Goal: Information Seeking & Learning: Compare options

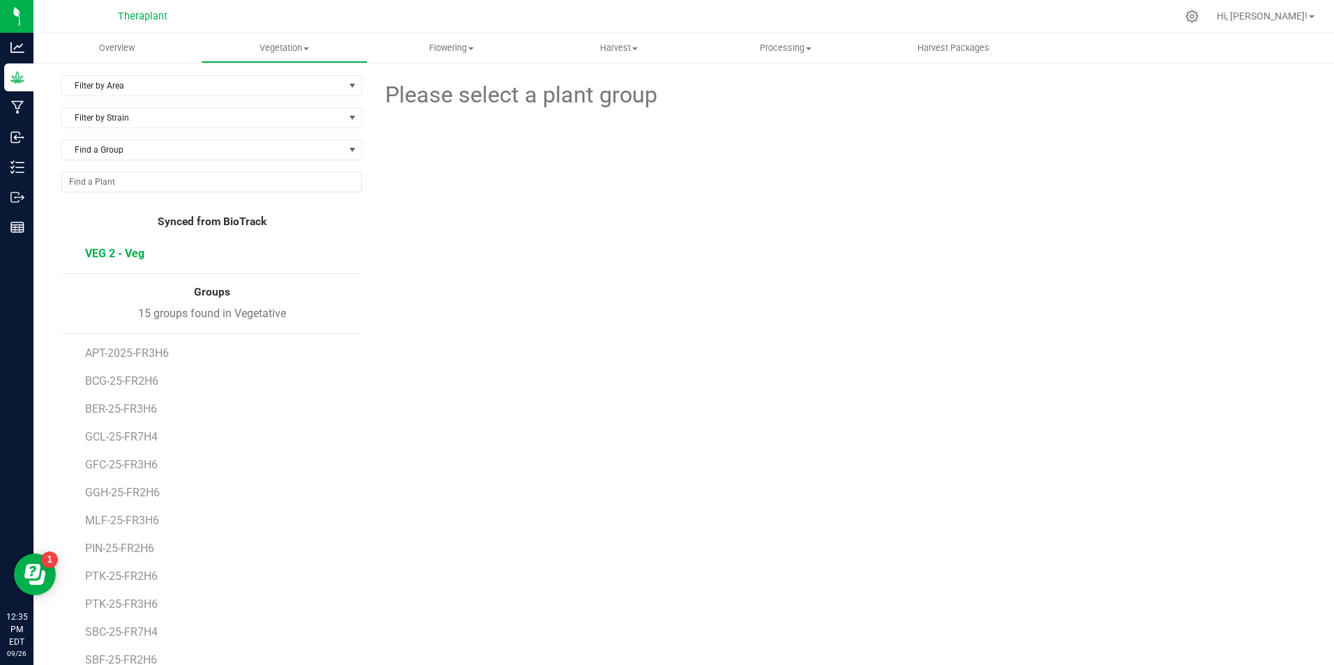
click at [124, 256] on span "VEG 2 - Veg" at bounding box center [114, 253] width 59 height 13
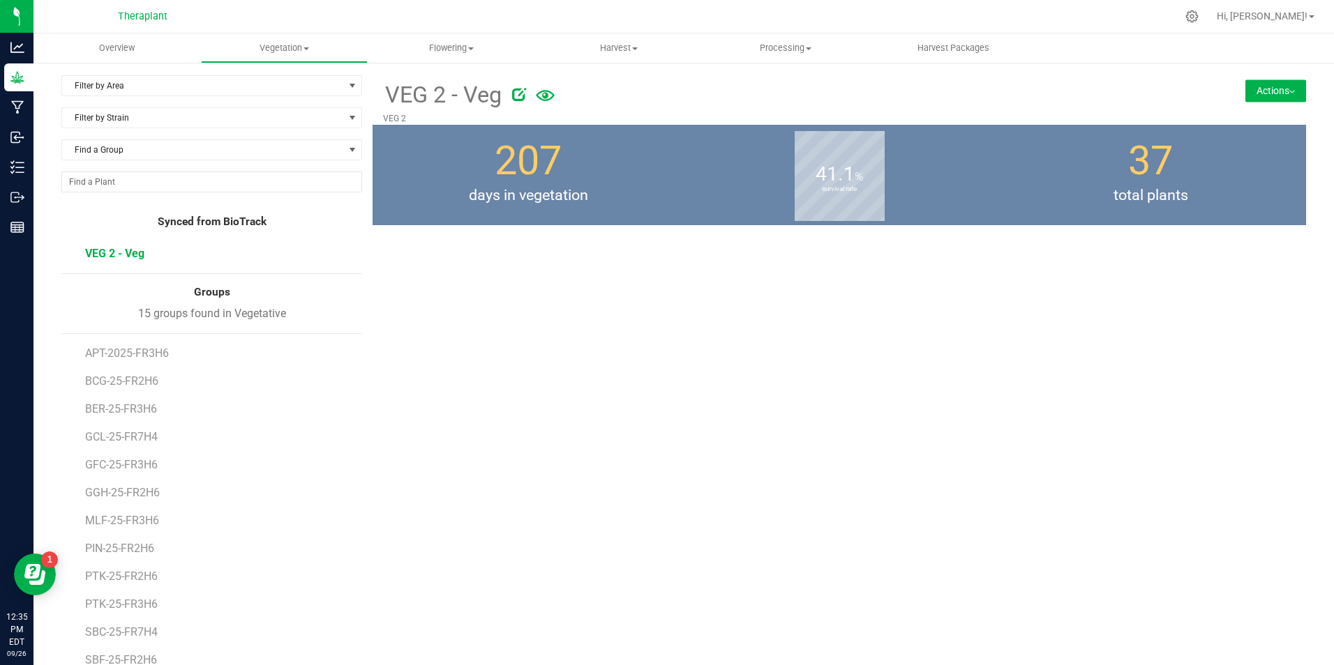
click at [135, 250] on span "VEG 2 - Veg" at bounding box center [114, 253] width 59 height 13
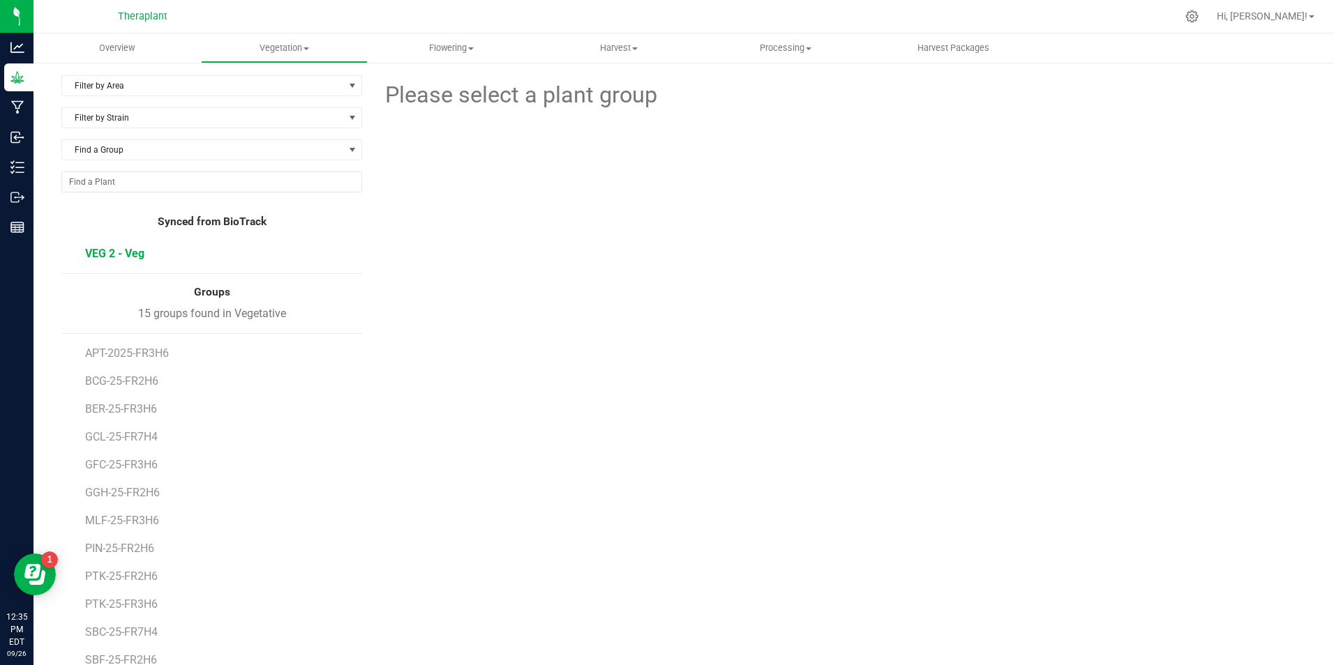
click at [125, 255] on span "VEG 2 - Veg" at bounding box center [114, 253] width 59 height 13
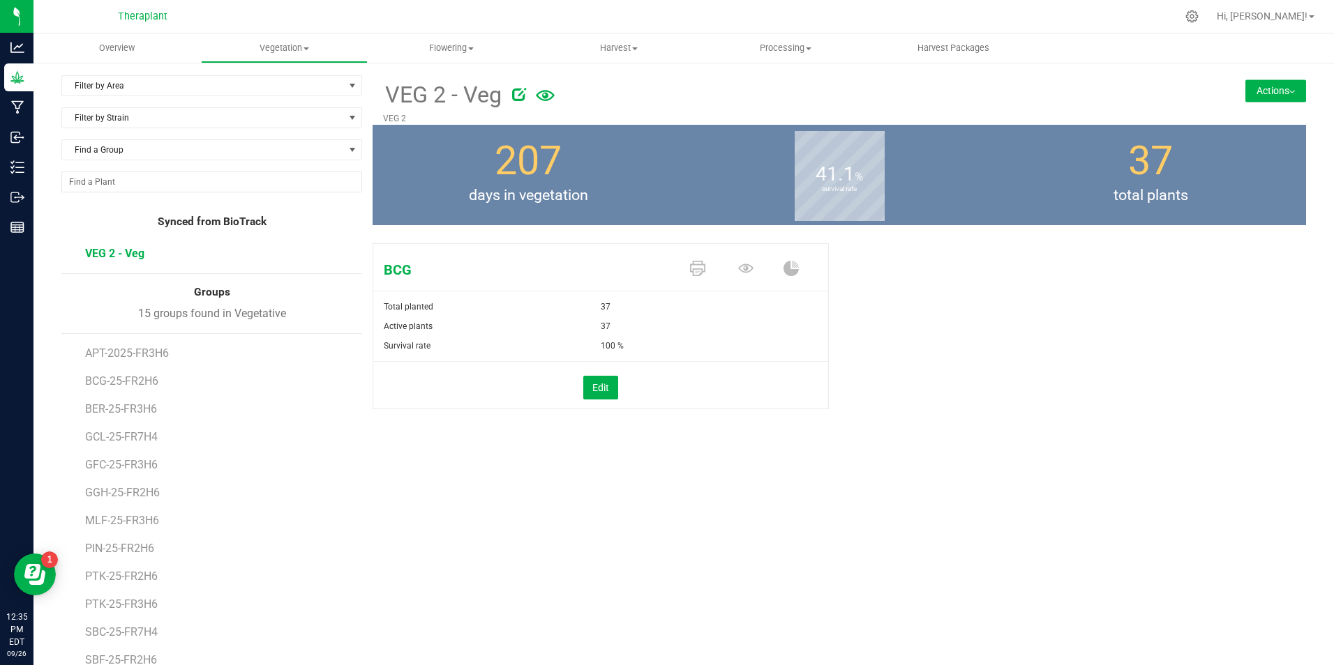
click at [1289, 91] on img at bounding box center [1292, 92] width 6 height 3
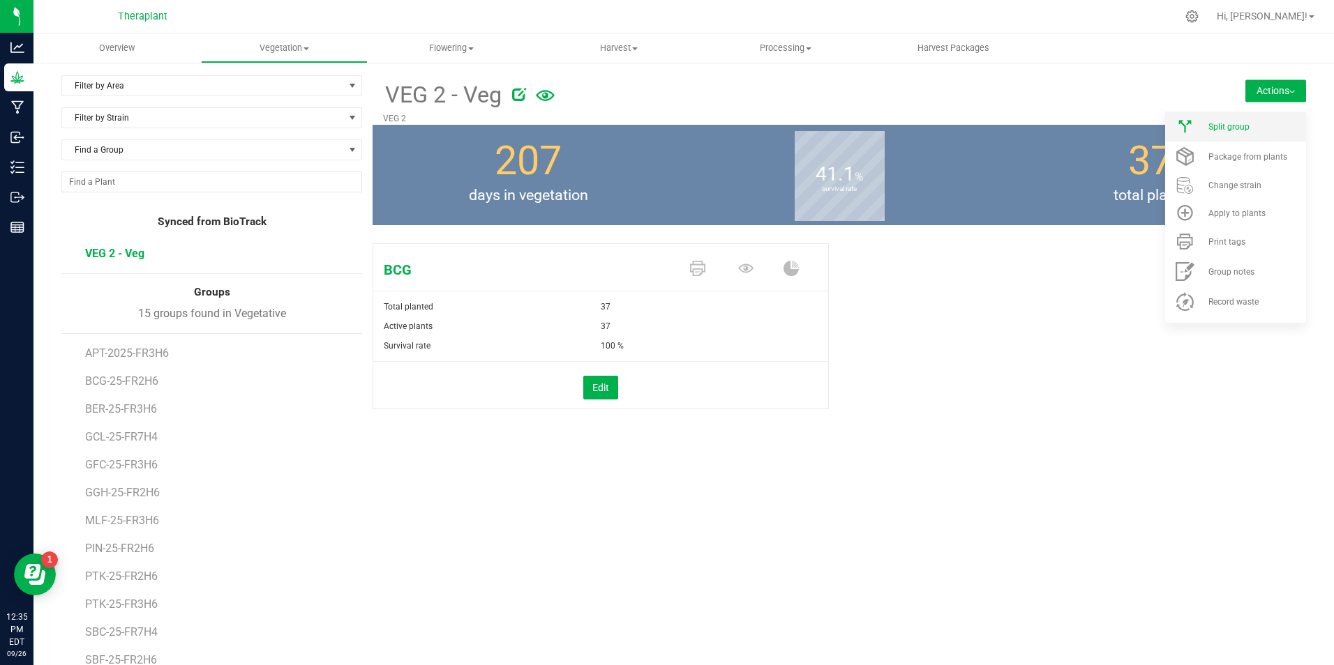
click at [1228, 132] on li "Split group" at bounding box center [1235, 127] width 141 height 30
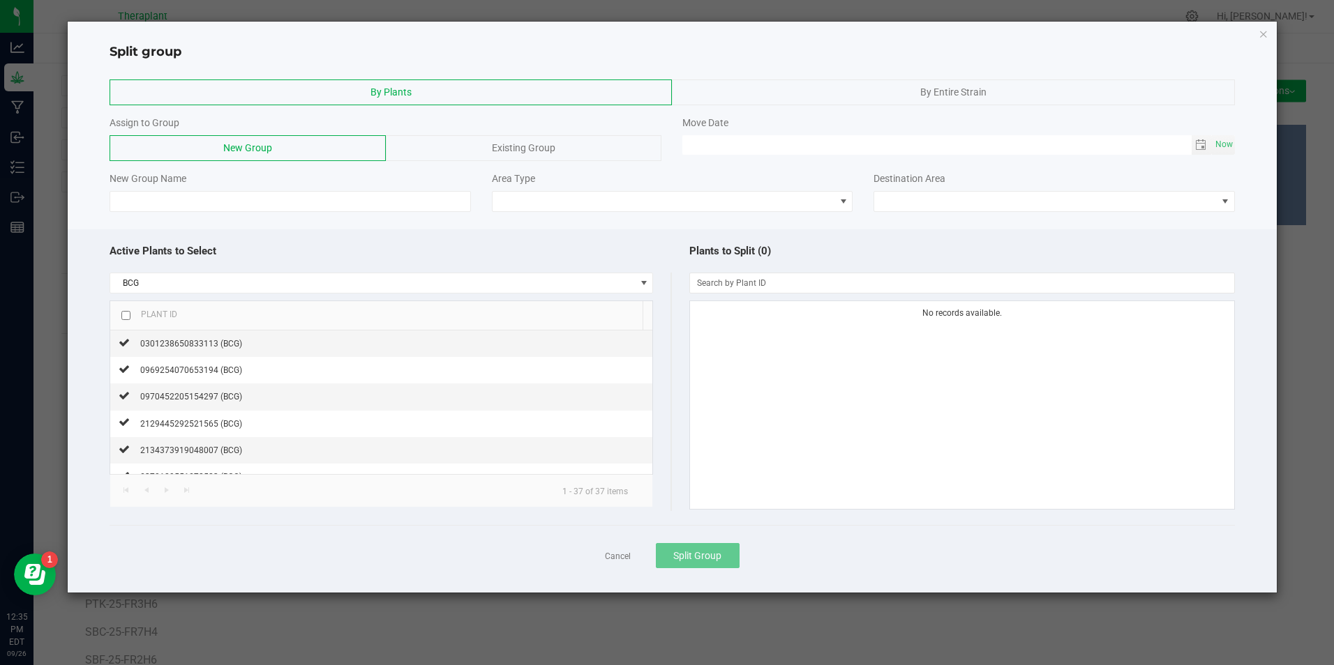
drag, startPoint x: 695, startPoint y: 42, endPoint x: 896, endPoint y: 84, distance: 205.2
click at [896, 84] on div "Split group By Plants By Entire Strain Assign to Group New Group Existing Group…" at bounding box center [672, 307] width 1208 height 571
click at [1265, 31] on icon "button" at bounding box center [1263, 33] width 10 height 17
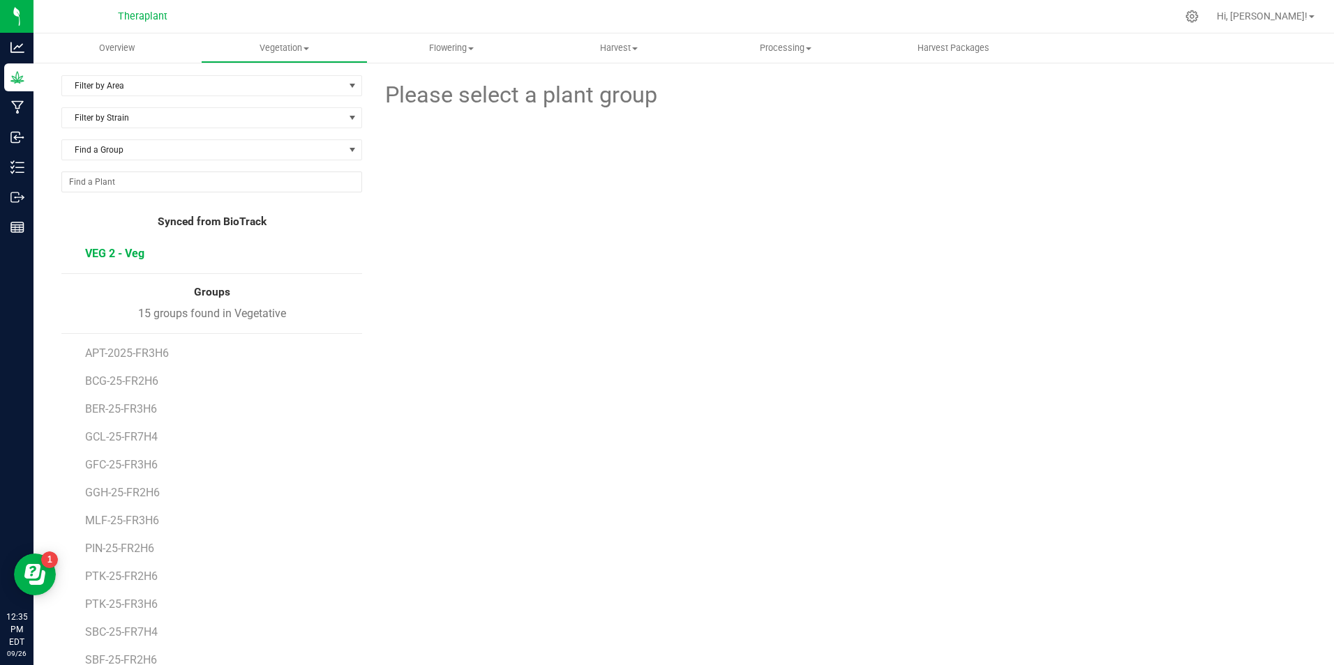
click at [95, 257] on span "VEG 2 - Veg" at bounding box center [114, 253] width 59 height 13
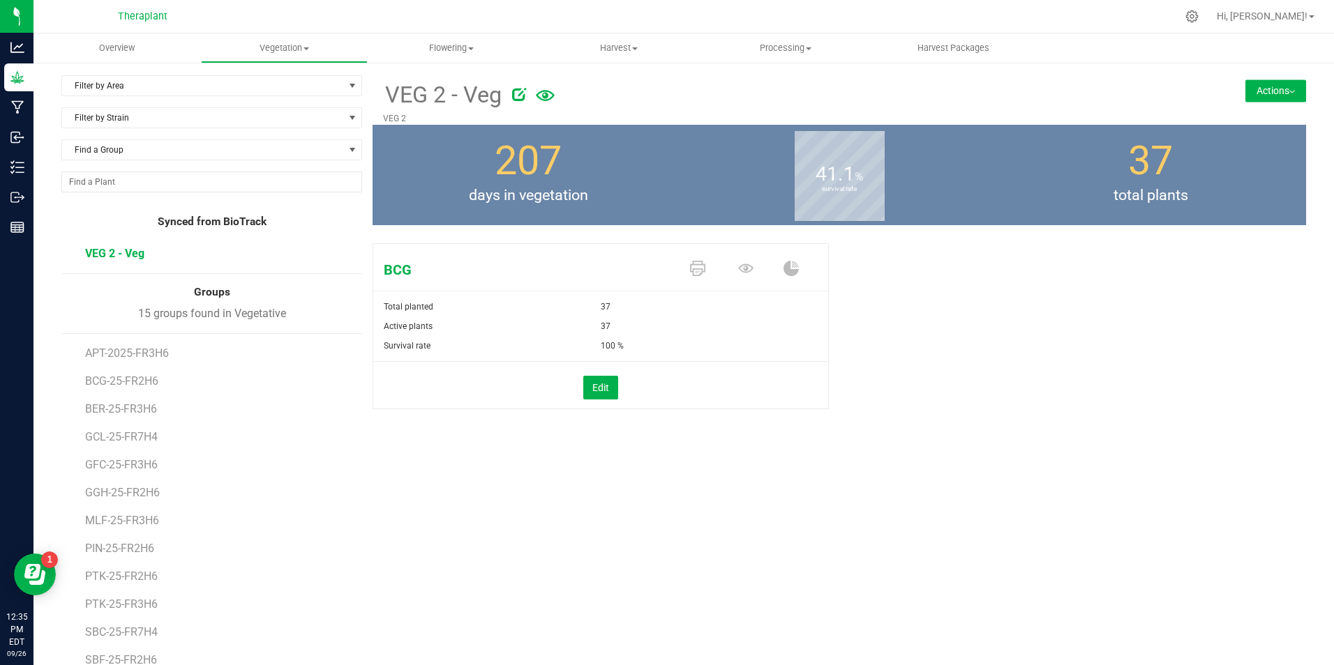
click at [1275, 89] on button "Actions" at bounding box center [1275, 91] width 61 height 22
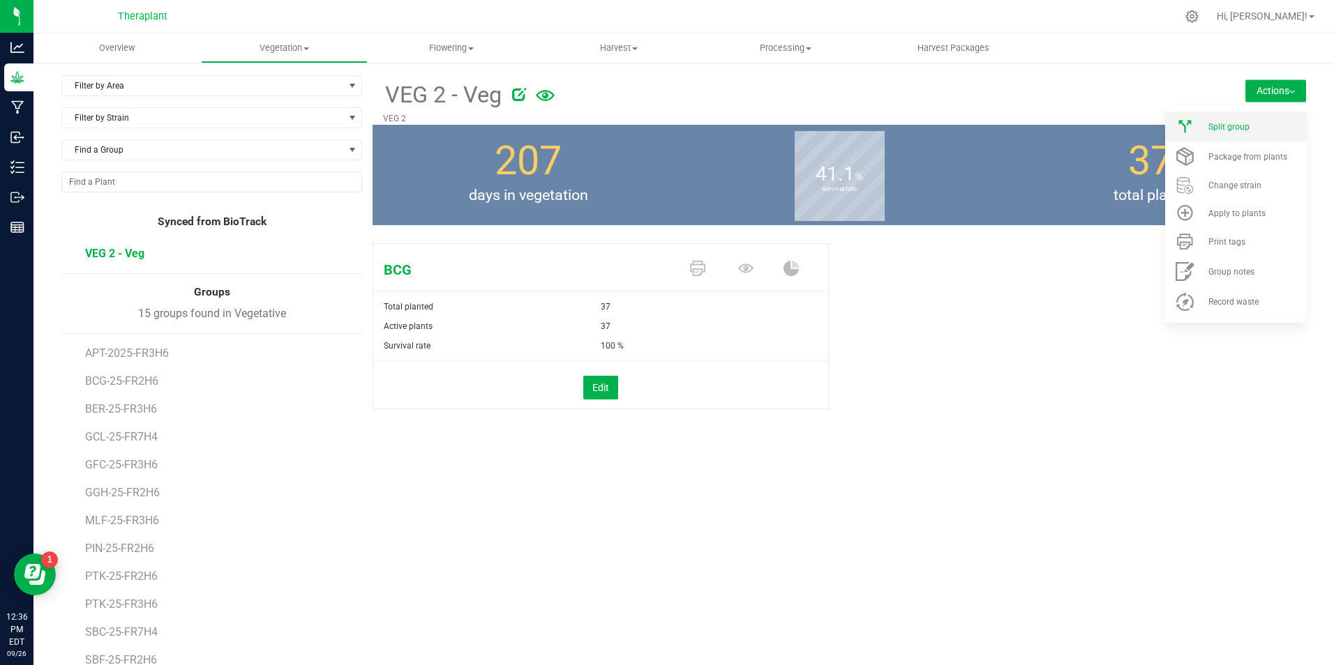
click at [1231, 130] on span "Split group" at bounding box center [1228, 127] width 41 height 10
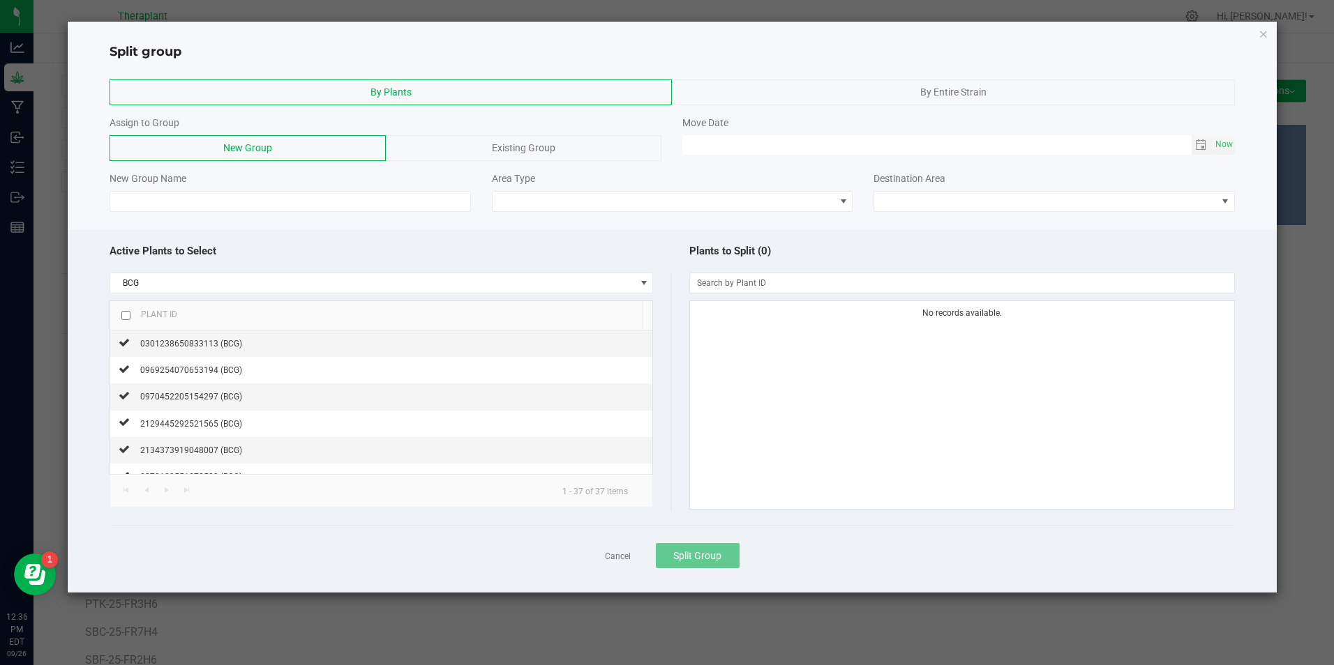
click at [872, 94] on div "By Entire Strain" at bounding box center [953, 93] width 562 height 26
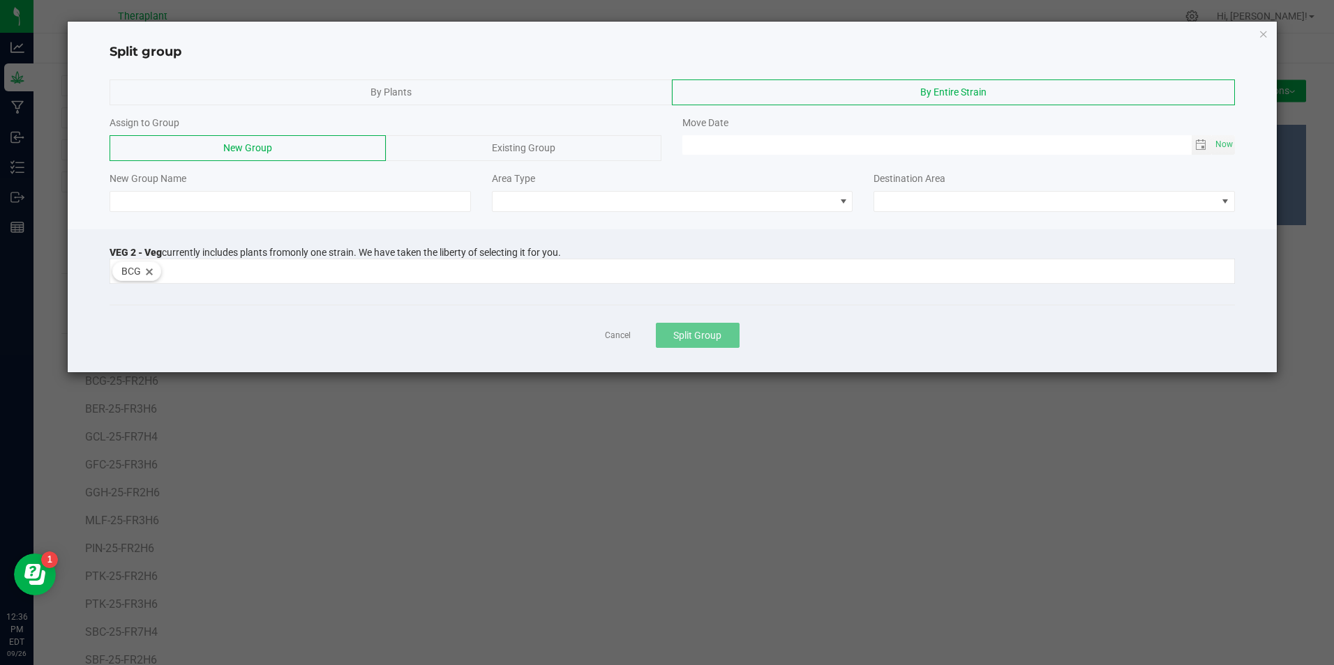
click at [462, 80] on div "By Plants" at bounding box center [391, 93] width 562 height 26
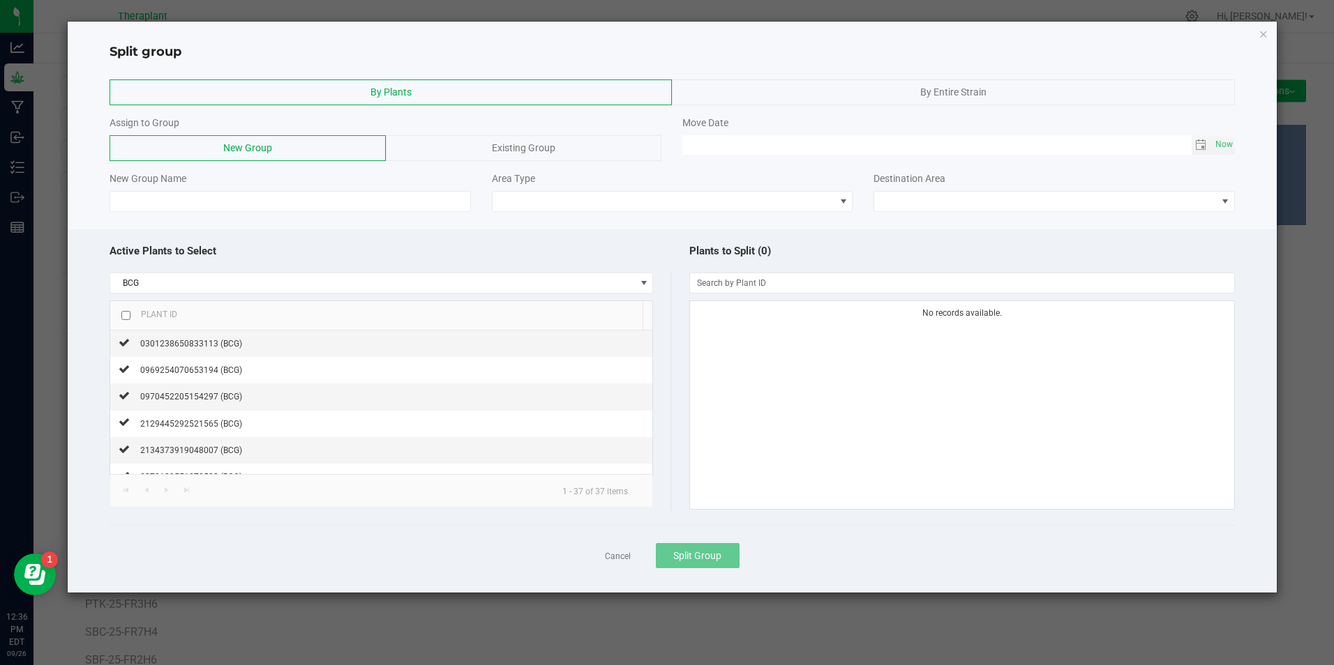
click at [765, 98] on div "By Entire Strain" at bounding box center [953, 93] width 562 height 26
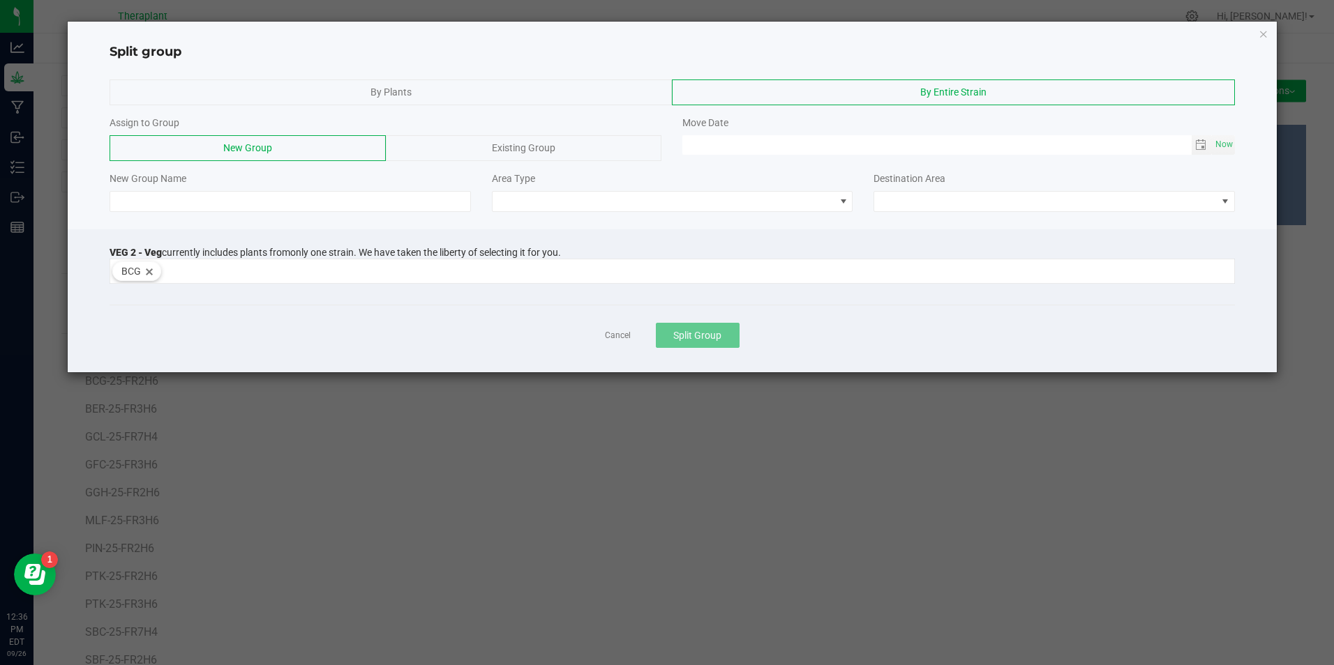
click at [528, 148] on span "Existing Group" at bounding box center [523, 147] width 63 height 11
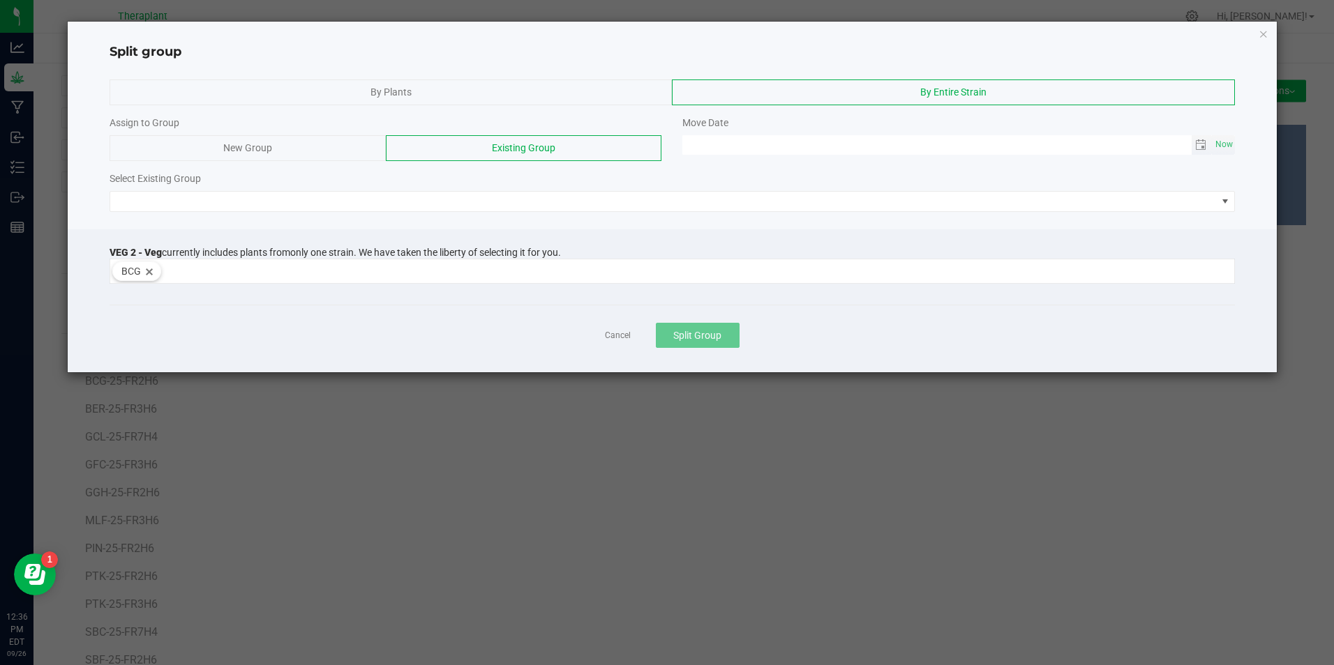
type input "MM/dd/yy HH:MM AM"
click at [771, 140] on input "MM/dd/yy HH:MM AM" at bounding box center [936, 143] width 509 height 17
click at [1203, 143] on span "Toggle calendar" at bounding box center [1200, 145] width 11 height 11
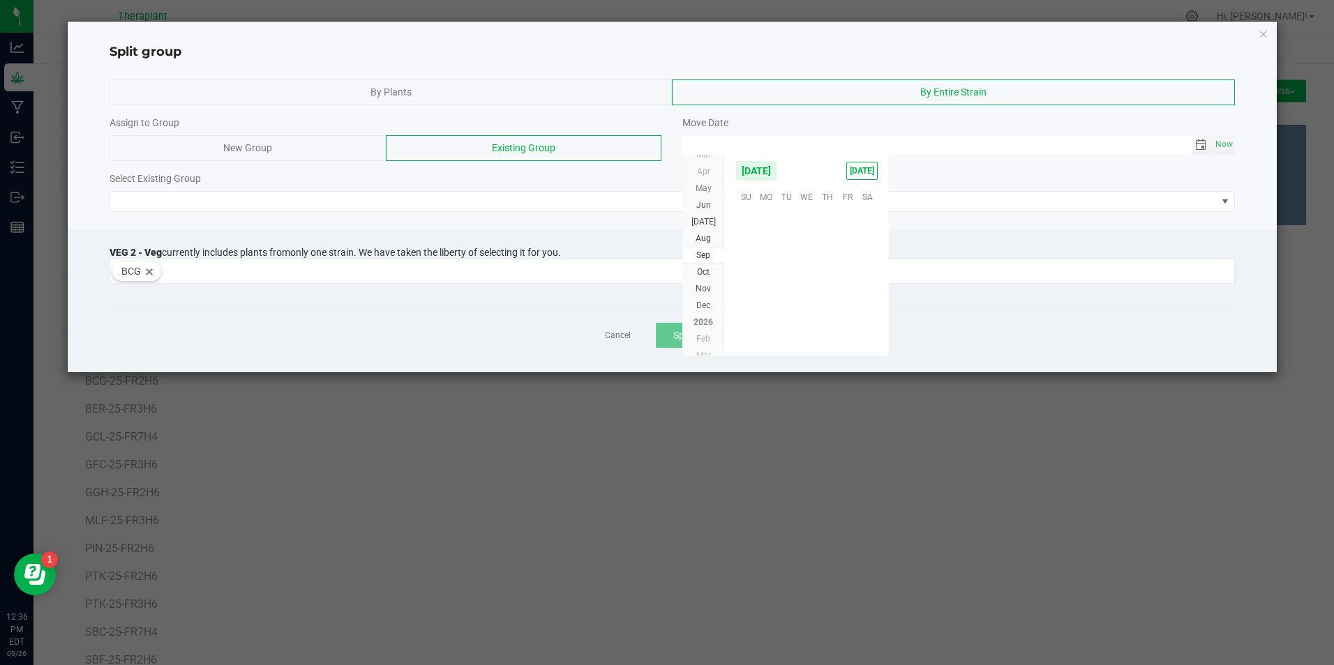
scroll to position [226231, 0]
click at [840, 281] on span "26" at bounding box center [847, 282] width 20 height 22
type input "[DATE] 12:00 AM"
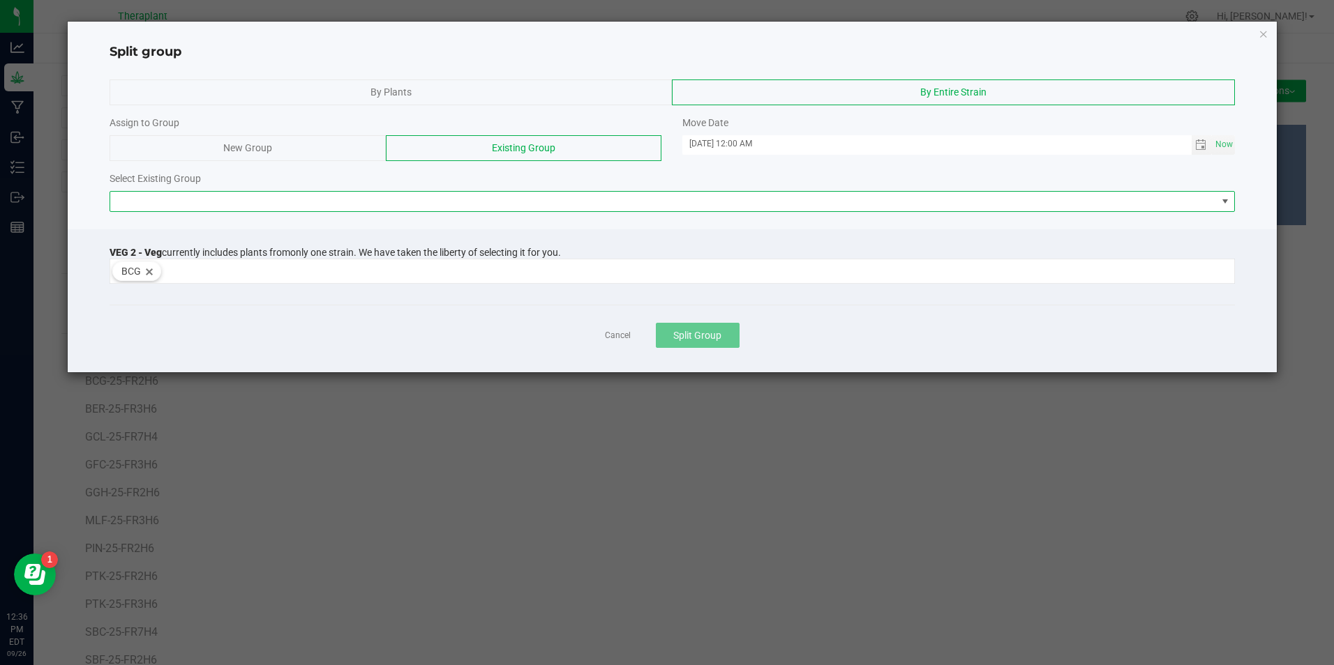
click at [233, 202] on span at bounding box center [663, 202] width 1106 height 20
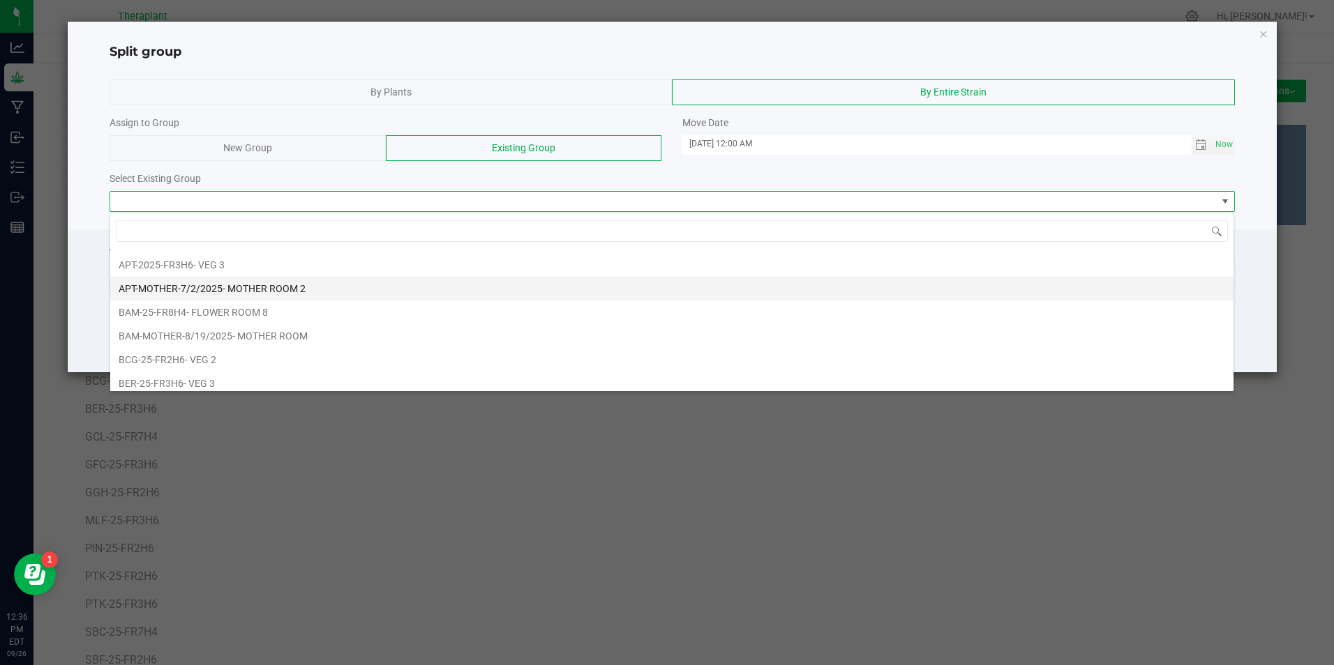
scroll to position [209, 0]
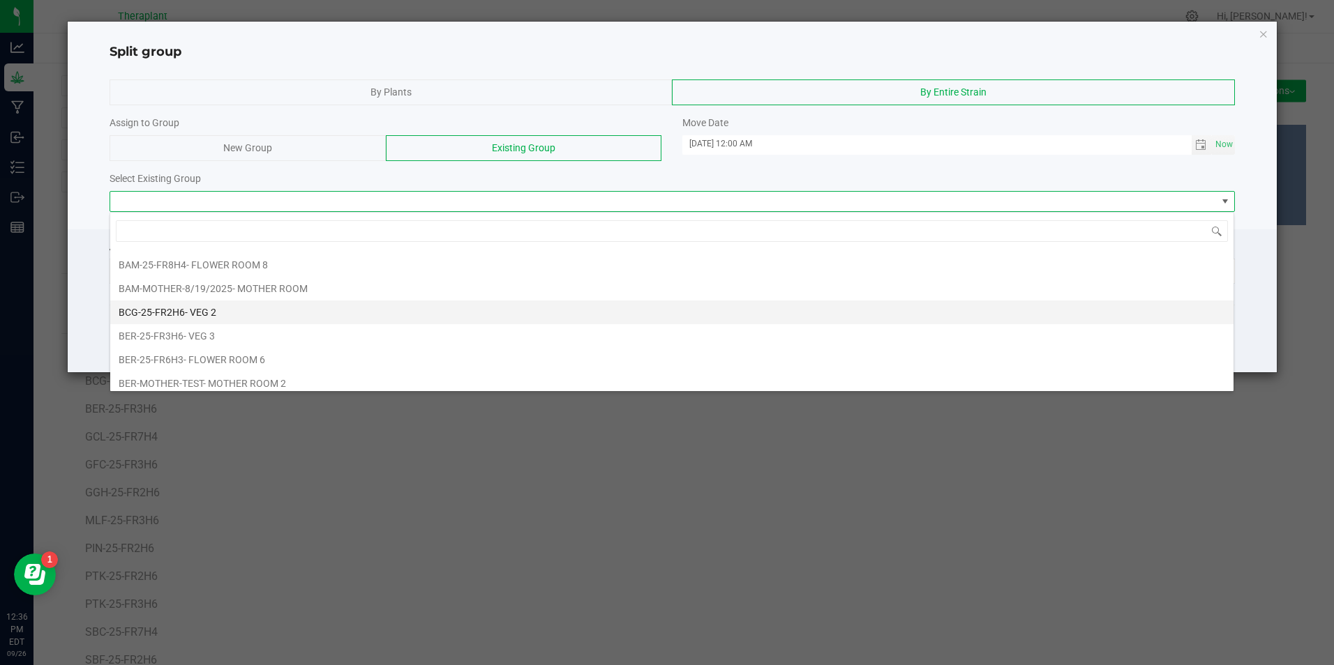
click at [227, 309] on li "BCG-25-FR2H6 - VEG 2" at bounding box center [671, 313] width 1123 height 24
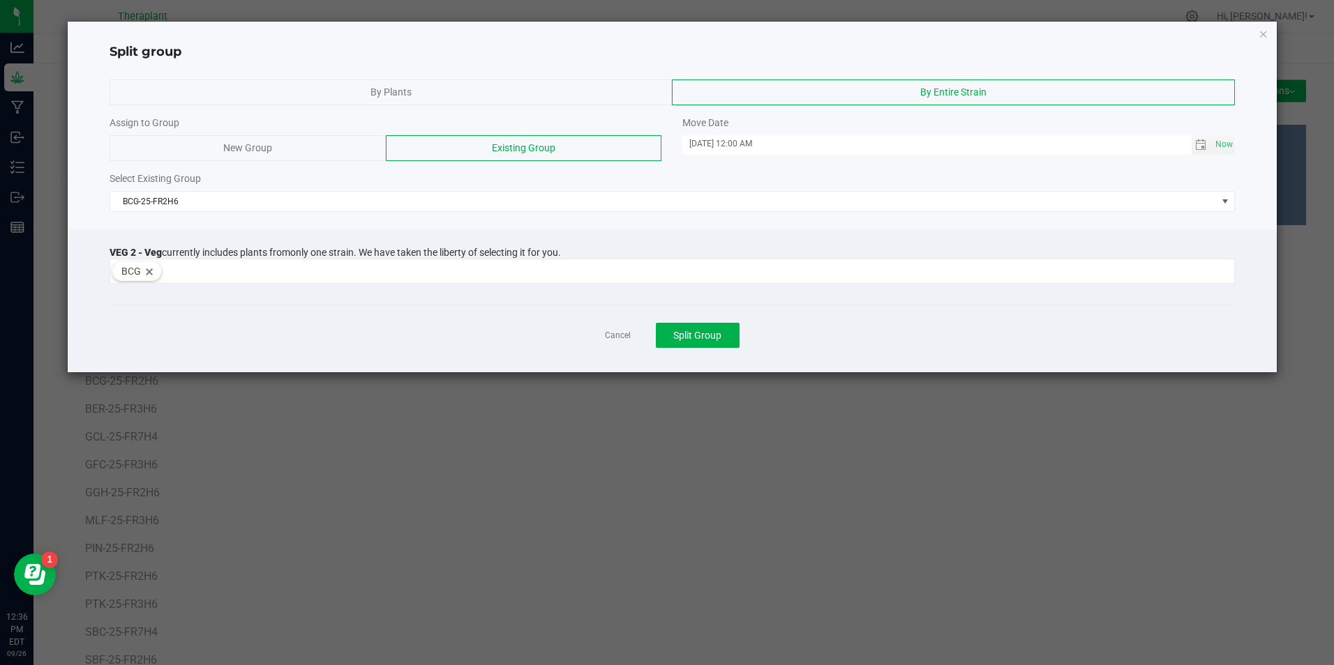
click at [227, 309] on div "Cancel Split Group" at bounding box center [672, 335] width 1124 height 61
click at [703, 340] on span "Split Group" at bounding box center [697, 335] width 48 height 11
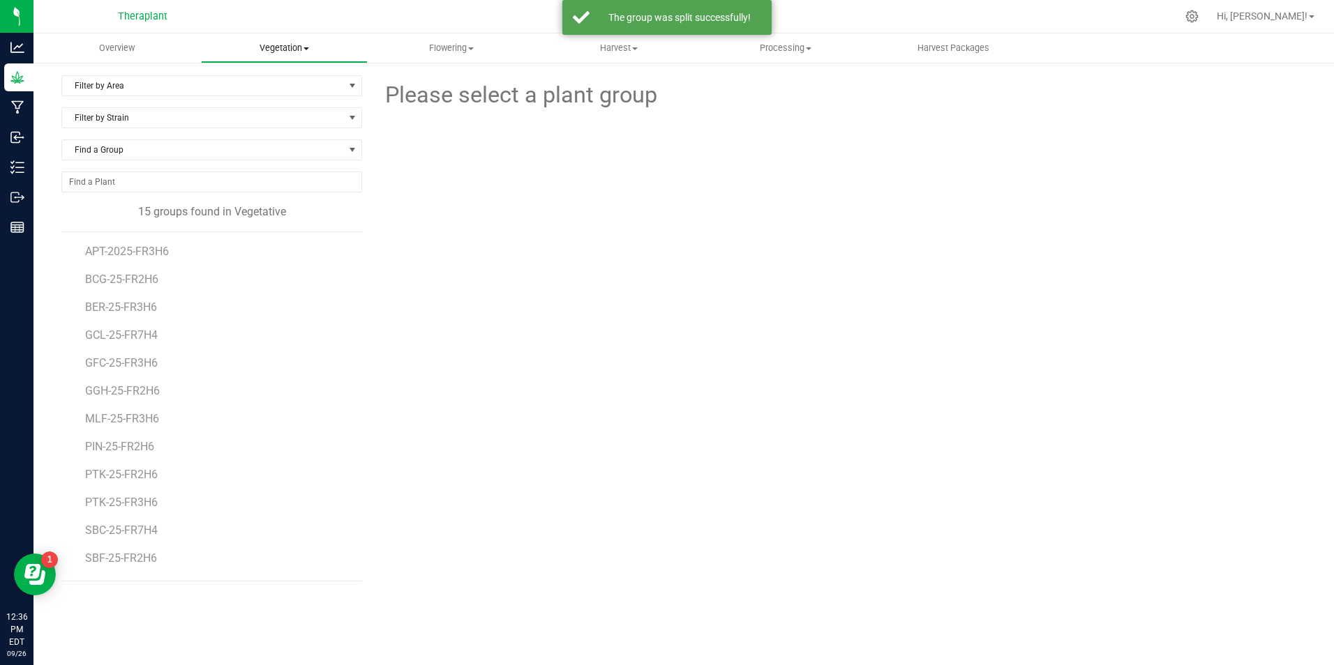
click at [293, 50] on span "Vegetation" at bounding box center [285, 48] width 166 height 13
click at [284, 116] on span "Mother groups" at bounding box center [253, 118] width 104 height 12
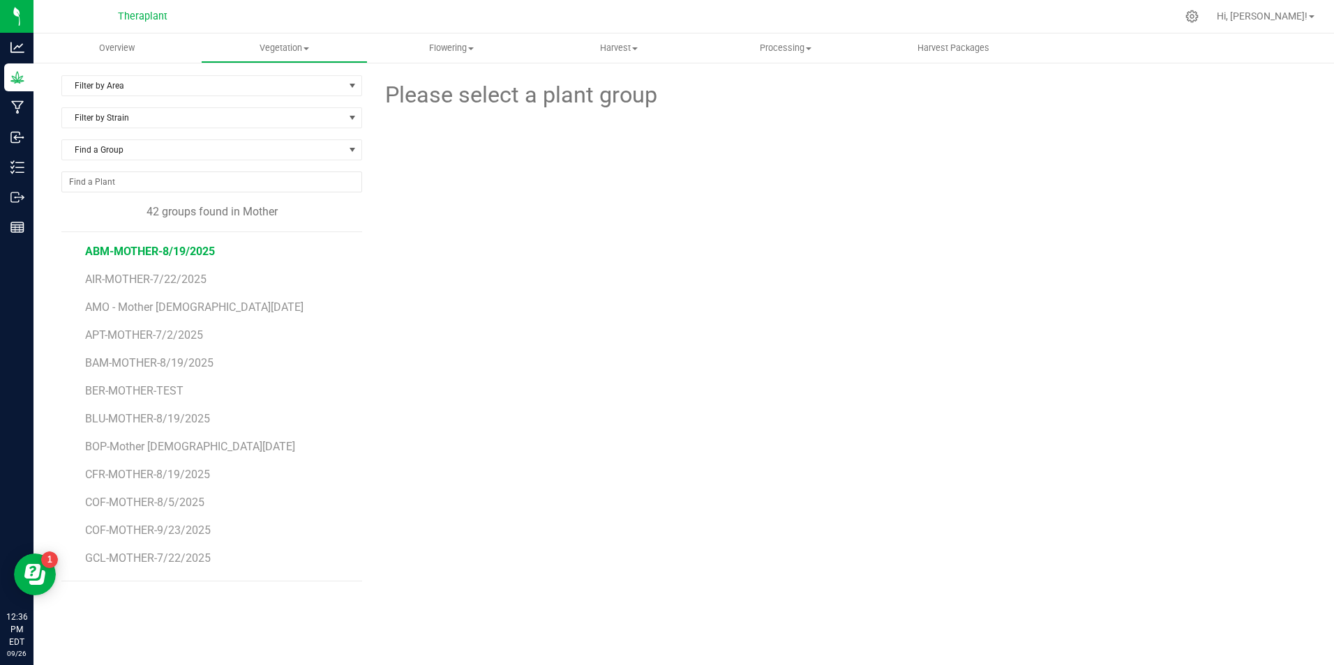
click at [156, 253] on span "ABM-MOTHER-8/19/2025" at bounding box center [150, 251] width 130 height 13
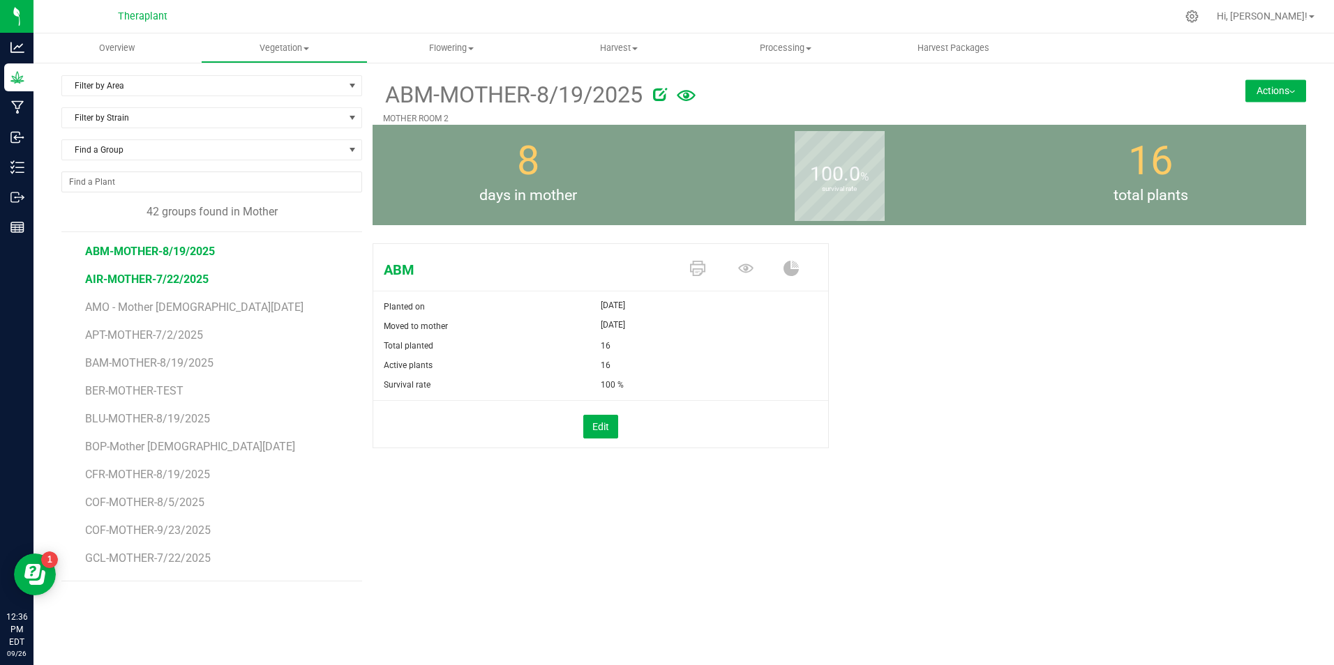
click at [101, 279] on span "AIR-MOTHER-7/22/2025" at bounding box center [146, 279] width 123 height 13
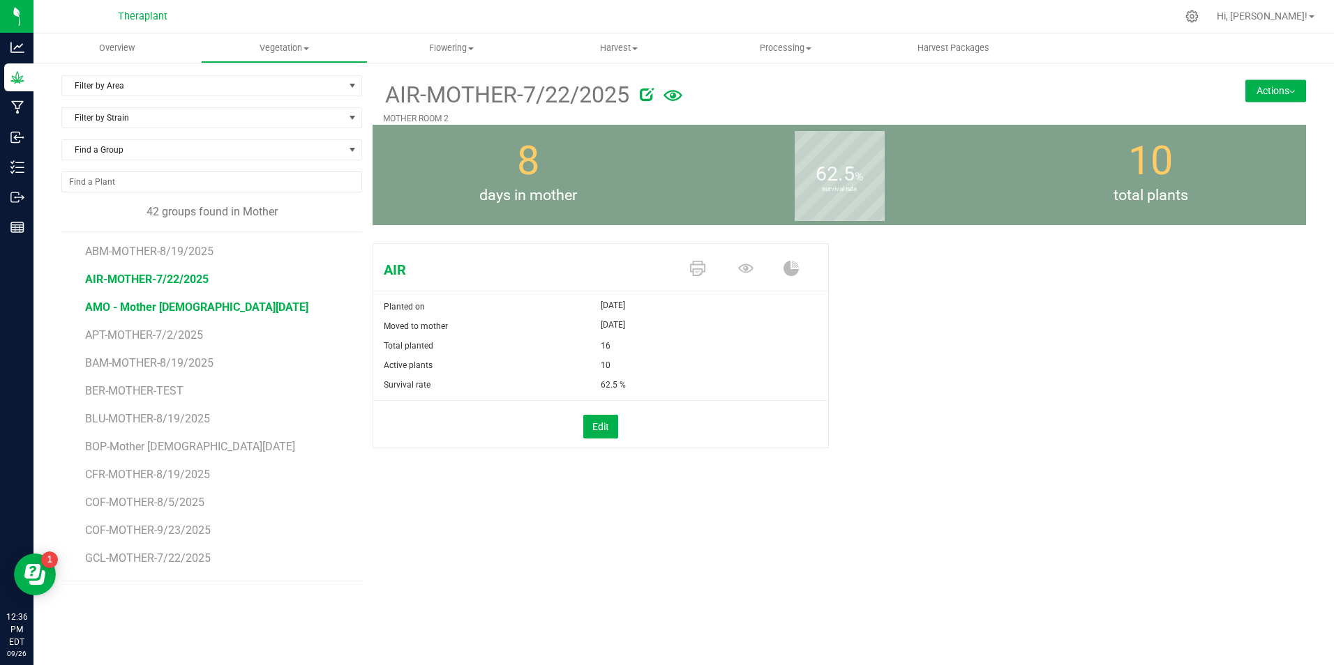
click at [112, 309] on span "AMO - Mother [DEMOGRAPHIC_DATA][DATE]" at bounding box center [196, 307] width 223 height 13
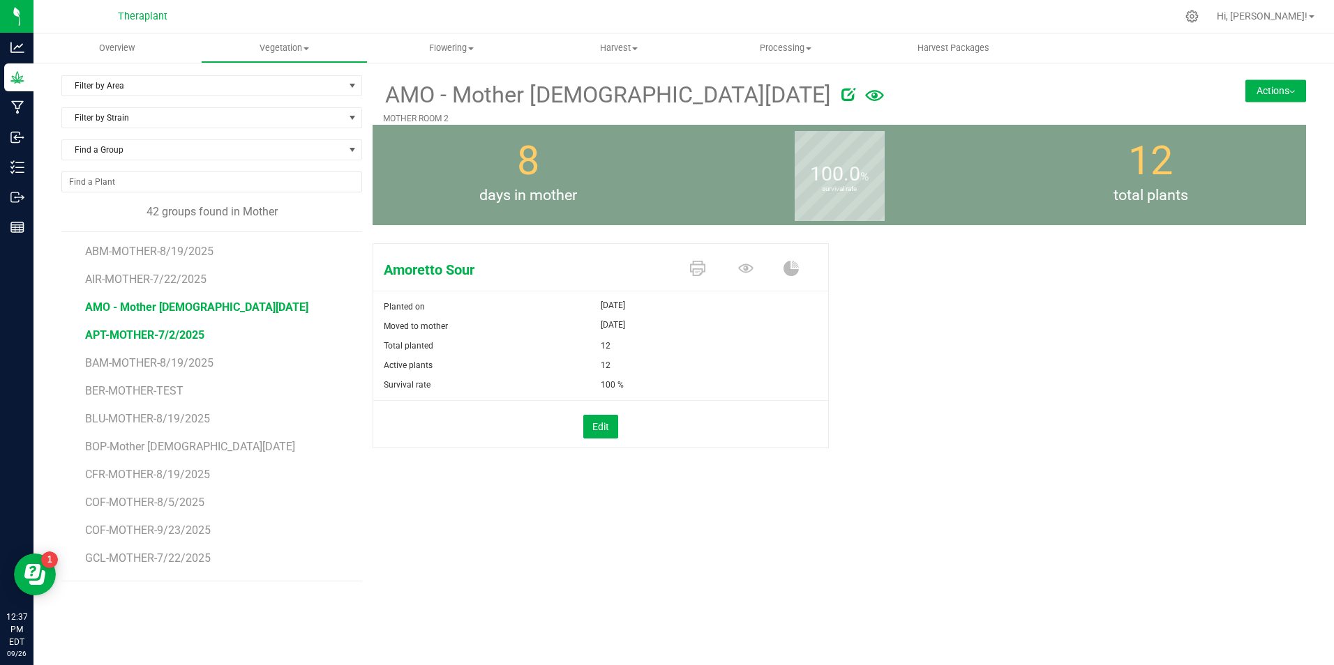
click at [108, 334] on span "APT-MOTHER-7/2/2025" at bounding box center [144, 335] width 119 height 13
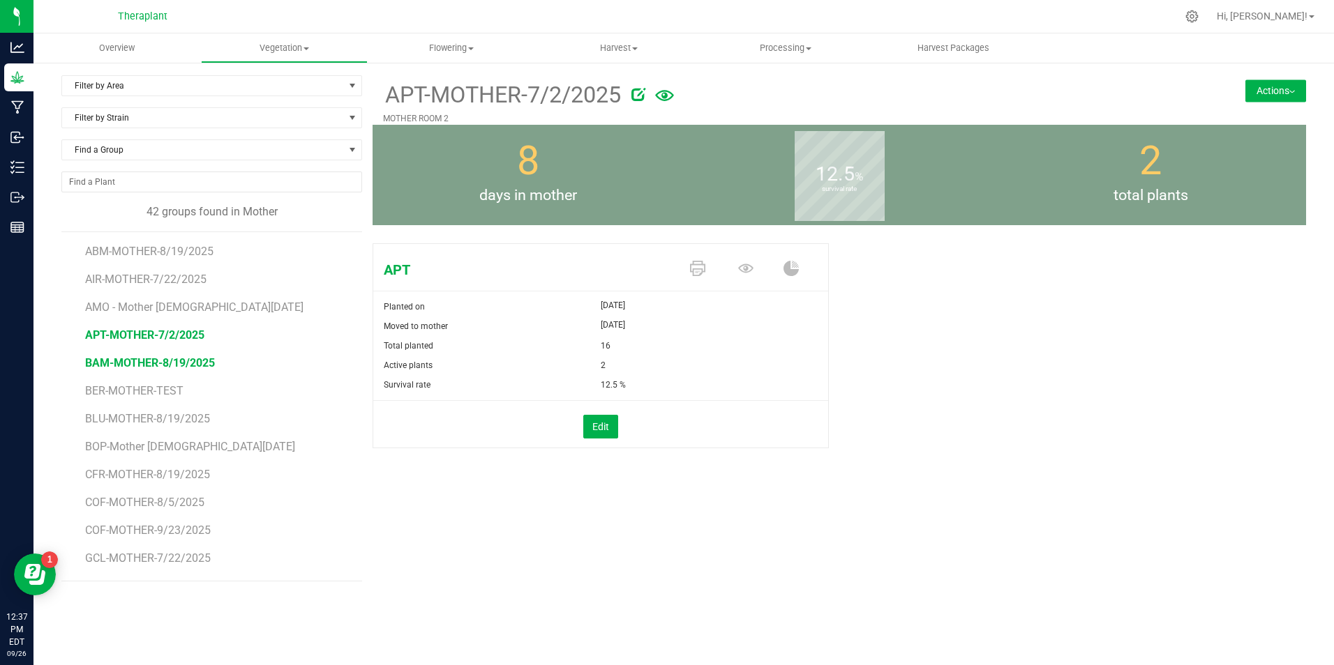
click at [149, 359] on span "BAM-MOTHER-8/19/2025" at bounding box center [150, 362] width 130 height 13
click at [124, 389] on span "BER-MOTHER-TEST" at bounding box center [135, 390] width 100 height 13
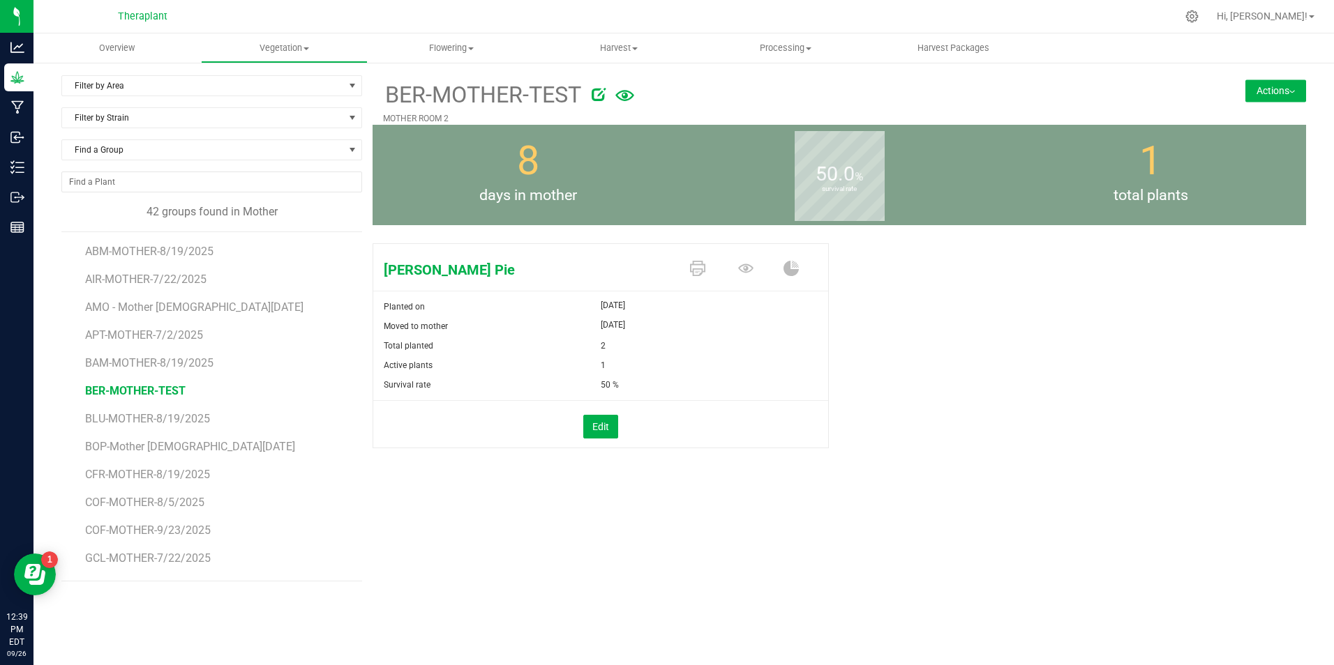
drag, startPoint x: 124, startPoint y: 389, endPoint x: 290, endPoint y: 427, distance: 170.4
click at [290, 427] on li "BLU-MOTHER-8/19/2025" at bounding box center [218, 414] width 266 height 28
click at [140, 421] on span "BLU-MOTHER-8/19/2025" at bounding box center [148, 418] width 126 height 13
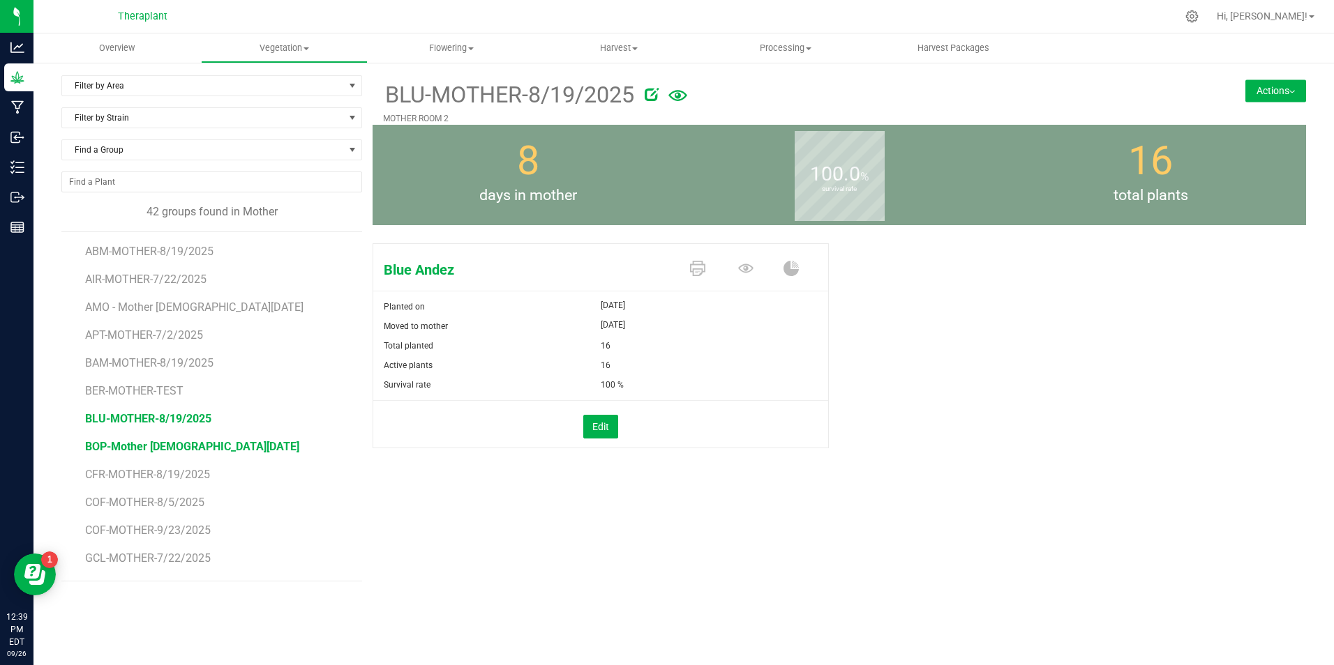
click at [170, 444] on span "BOP-Mother [DEMOGRAPHIC_DATA][DATE]" at bounding box center [192, 446] width 214 height 13
click at [158, 449] on span "BOP-Mother [DEMOGRAPHIC_DATA][DATE]" at bounding box center [192, 446] width 214 height 13
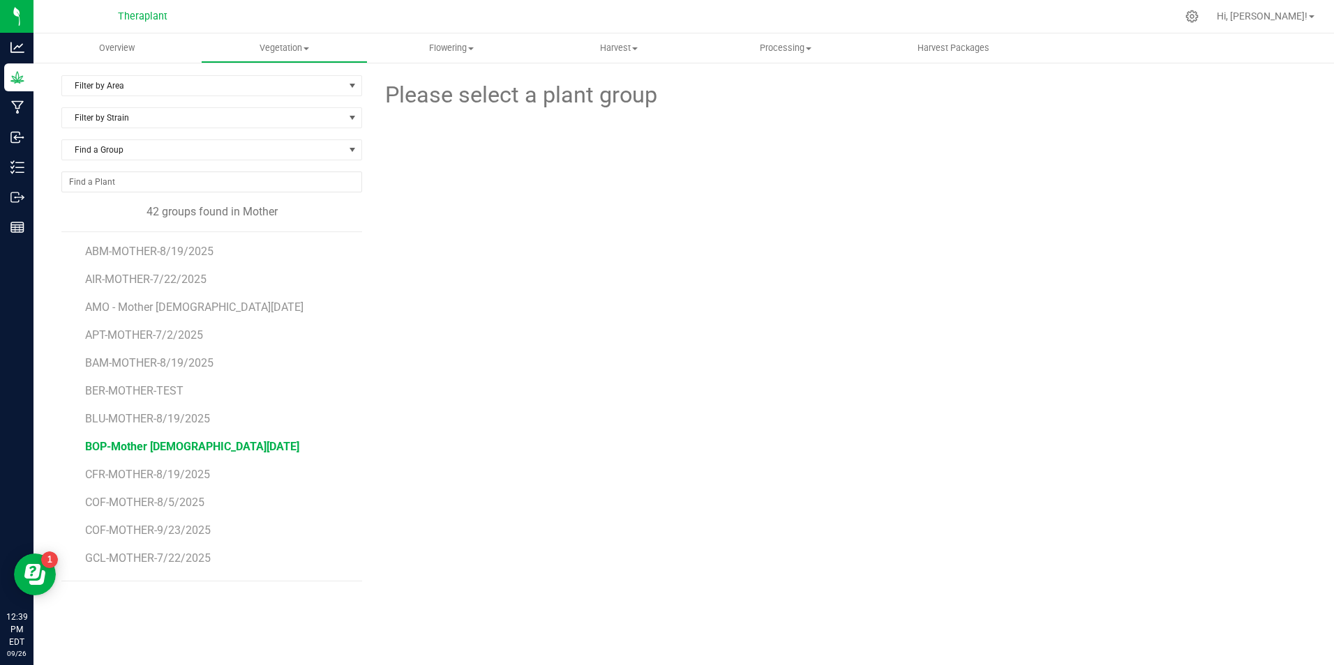
click at [158, 442] on span "BOP-Mother [DEMOGRAPHIC_DATA][DATE]" at bounding box center [192, 446] width 214 height 13
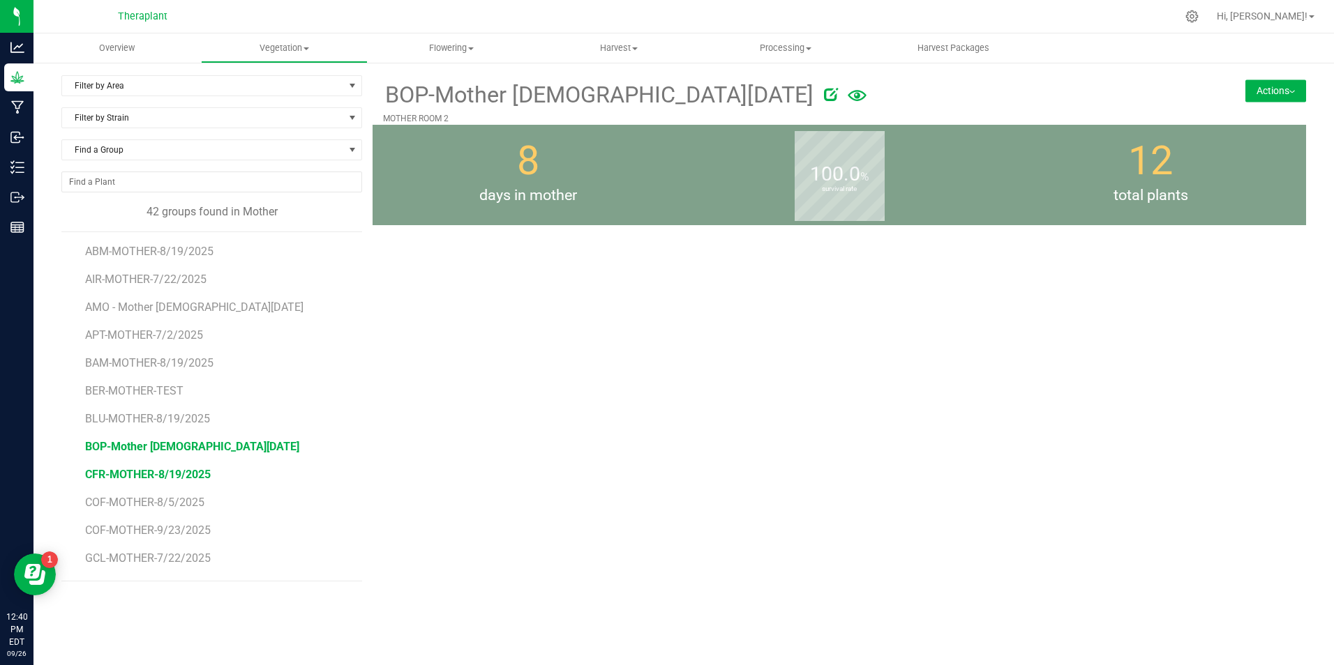
click at [158, 479] on span "CFR-MOTHER-8/19/2025" at bounding box center [148, 474] width 126 height 13
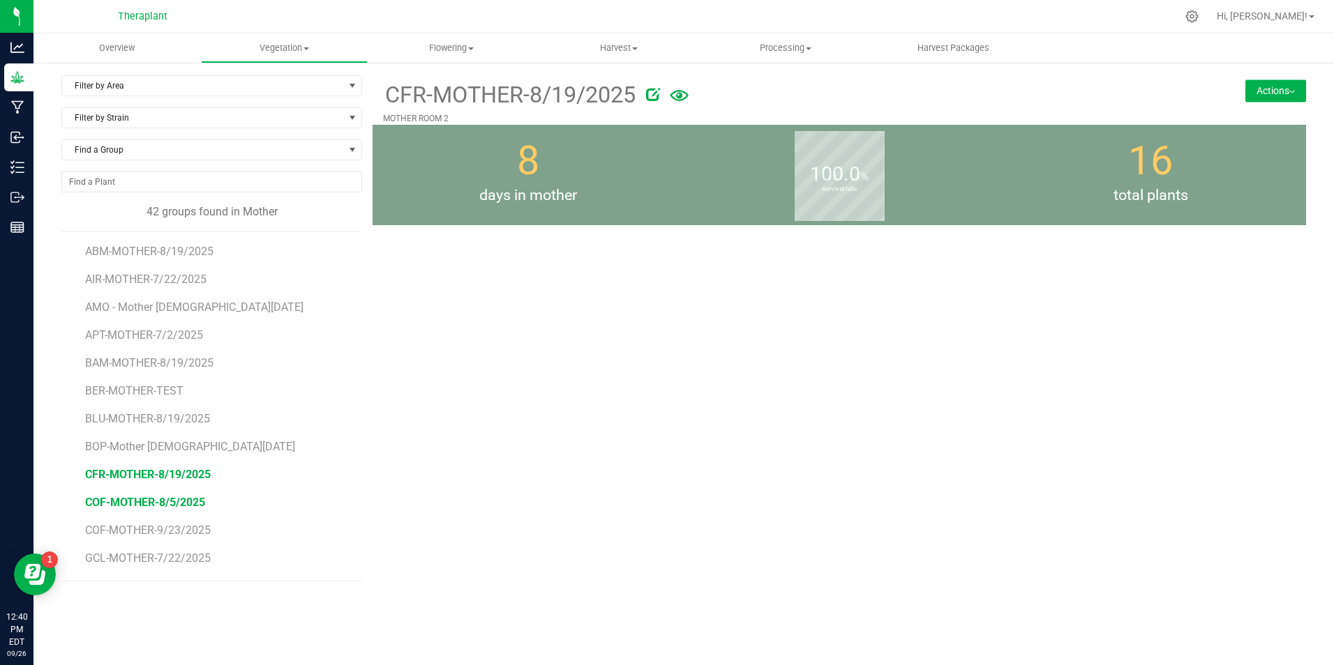
click at [148, 506] on span "COF-MOTHER-8/5/2025" at bounding box center [145, 502] width 120 height 13
click at [123, 499] on span "COF-MOTHER-8/5/2025" at bounding box center [145, 502] width 120 height 13
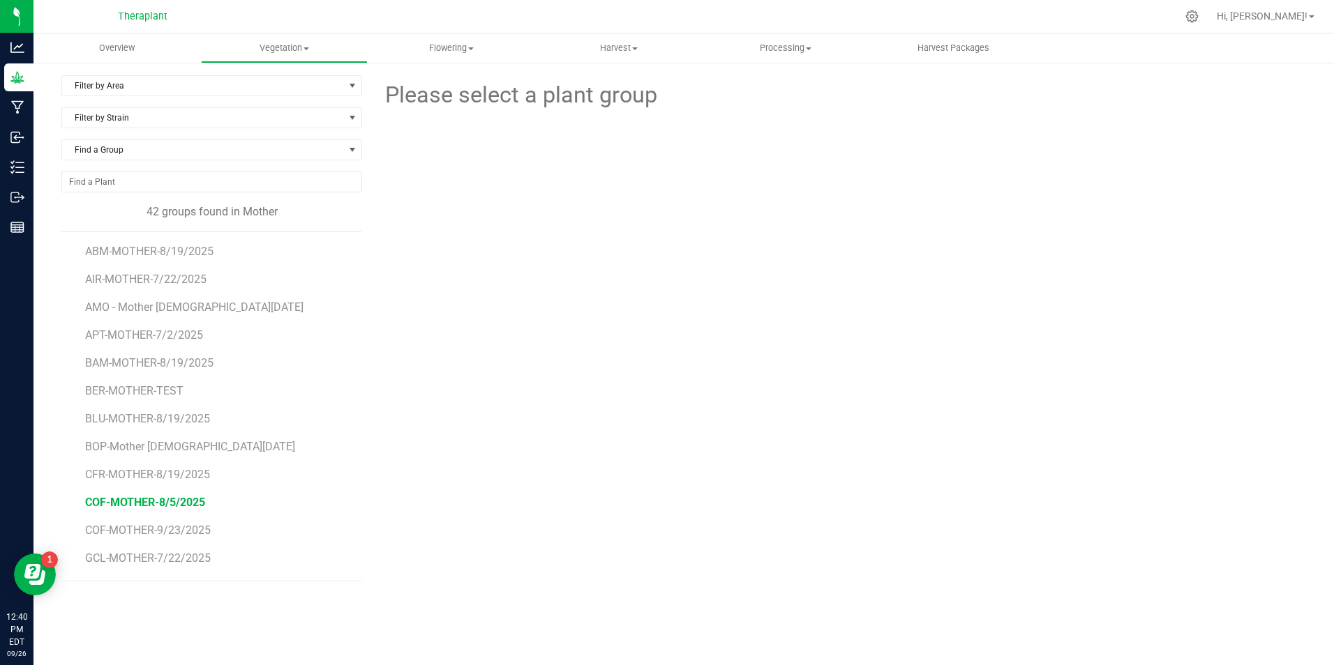
click at [130, 502] on span "COF-MOTHER-8/5/2025" at bounding box center [145, 502] width 120 height 13
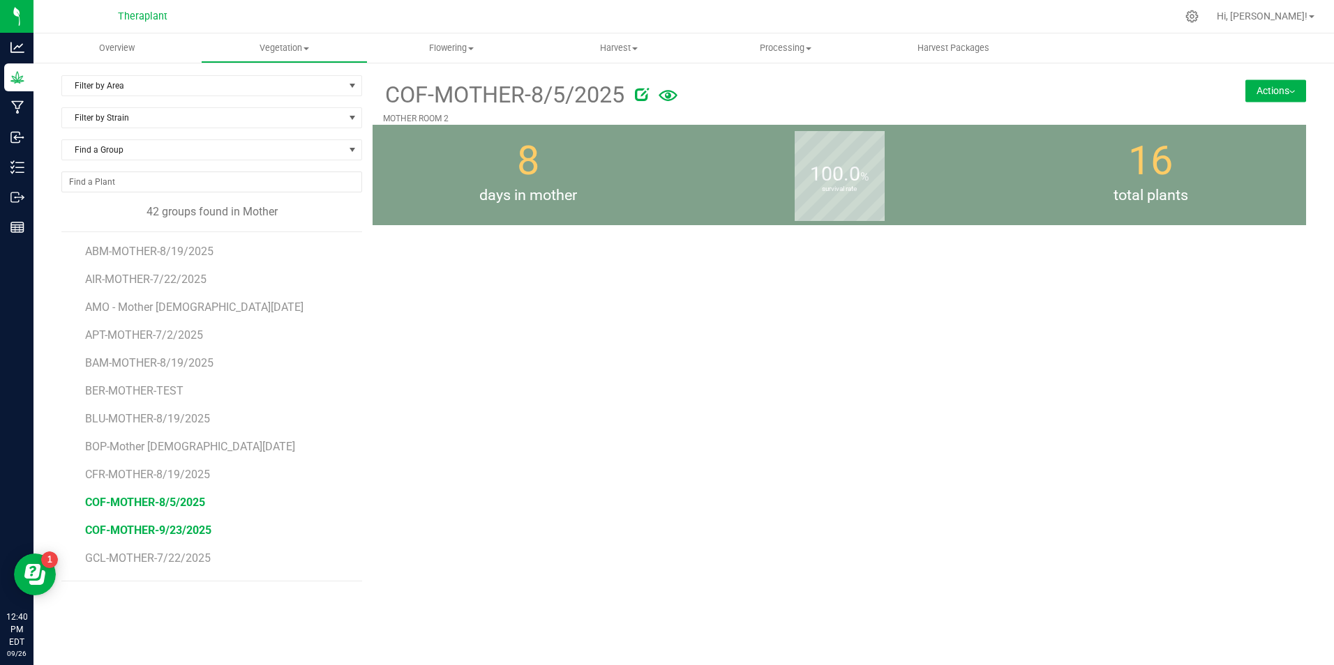
click at [132, 533] on span "COF-MOTHER-9/23/2025" at bounding box center [148, 530] width 126 height 13
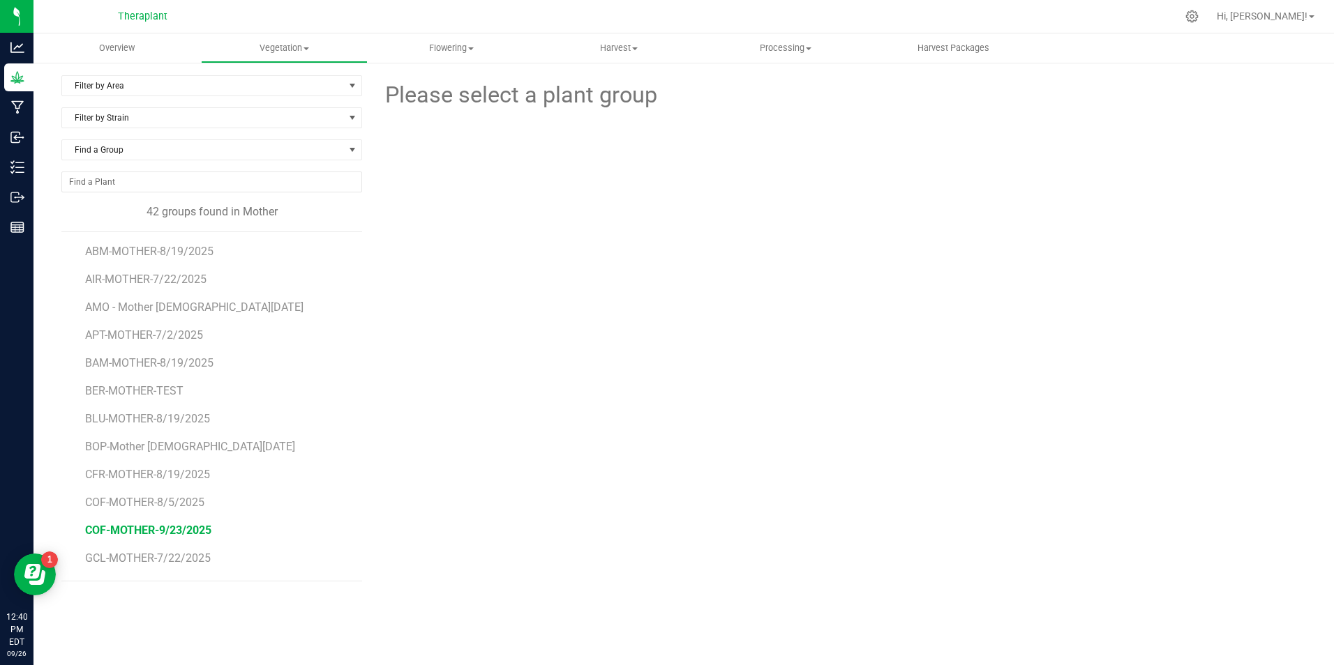
click at [132, 533] on span "COF-MOTHER-9/23/2025" at bounding box center [148, 530] width 126 height 13
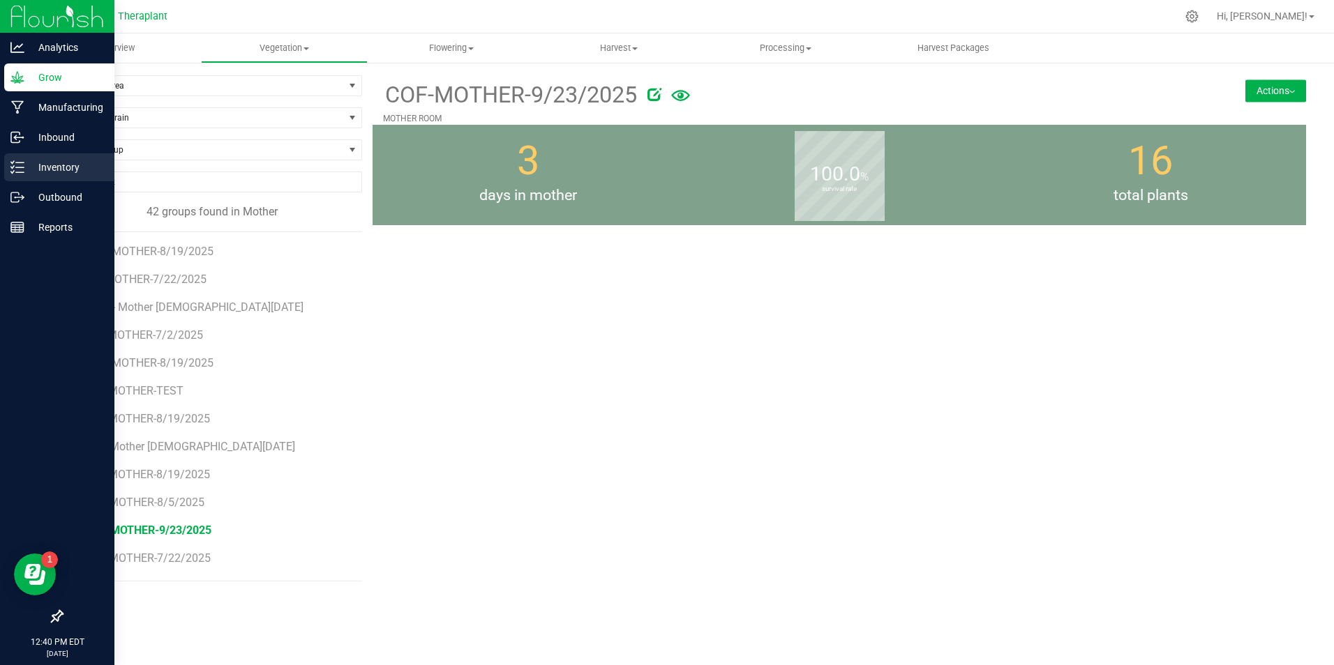
click at [14, 165] on icon at bounding box center [17, 167] width 14 height 14
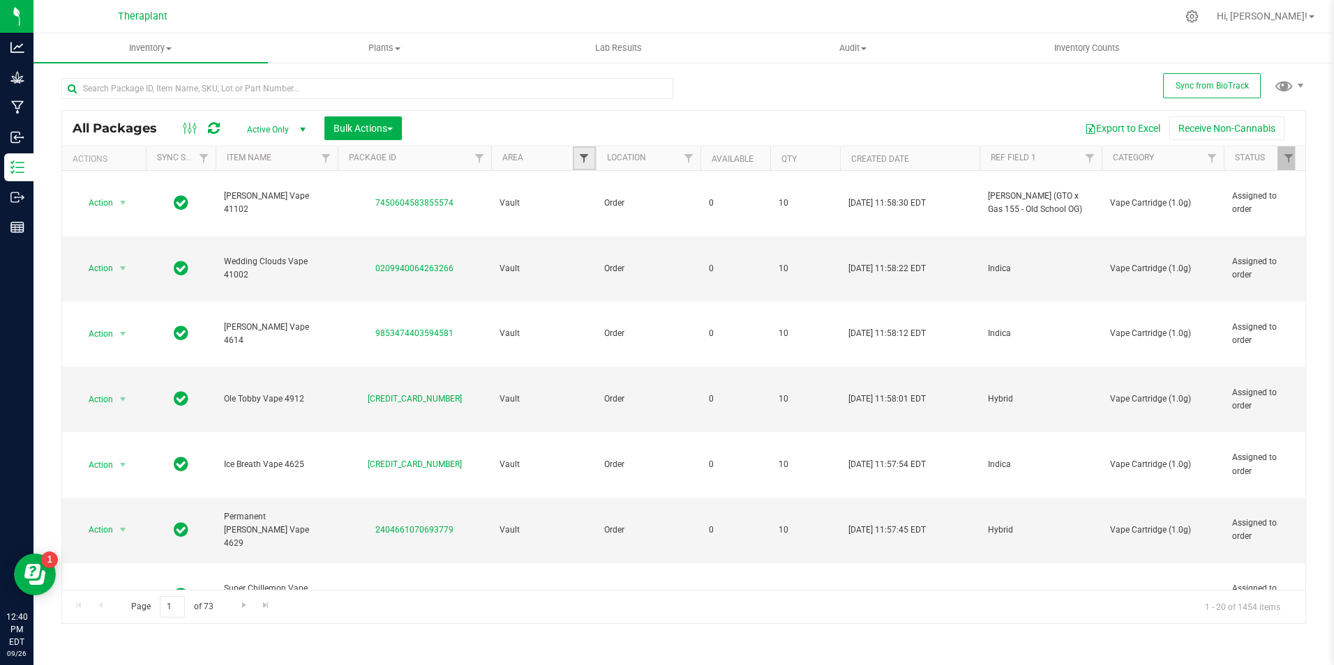
click at [581, 159] on span "Filter" at bounding box center [583, 158] width 11 height 11
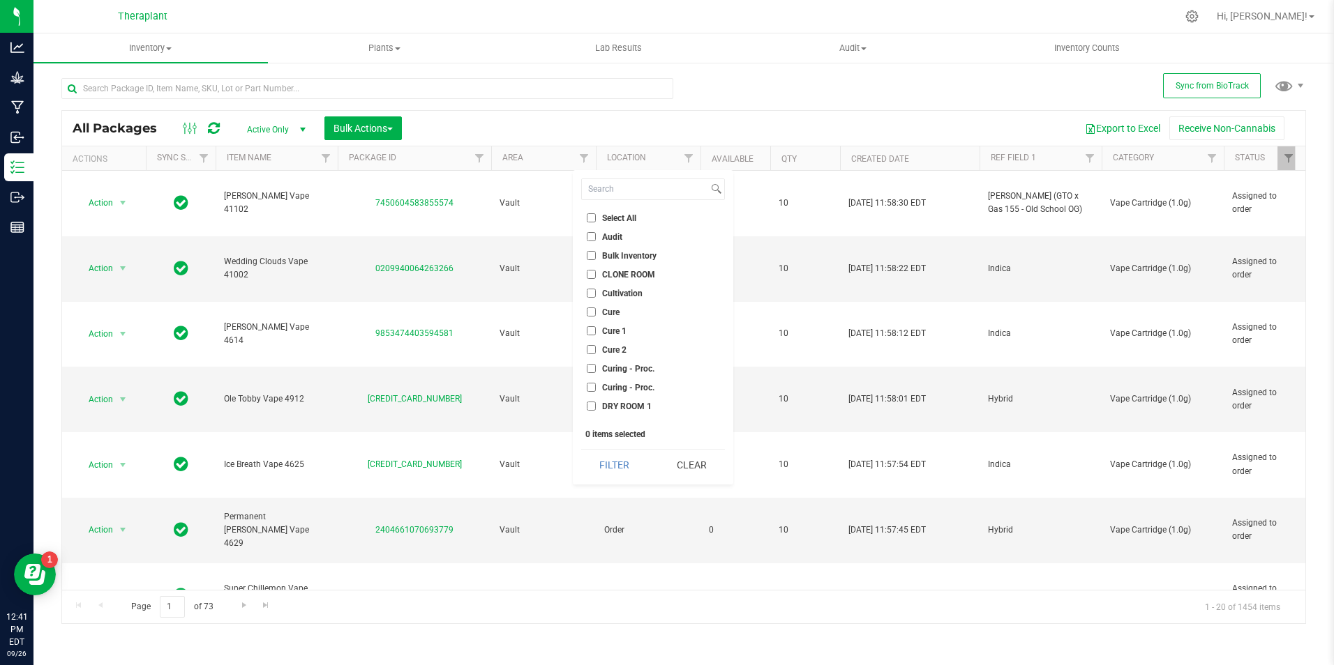
click at [592, 273] on input "CLONE ROOM" at bounding box center [591, 274] width 9 height 9
checkbox input "true"
click at [638, 461] on button "Filter" at bounding box center [614, 465] width 67 height 31
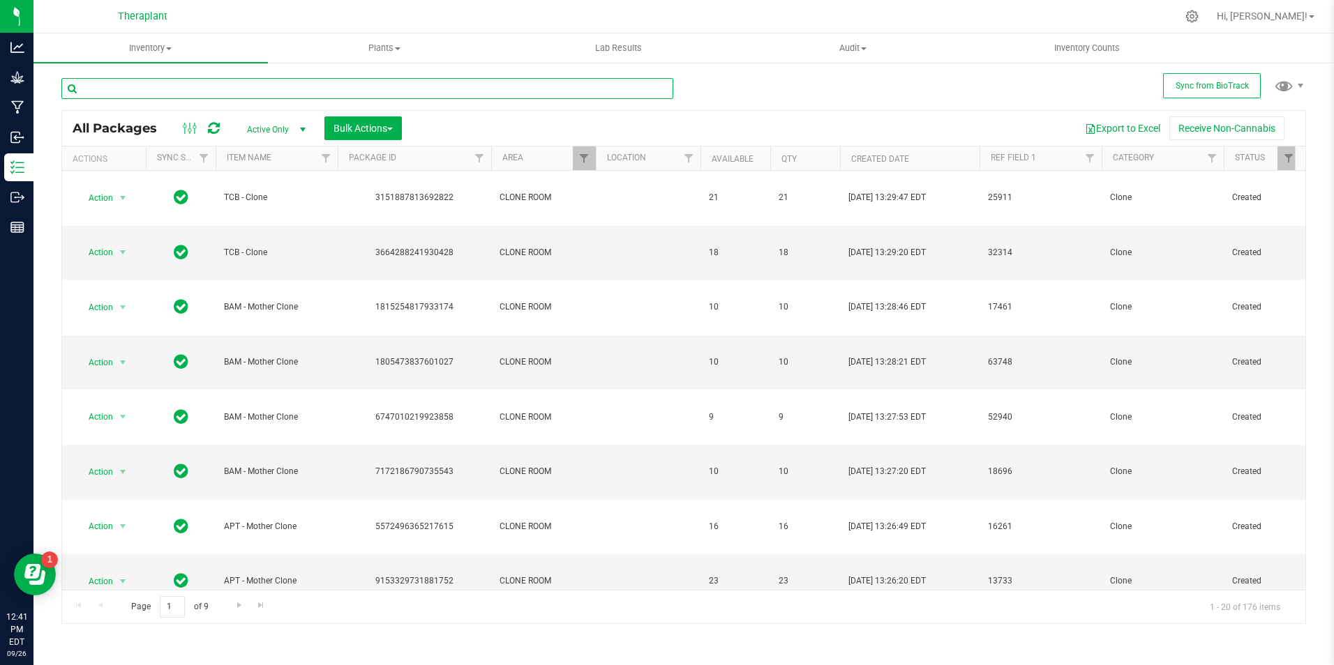
click at [195, 95] on input "text" at bounding box center [367, 88] width 612 height 21
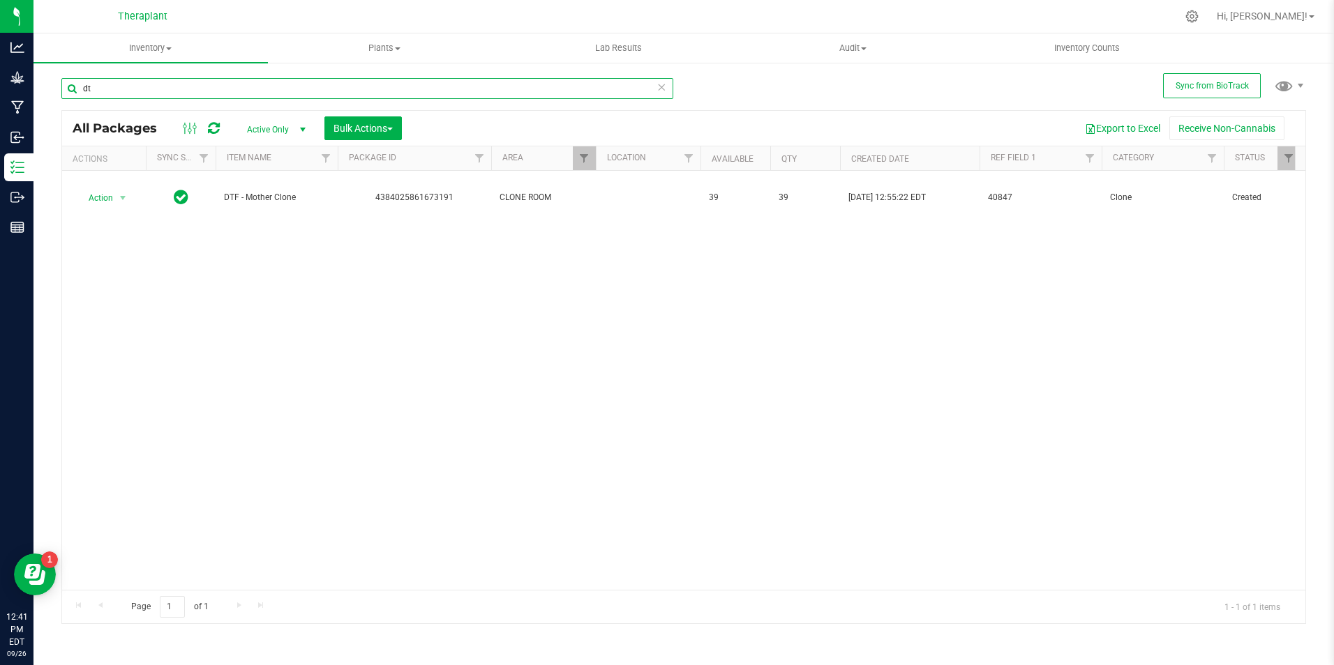
type input "d"
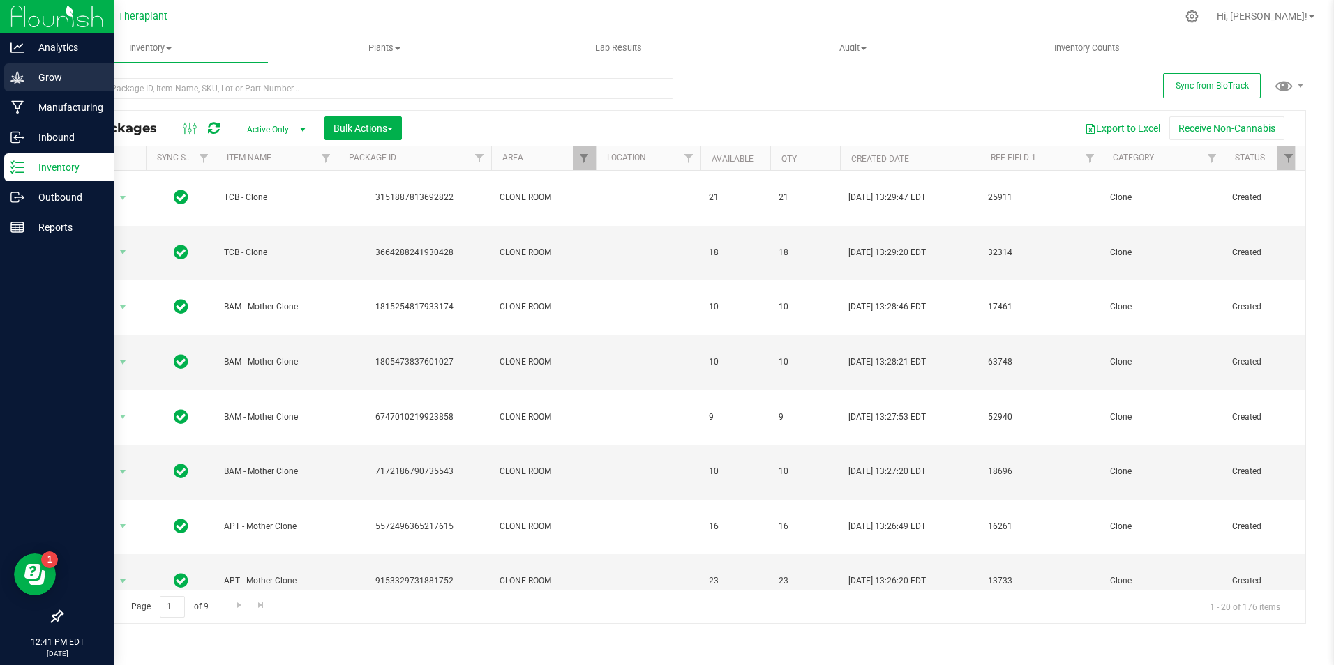
click at [20, 80] on icon at bounding box center [17, 77] width 14 height 14
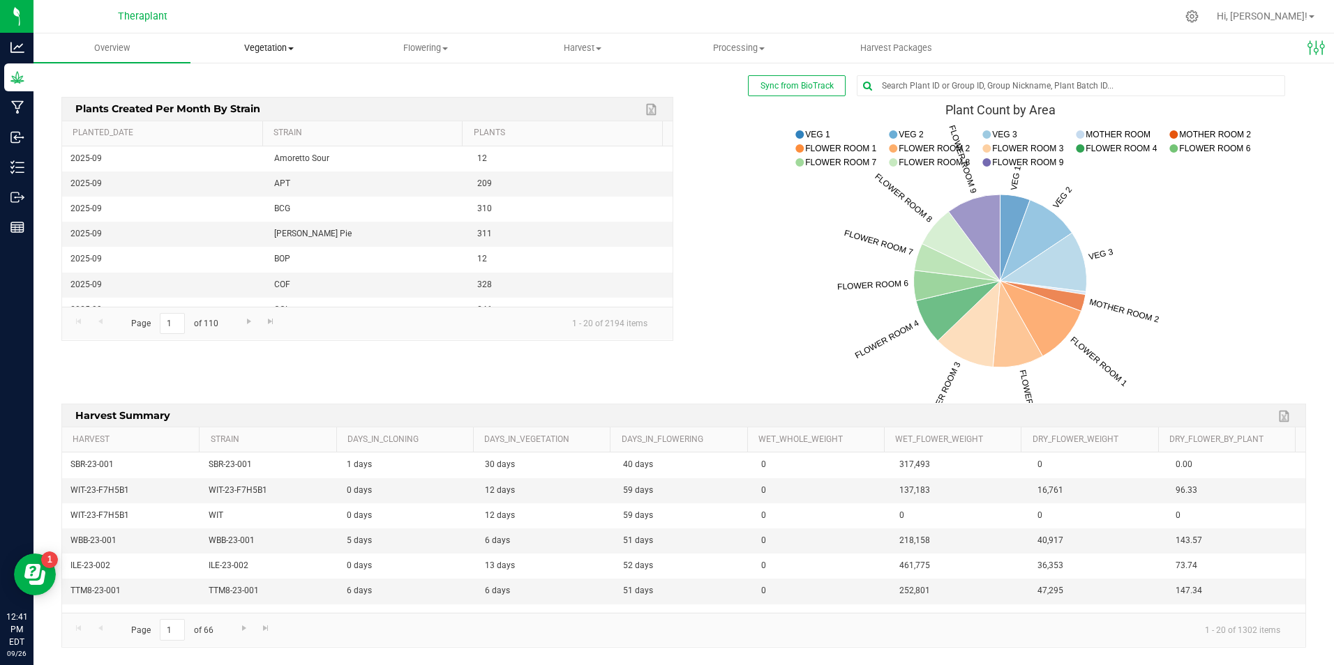
click at [265, 43] on span "Vegetation" at bounding box center [269, 48] width 156 height 13
click at [273, 114] on span "Mother groups" at bounding box center [242, 118] width 104 height 12
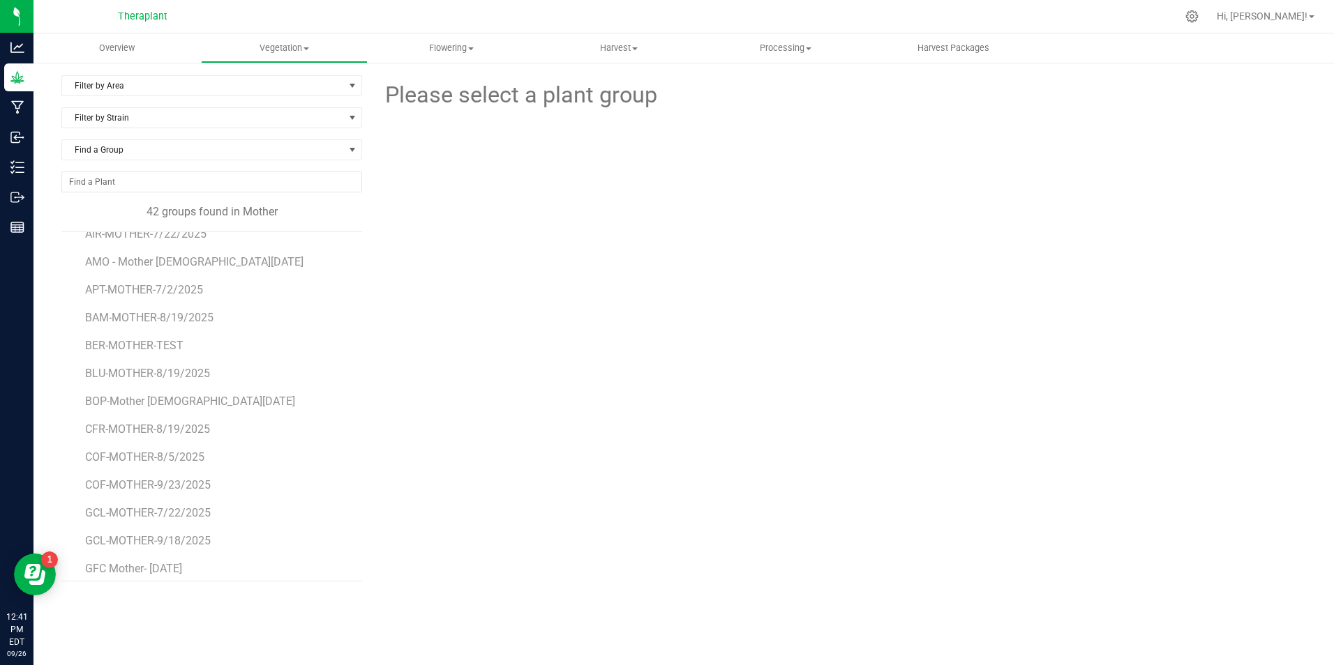
scroll to position [70, 0]
click at [149, 490] on span "GCL-MOTHER-7/22/2025" at bounding box center [148, 488] width 126 height 13
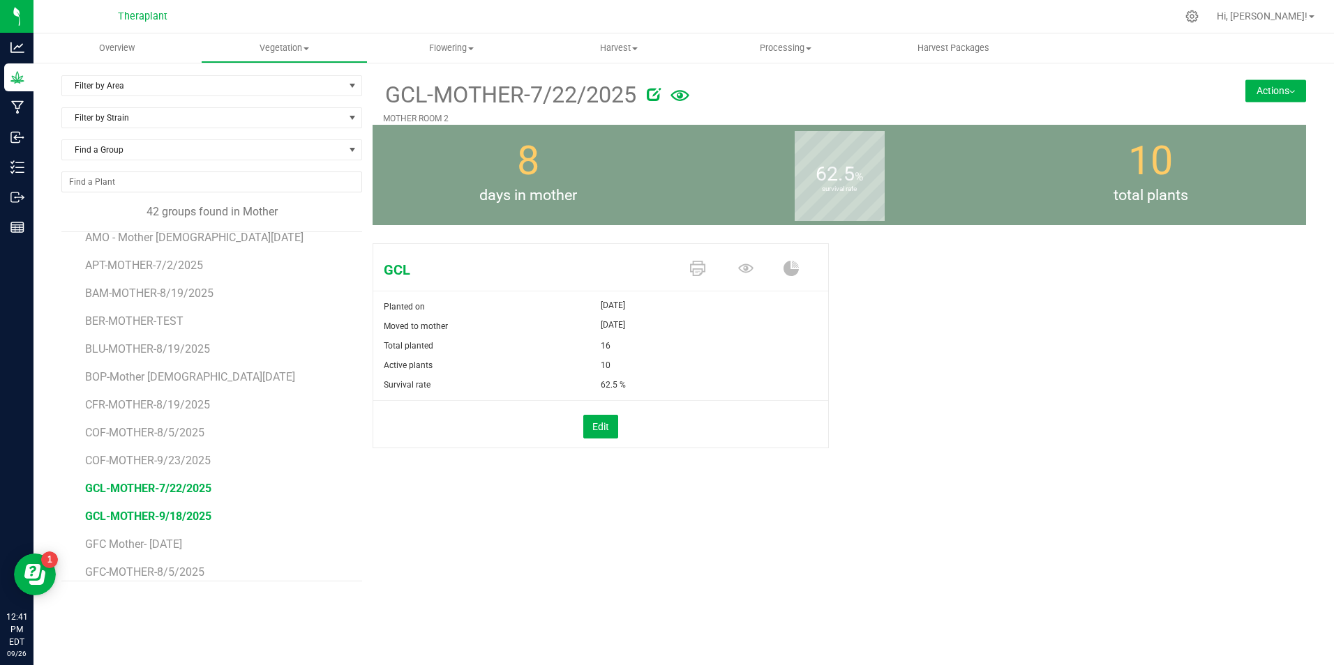
click at [158, 516] on span "GCL-MOTHER-9/18/2025" at bounding box center [148, 516] width 126 height 13
click at [137, 550] on span "GFC Mother- [DATE]" at bounding box center [135, 544] width 100 height 13
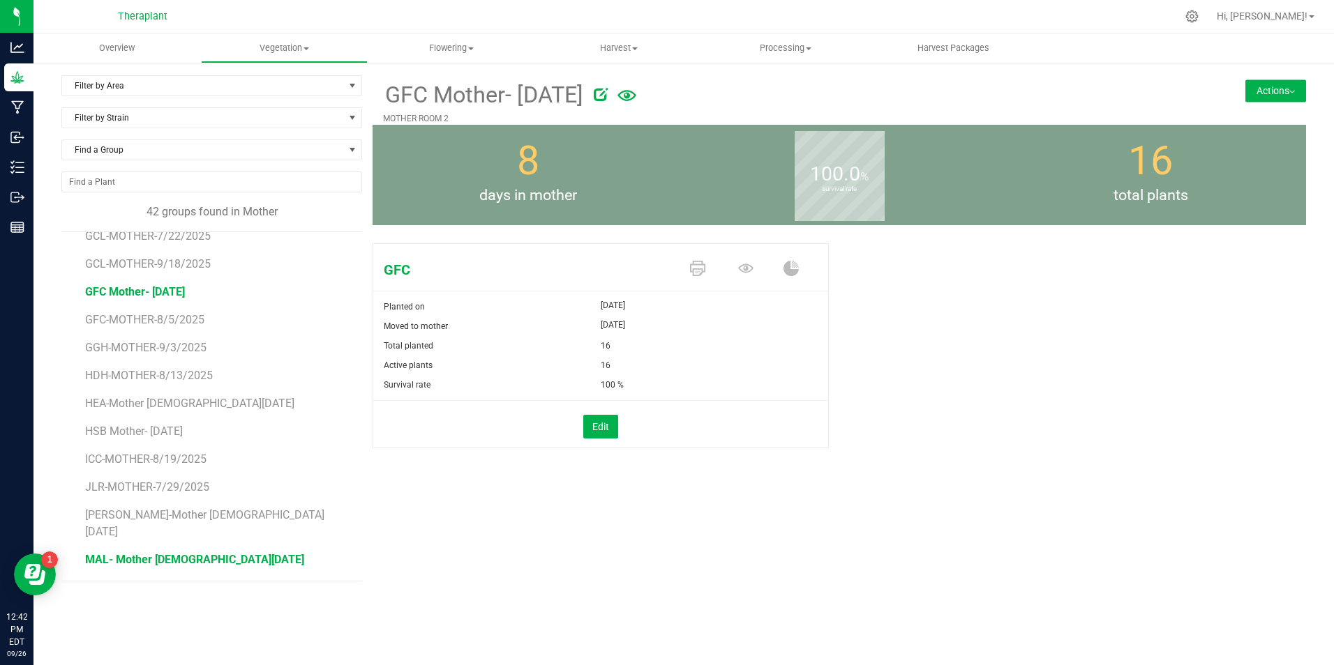
scroll to position [349, 0]
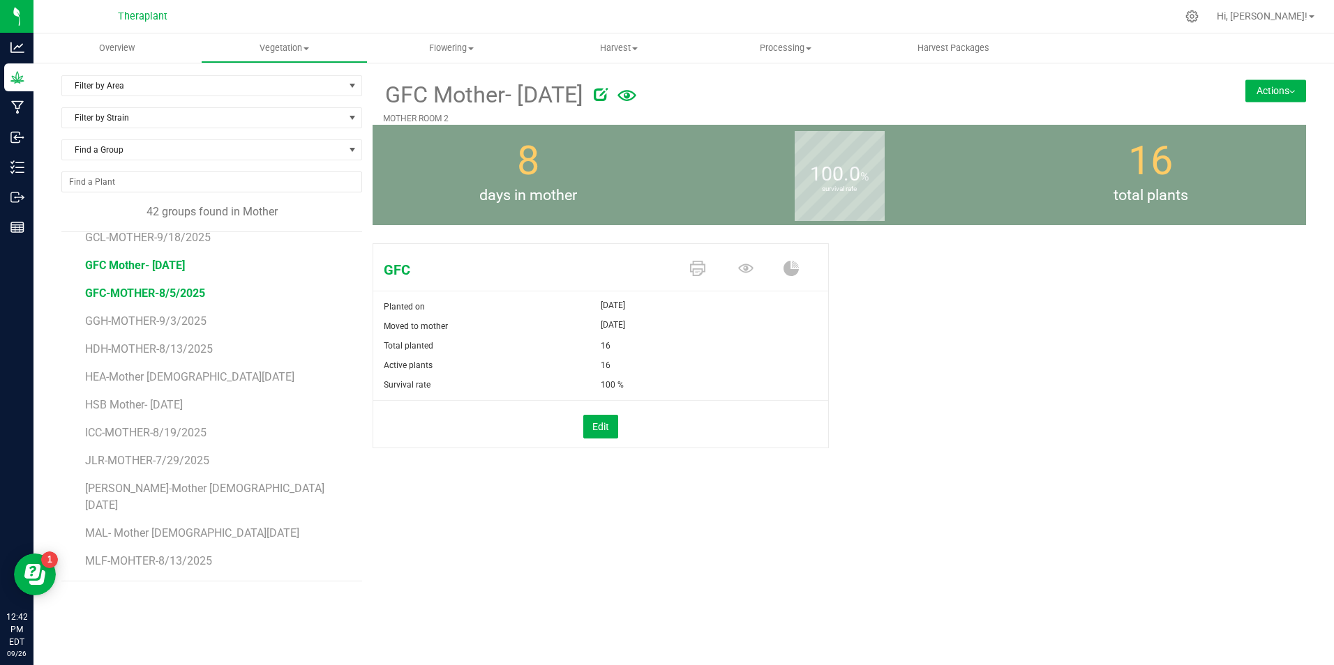
click at [145, 295] on span "GFC-MOTHER-8/5/2025" at bounding box center [145, 293] width 120 height 13
click at [156, 312] on li "GGH-MOTHER-9/3/2025" at bounding box center [218, 316] width 266 height 28
click at [156, 324] on span "GGH-MOTHER-9/3/2025" at bounding box center [146, 321] width 122 height 13
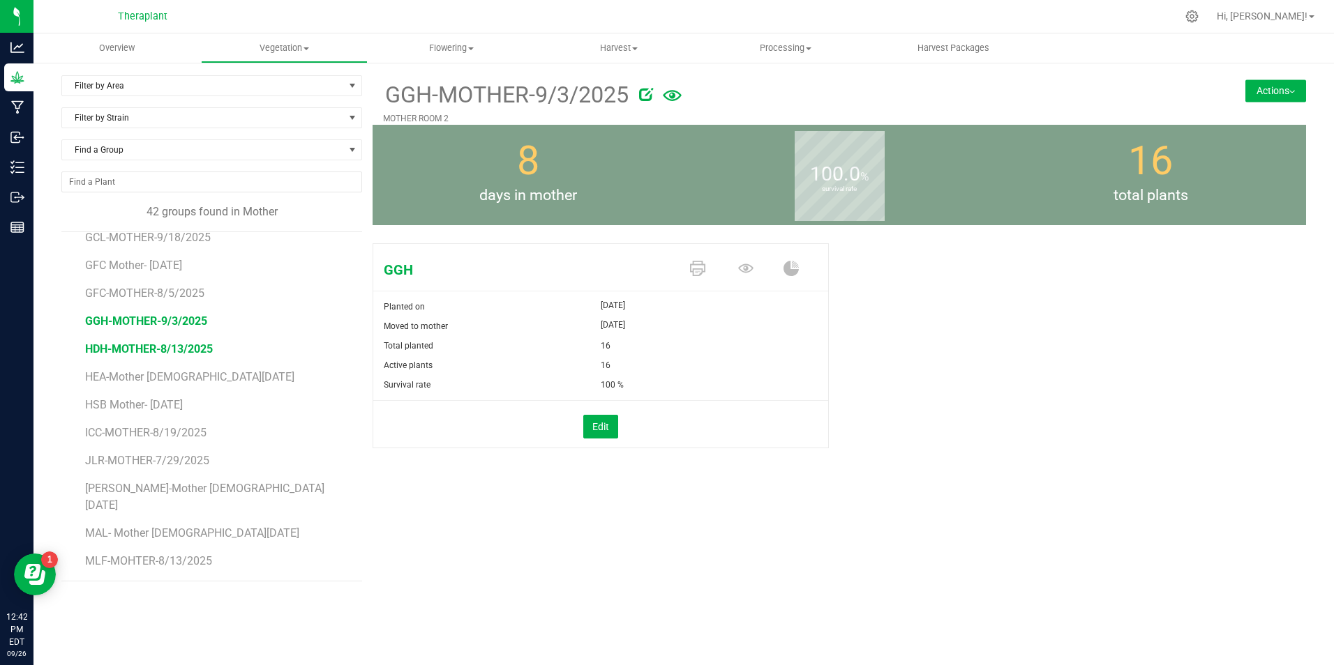
click at [151, 345] on span "HDH-MOTHER-8/13/2025" at bounding box center [149, 349] width 128 height 13
click at [133, 376] on span "HEA-Mother [DEMOGRAPHIC_DATA][DATE]" at bounding box center [192, 376] width 214 height 13
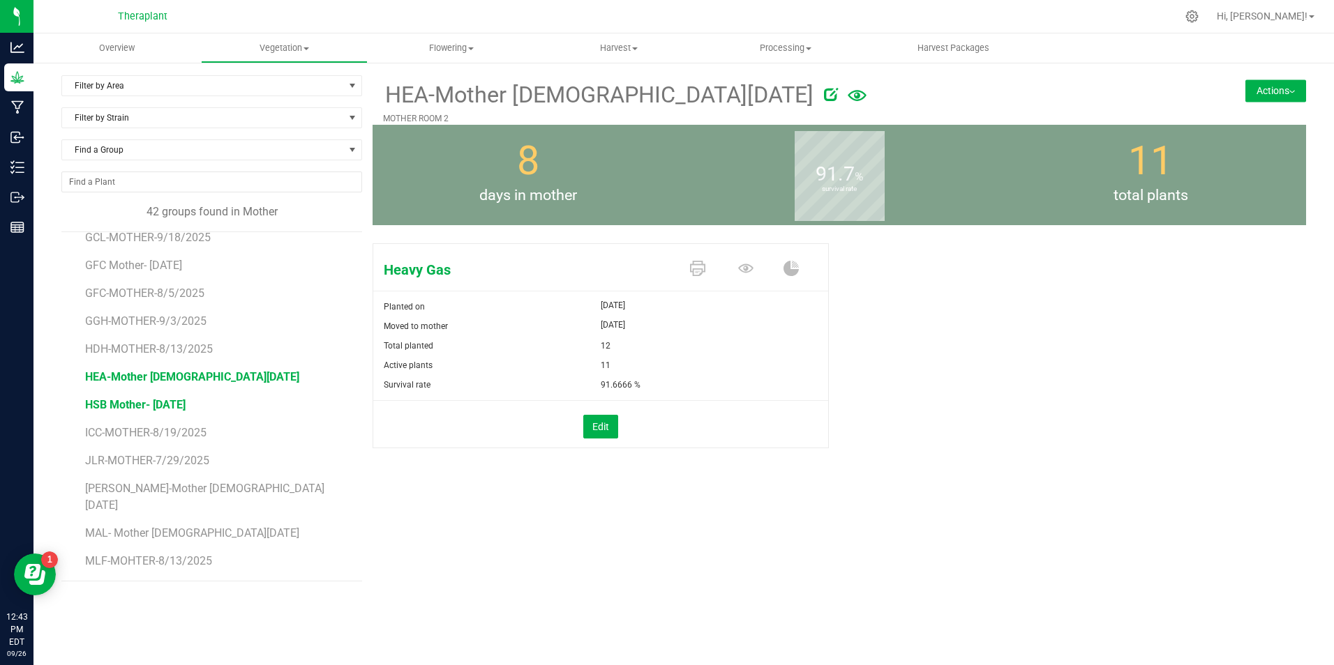
click at [144, 404] on span "HSB Mother- [DATE]" at bounding box center [135, 404] width 100 height 13
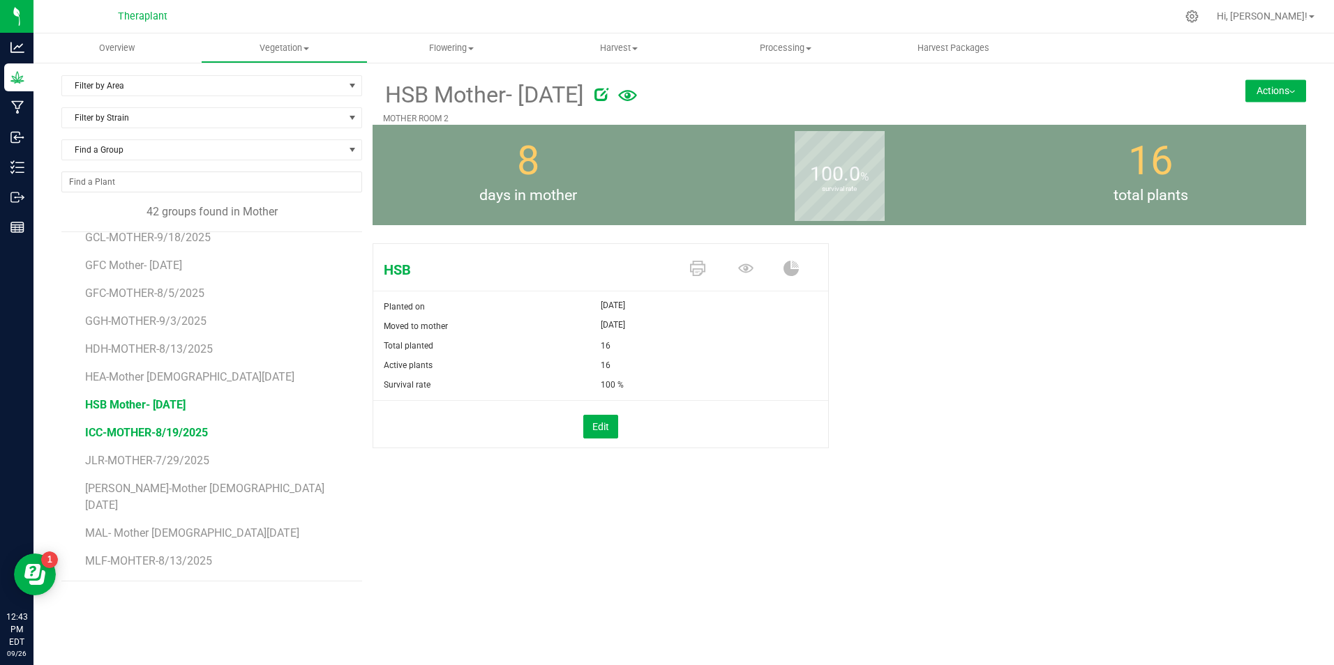
click at [145, 431] on span "ICC-MOTHER-8/19/2025" at bounding box center [146, 432] width 123 height 13
click at [140, 462] on span "JLR-MOTHER-7/29/2025" at bounding box center [147, 460] width 125 height 13
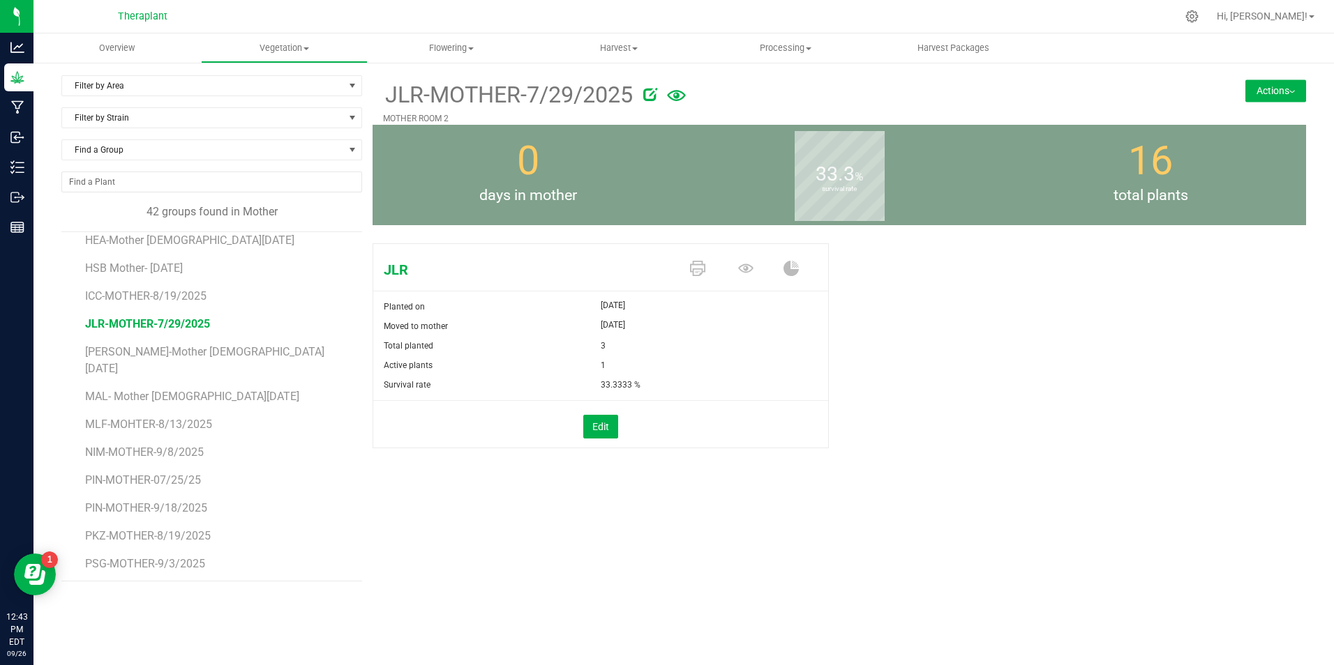
scroll to position [488, 0]
click at [142, 351] on span "[PERSON_NAME]-Mother [DEMOGRAPHIC_DATA][DATE]" at bounding box center [207, 358] width 244 height 30
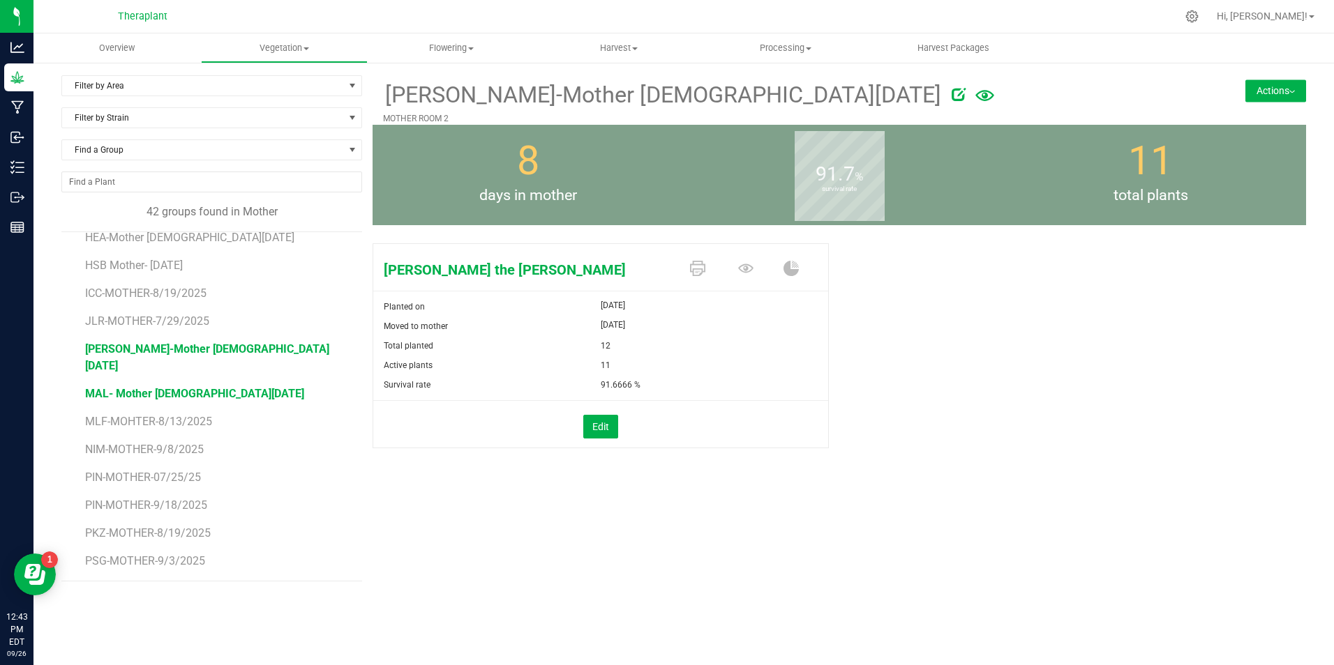
click at [121, 387] on span "MAL- Mother [DEMOGRAPHIC_DATA][DATE]" at bounding box center [194, 393] width 219 height 13
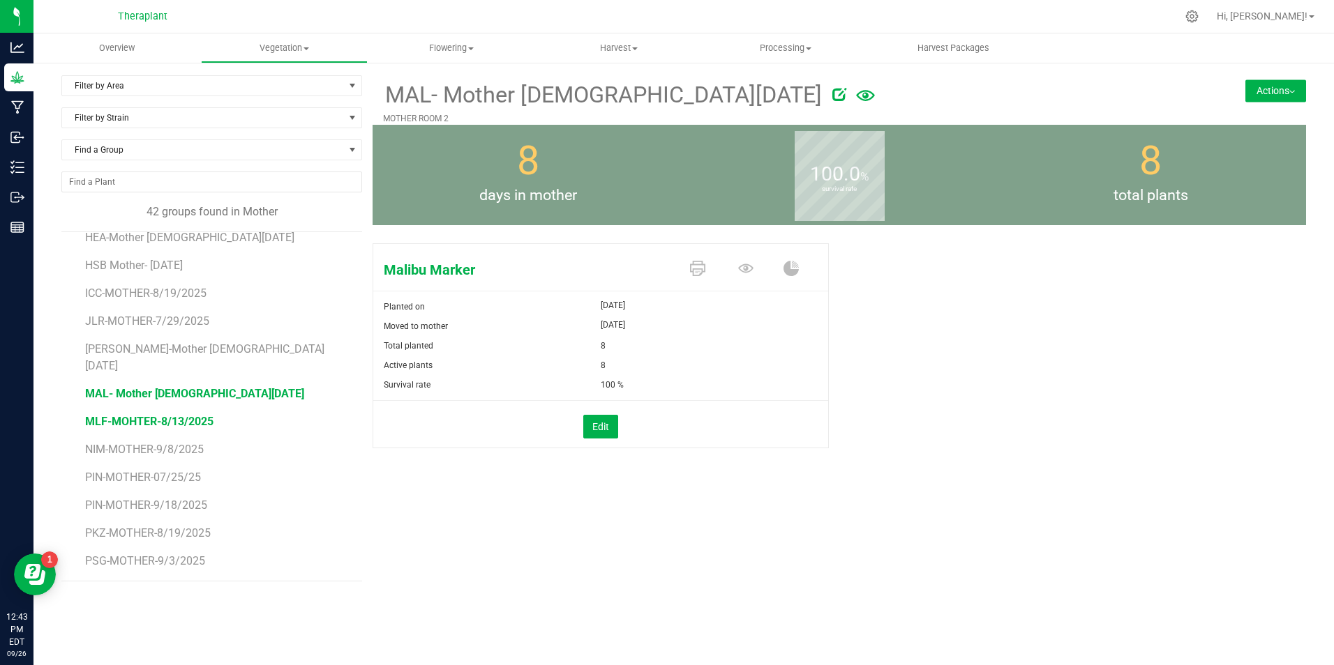
click at [118, 415] on span "MLF-MOHTER-8/13/2025" at bounding box center [149, 421] width 128 height 13
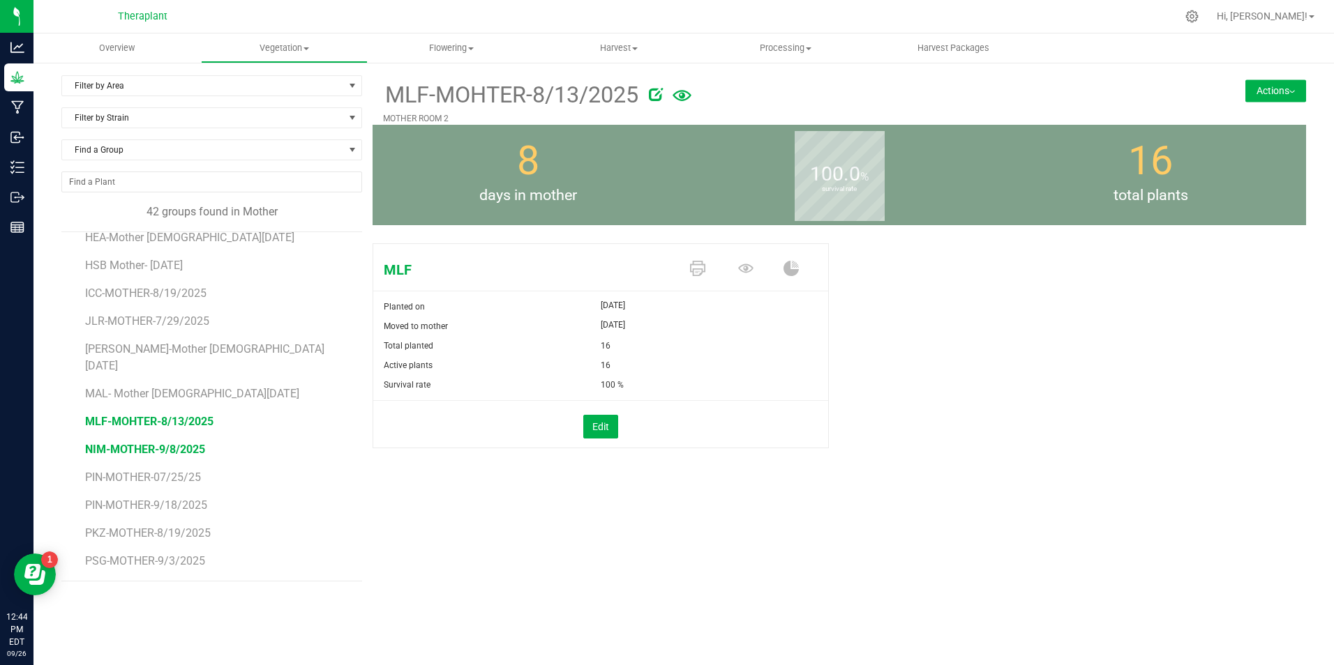
click at [122, 443] on span "NIM-MOTHER-9/8/2025" at bounding box center [145, 449] width 120 height 13
click at [151, 458] on li "PIN-MOTHER-07/25/25" at bounding box center [218, 472] width 266 height 28
click at [159, 471] on span "PIN-MOTHER-07/25/25" at bounding box center [143, 477] width 117 height 13
click at [137, 499] on span "PIN-MOTHER-9/18/2025" at bounding box center [146, 505] width 122 height 13
click at [135, 527] on span "PKZ-MOTHER-8/19/2025" at bounding box center [148, 533] width 126 height 13
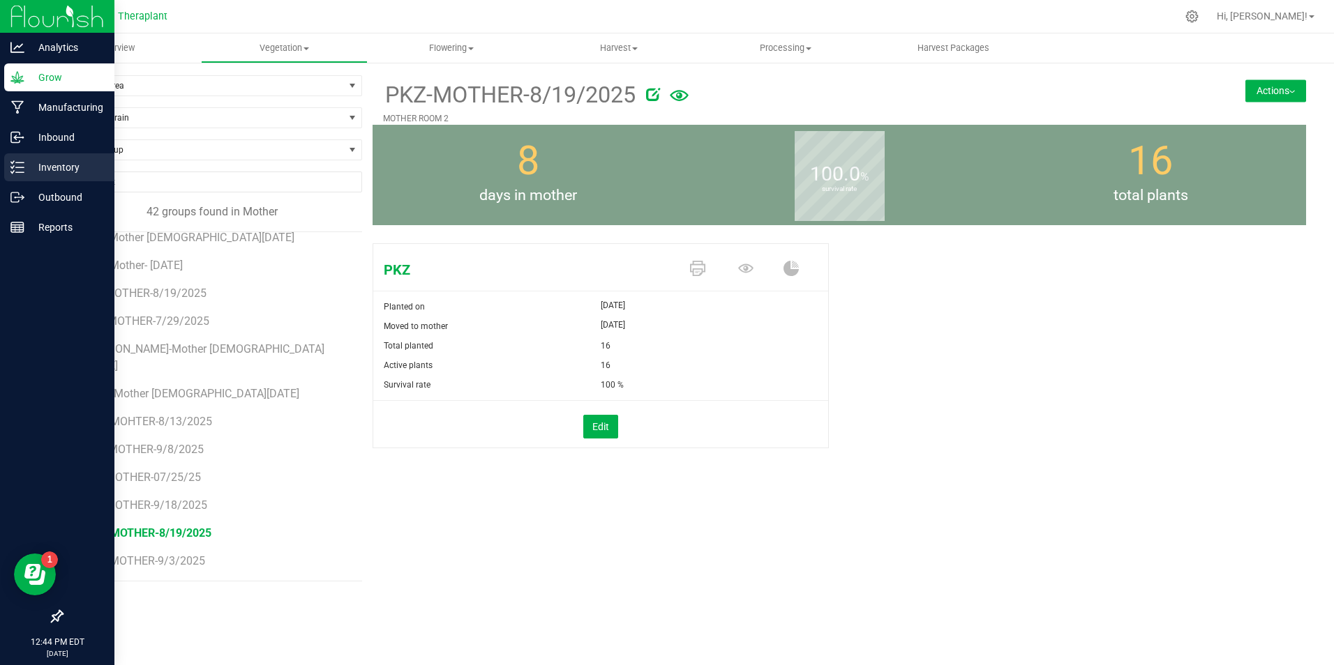
click at [43, 167] on p "Inventory" at bounding box center [66, 167] width 84 height 17
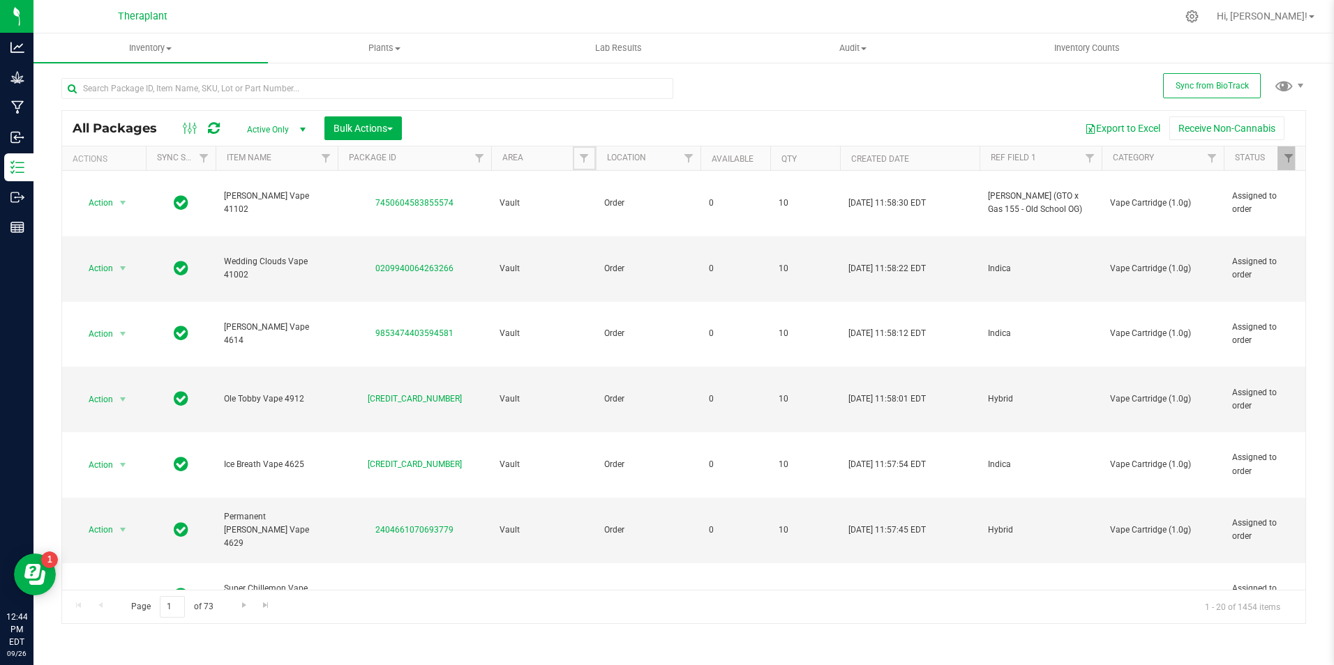
click at [586, 156] on span "Filter" at bounding box center [583, 158] width 11 height 11
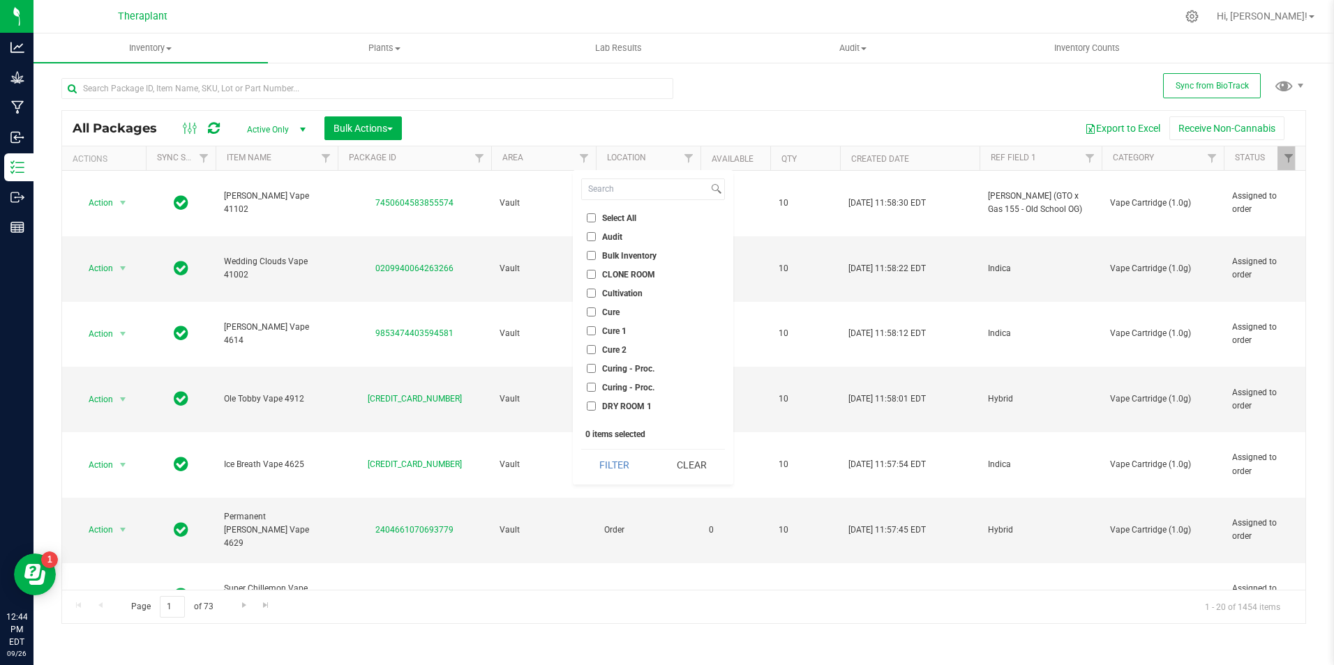
click at [596, 273] on label "CLONE ROOM" at bounding box center [621, 274] width 68 height 9
click at [596, 273] on input "CLONE ROOM" at bounding box center [591, 274] width 9 height 9
checkbox input "true"
click at [588, 465] on button "Filter" at bounding box center [614, 465] width 67 height 31
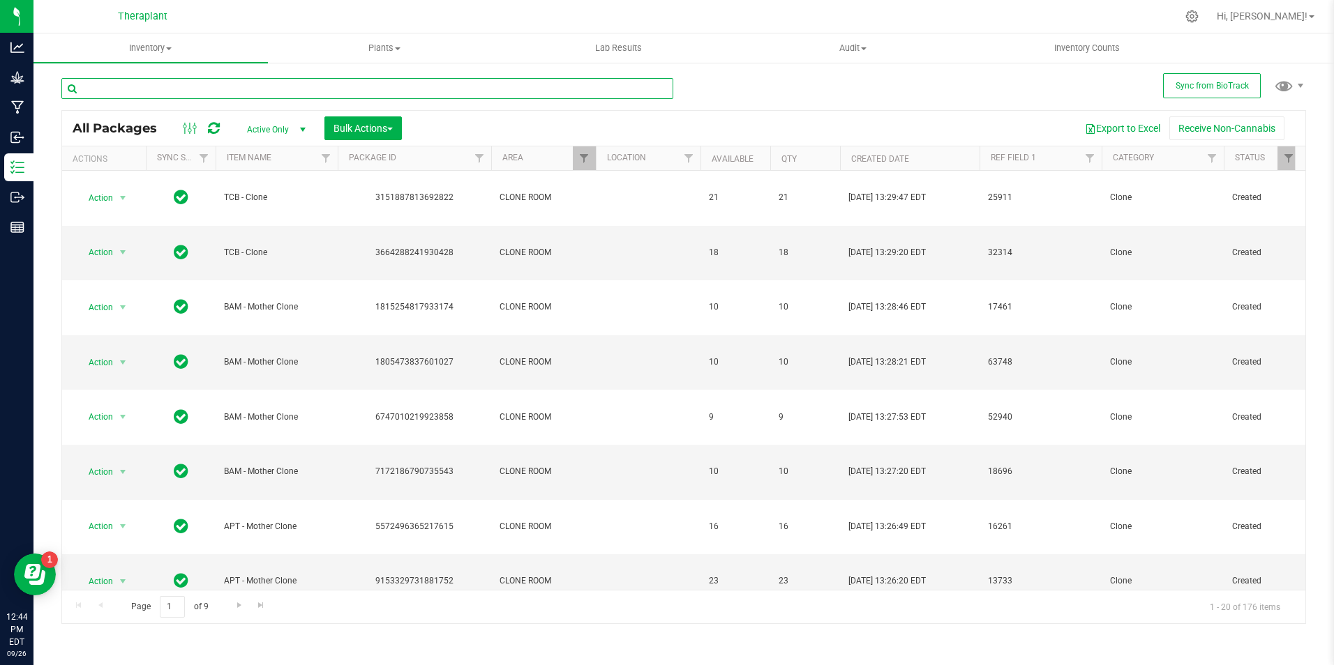
click at [211, 89] on input "text" at bounding box center [367, 88] width 612 height 21
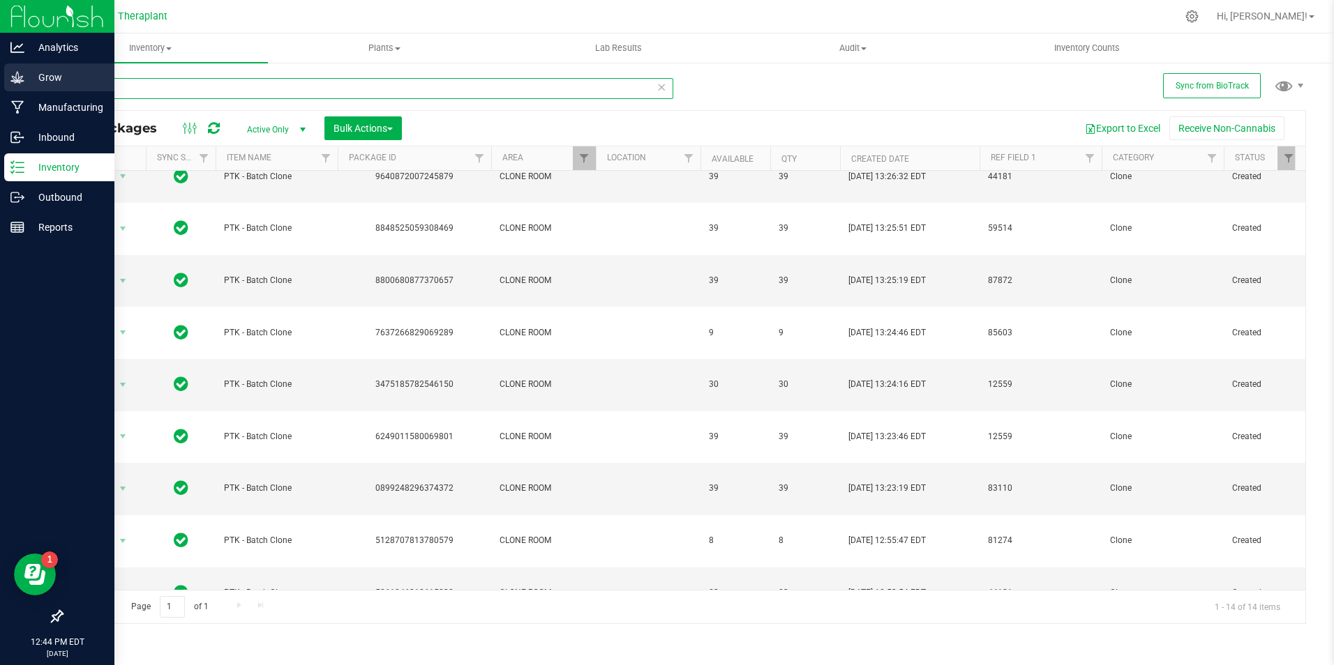
type input "ptk"
click at [18, 85] on div "Grow" at bounding box center [59, 77] width 110 height 28
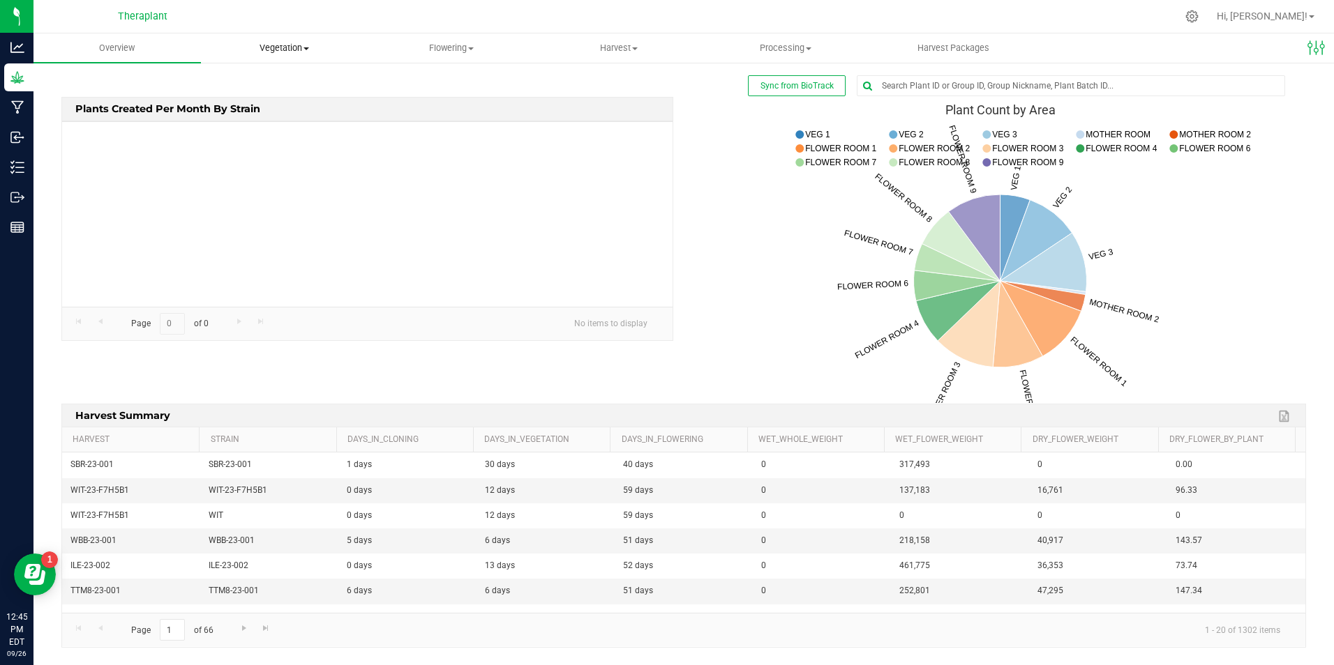
click at [291, 45] on span "Vegetation" at bounding box center [285, 48] width 166 height 13
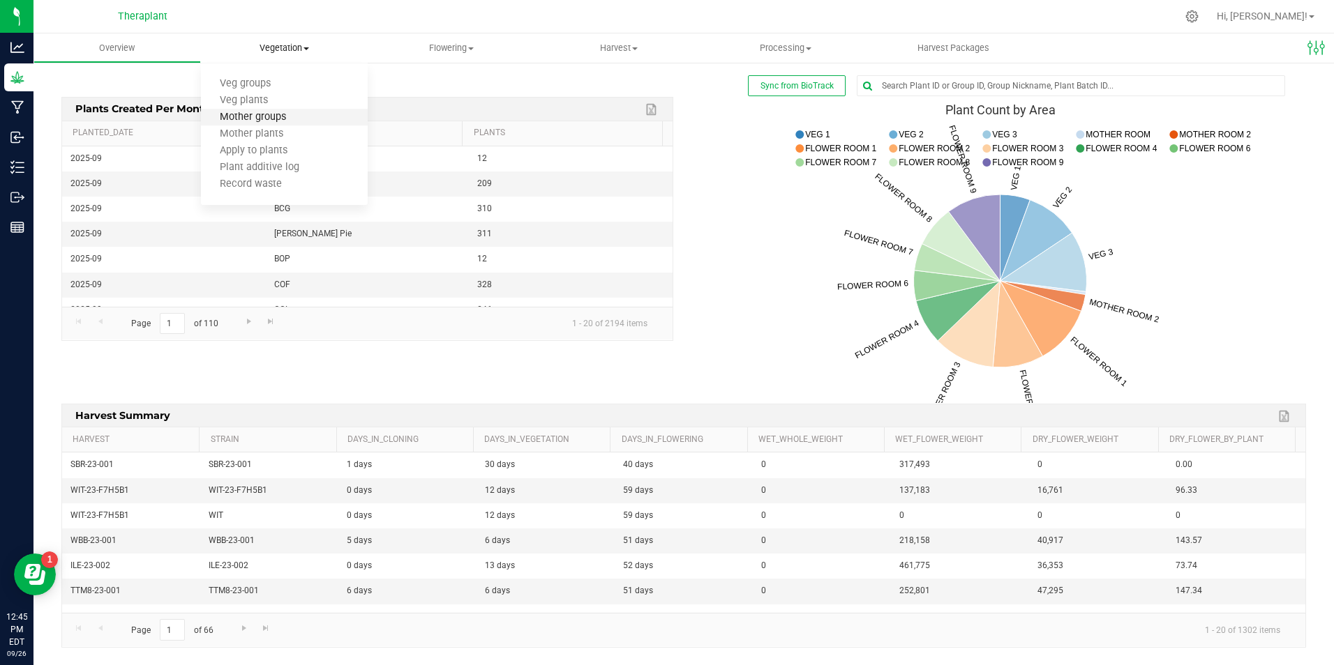
click at [272, 120] on span "Mother groups" at bounding box center [253, 118] width 104 height 12
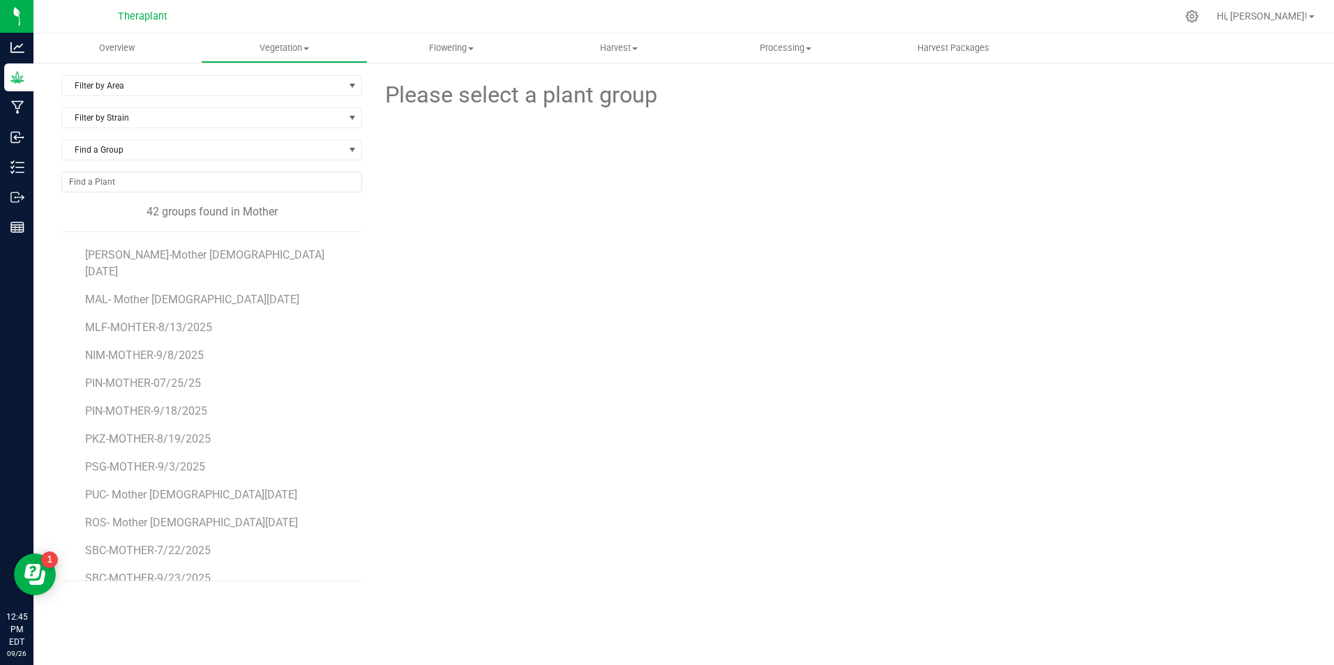
scroll to position [558, 0]
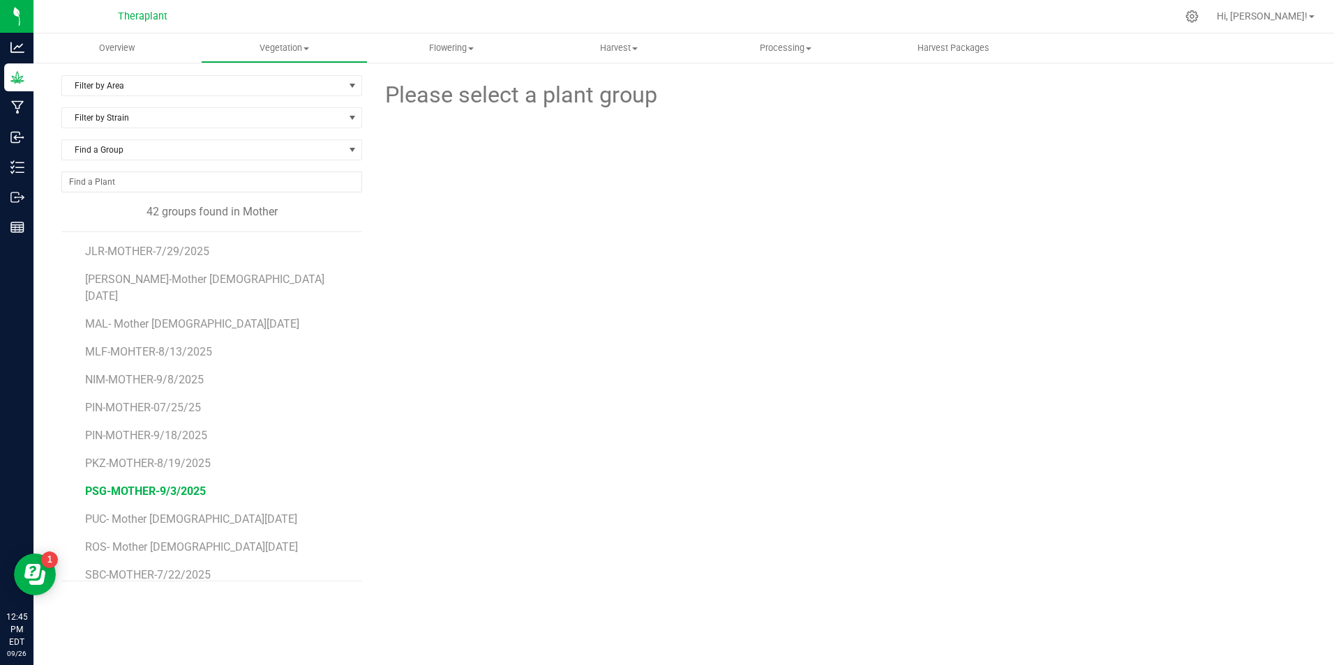
click at [122, 485] on span "PSG-MOTHER-9/3/2025" at bounding box center [145, 491] width 121 height 13
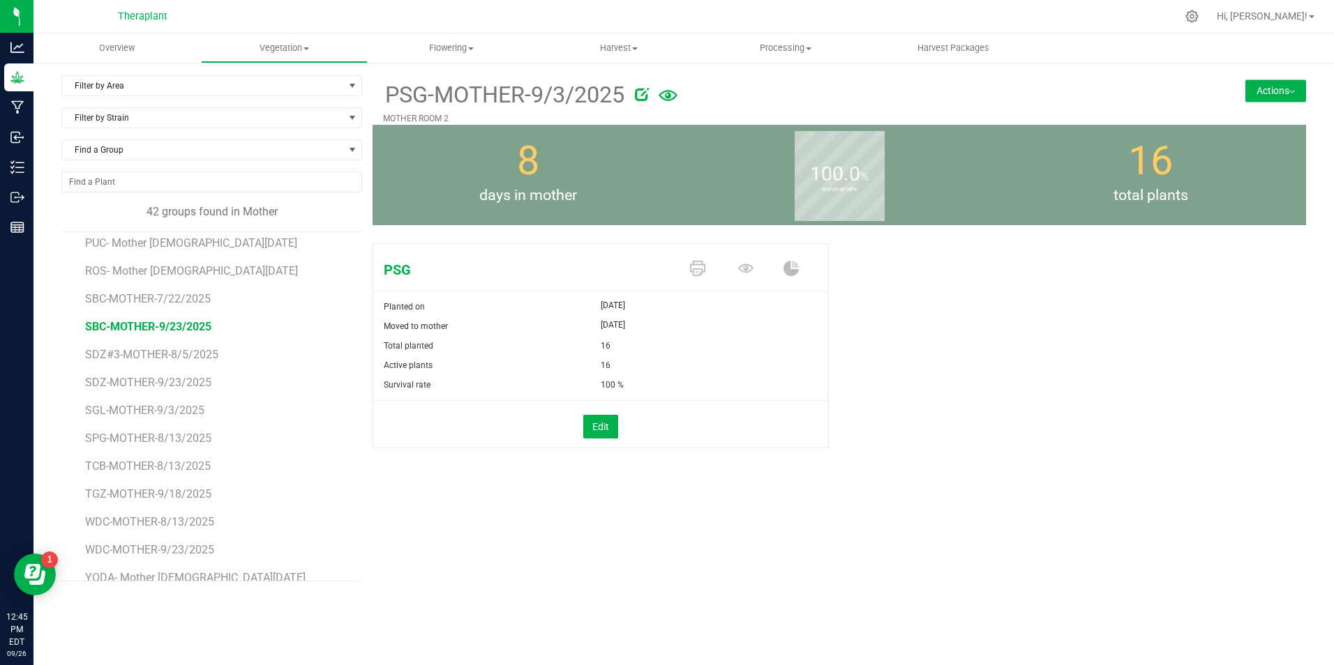
scroll to position [765, 0]
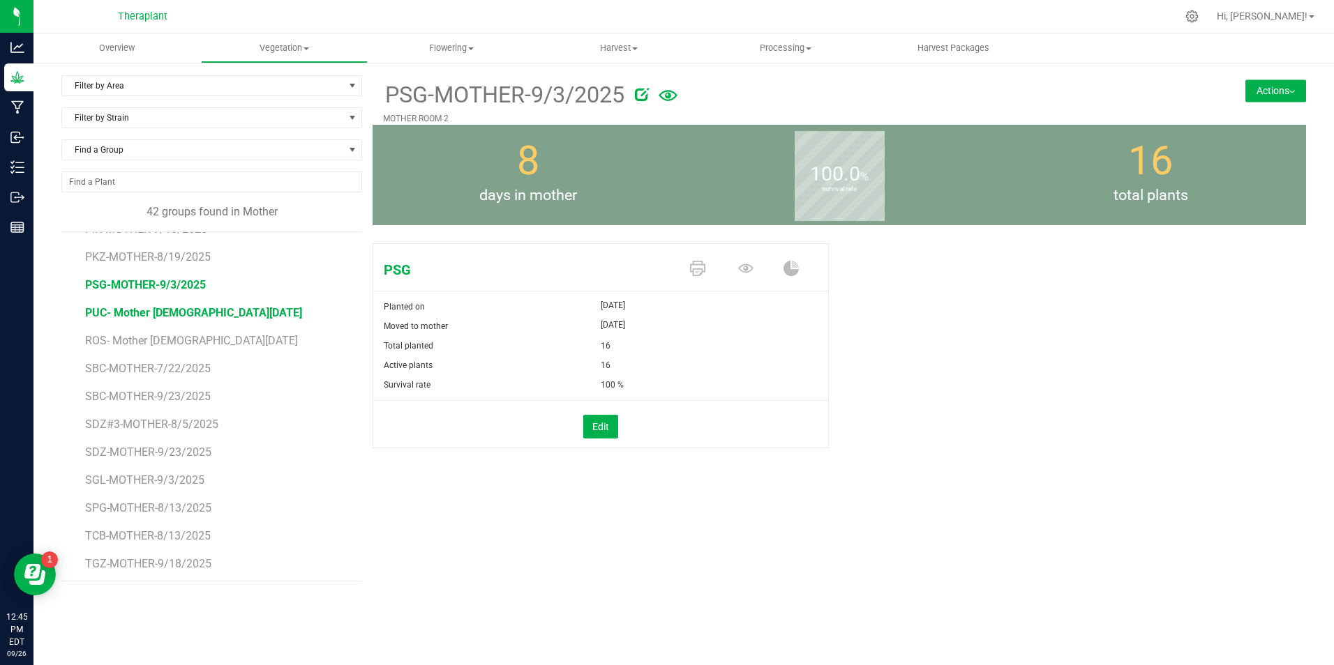
click at [148, 306] on span "PUC- Mother [DEMOGRAPHIC_DATA][DATE]" at bounding box center [193, 312] width 217 height 13
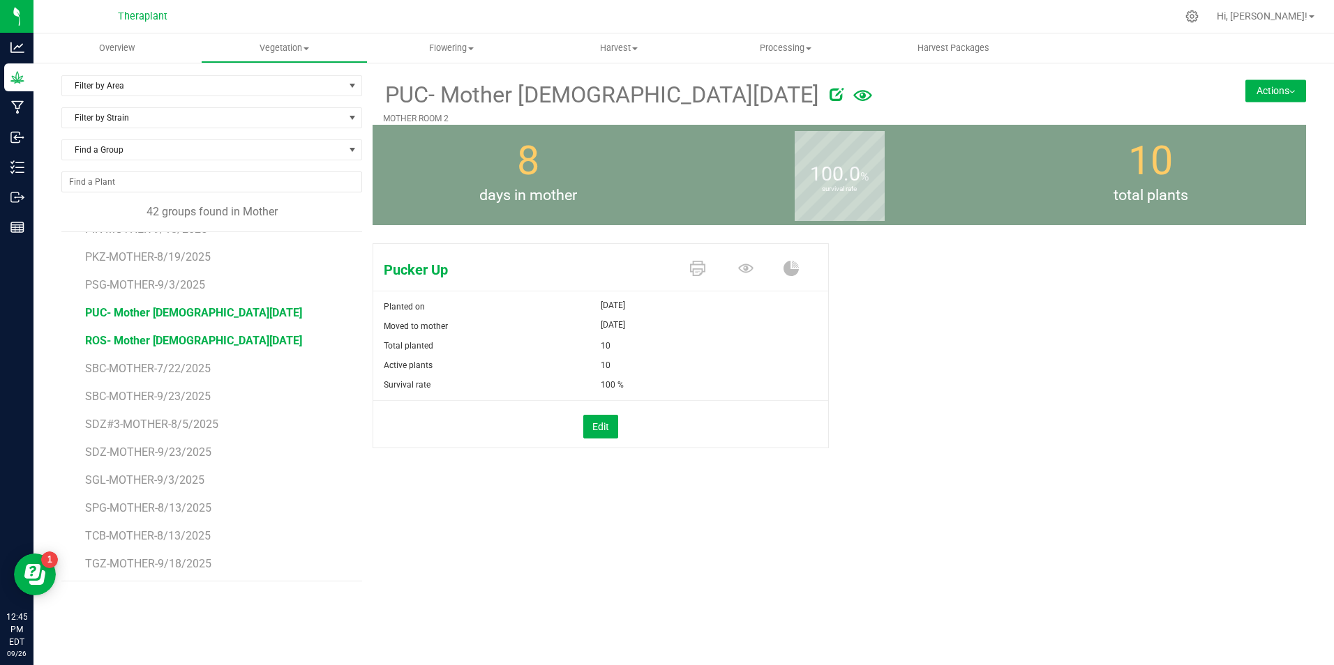
click at [112, 334] on span "ROS- Mother [DEMOGRAPHIC_DATA][DATE]" at bounding box center [193, 340] width 217 height 13
click at [116, 362] on span "SBC-MOTHER-7/22/2025" at bounding box center [148, 368] width 126 height 13
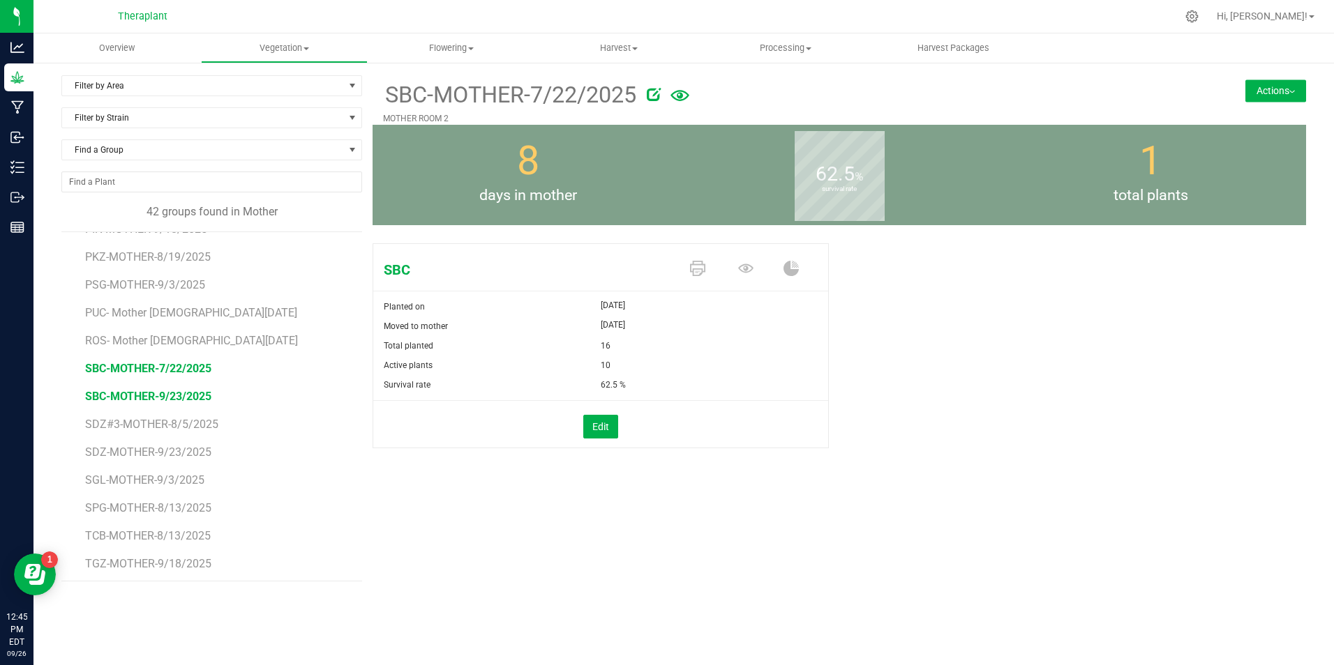
click at [114, 390] on span "SBC-MOTHER-9/23/2025" at bounding box center [148, 396] width 126 height 13
click at [115, 418] on span "SDZ#3-MOTHER-8/5/2025" at bounding box center [151, 424] width 133 height 13
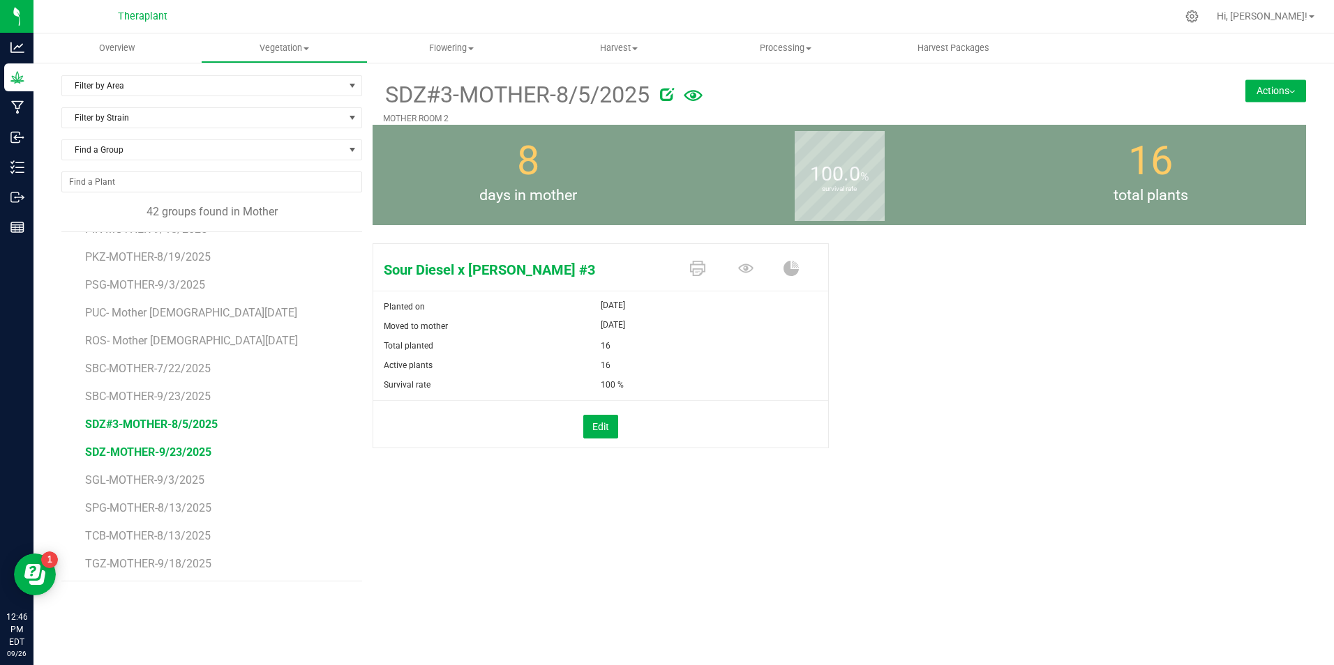
click at [162, 446] on span "SDZ-MOTHER-9/23/2025" at bounding box center [148, 452] width 126 height 13
click at [426, 100] on span "SDZ-MOTHER-9/23/2025" at bounding box center [509, 95] width 253 height 34
click at [657, 95] on icon at bounding box center [653, 94] width 14 height 14
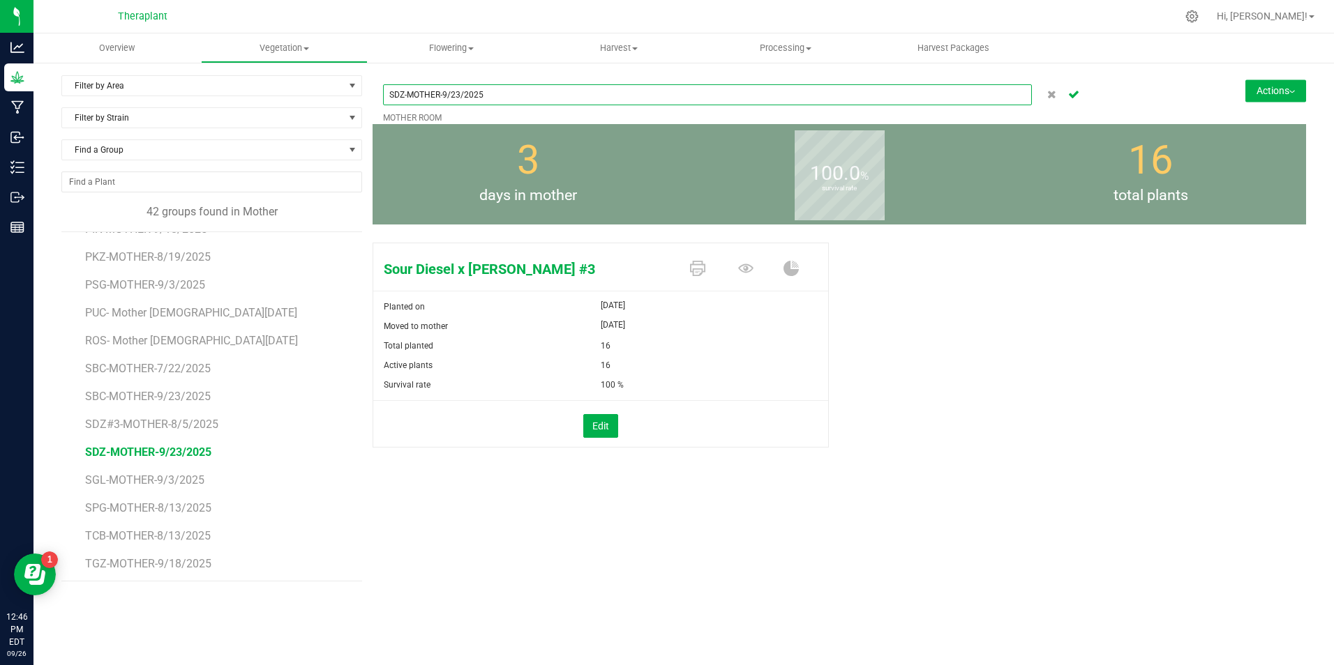
click at [404, 96] on input "SDZ-MOTHER-9/23/2025" at bounding box center [707, 94] width 649 height 21
type input "SDZ#3-MOTHER-9/23/2025"
click at [1069, 93] on icon "Cancel button" at bounding box center [1073, 93] width 11 height 8
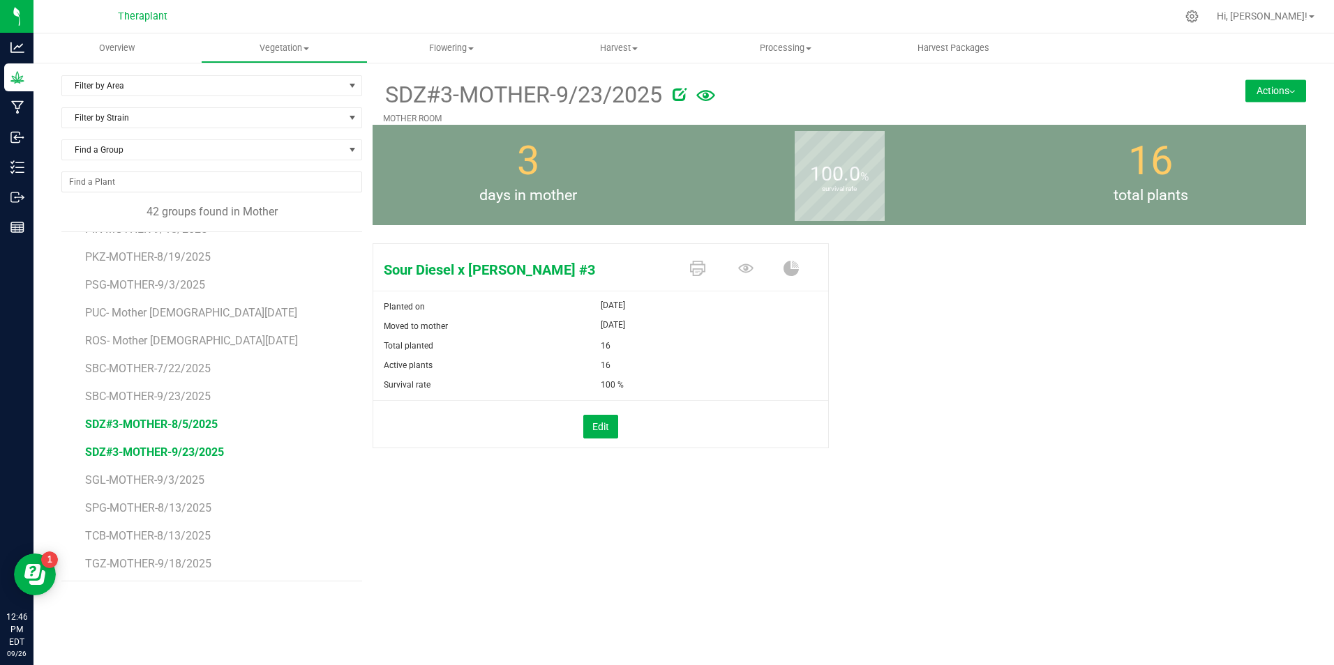
click at [153, 418] on span "SDZ#3-MOTHER-8/5/2025" at bounding box center [151, 424] width 133 height 13
click at [200, 446] on span "SDZ#3-MOTHER-9/23/2025" at bounding box center [154, 452] width 139 height 13
click at [198, 418] on span "SDZ#3-MOTHER-8/5/2025" at bounding box center [151, 424] width 133 height 13
click at [197, 446] on span "SDZ#3-MOTHER-9/23/2025" at bounding box center [154, 452] width 139 height 13
click at [160, 474] on span "SGL-MOTHER-9/3/2025" at bounding box center [145, 480] width 120 height 13
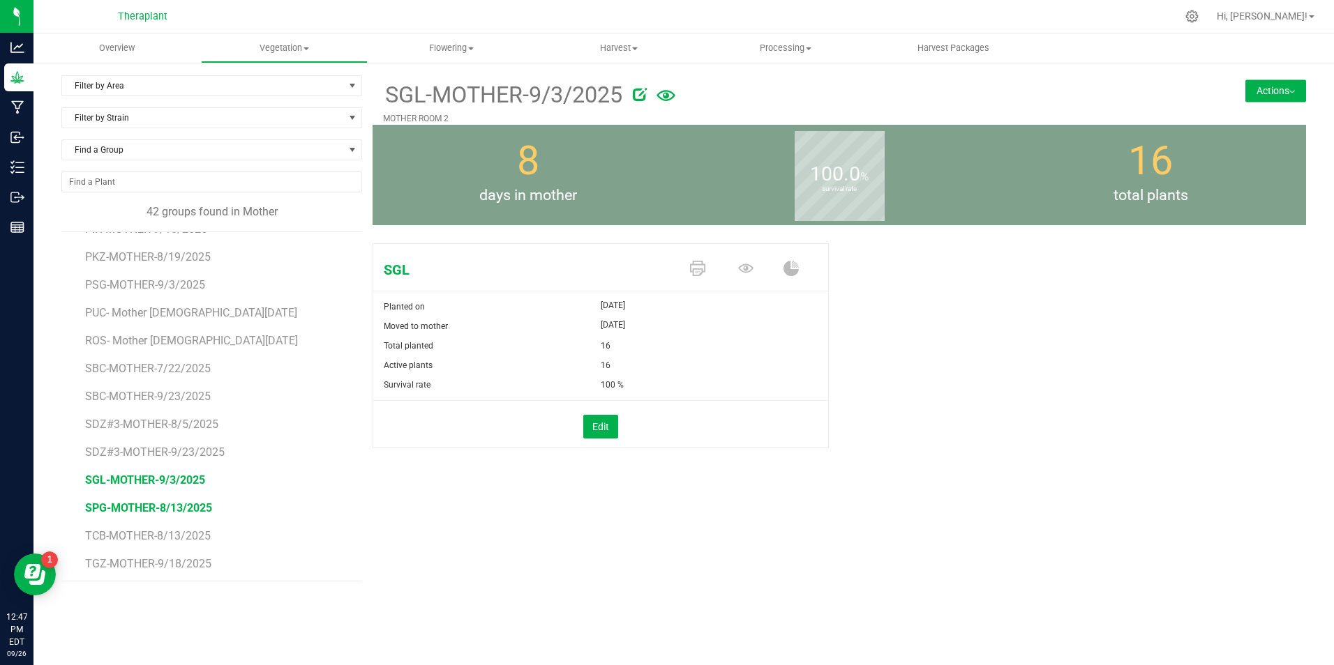
click at [149, 502] on span "SPG-MOTHER-8/13/2025" at bounding box center [148, 508] width 127 height 13
click at [137, 529] on span "TCB-MOTHER-8/13/2025" at bounding box center [148, 535] width 126 height 13
click at [141, 557] on span "TGZ-MOTHER-9/18/2025" at bounding box center [148, 563] width 127 height 13
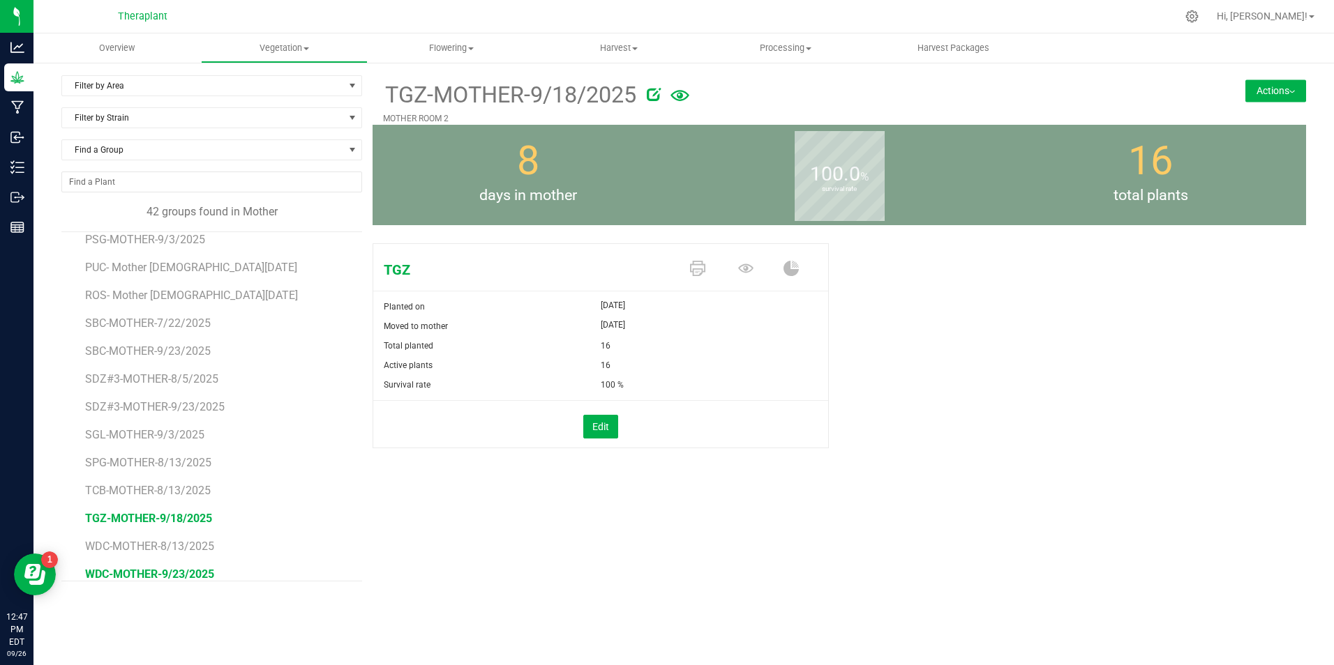
scroll to position [834, 0]
click at [149, 516] on span "WDC-MOTHER-8/13/2025" at bounding box center [149, 522] width 129 height 13
click at [158, 543] on span "WDC-MOTHER-9/23/2025" at bounding box center [149, 549] width 129 height 13
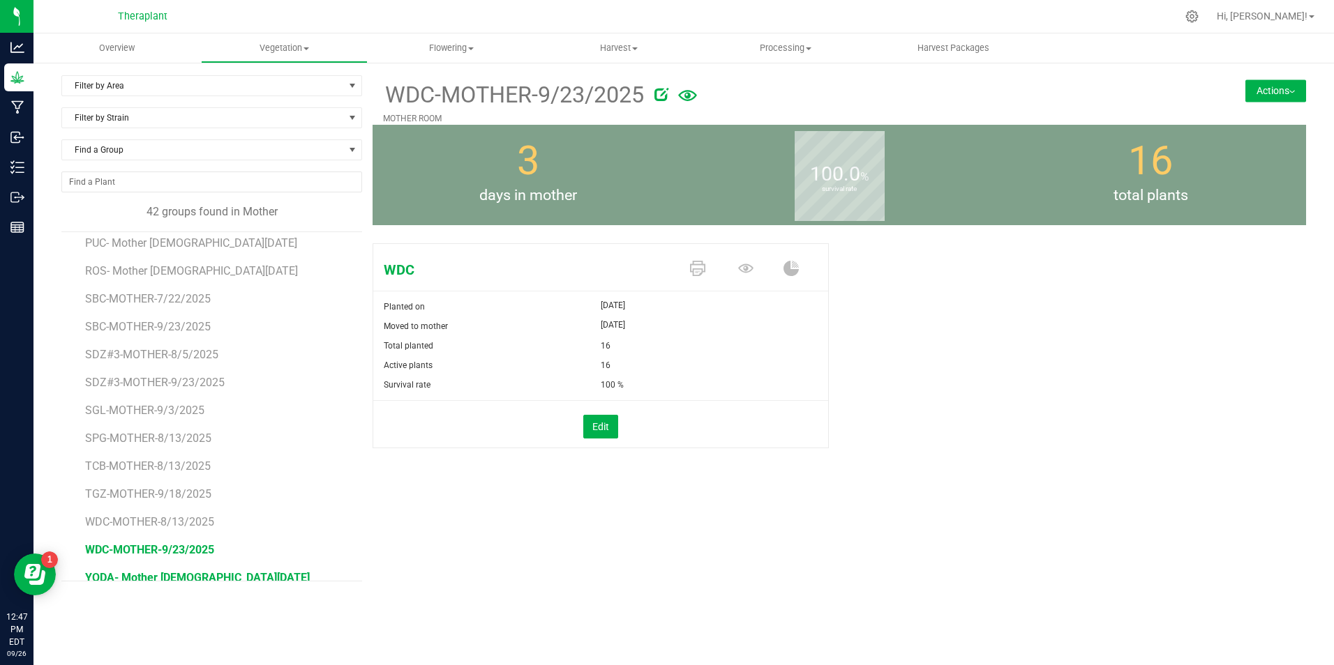
click at [158, 571] on span "YODA- Mother [DEMOGRAPHIC_DATA][DATE]" at bounding box center [197, 577] width 225 height 13
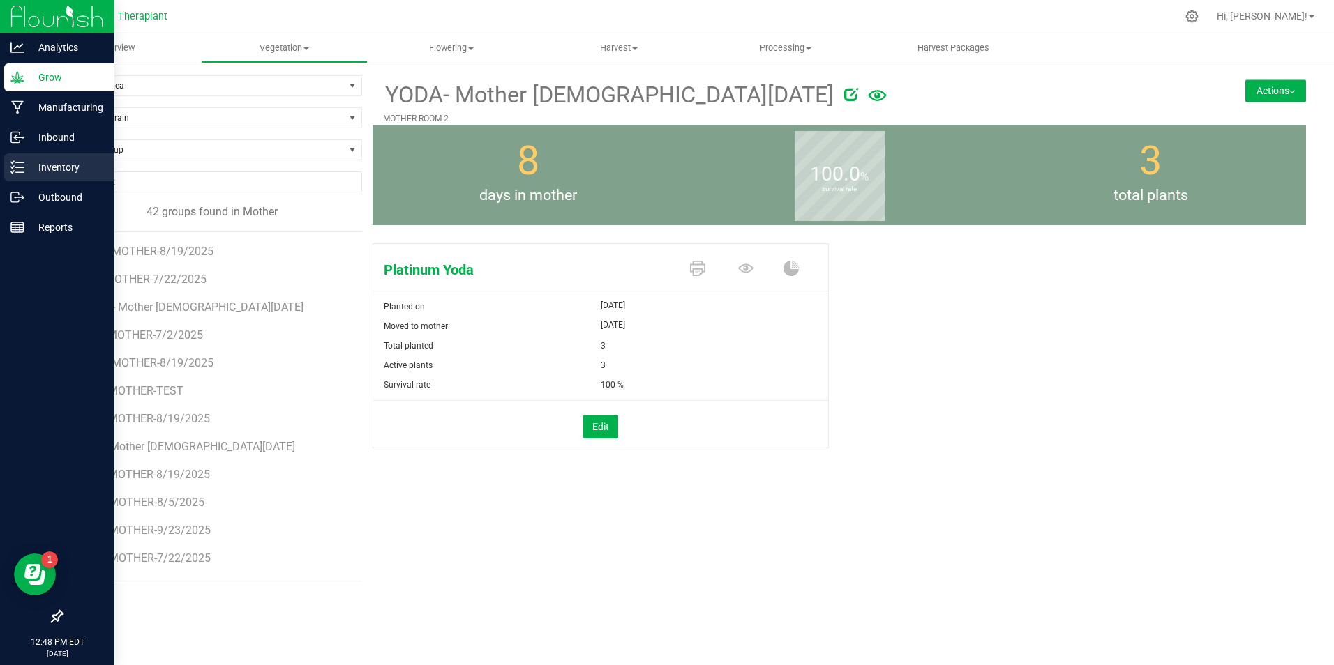
click at [45, 172] on p "Inventory" at bounding box center [66, 167] width 84 height 17
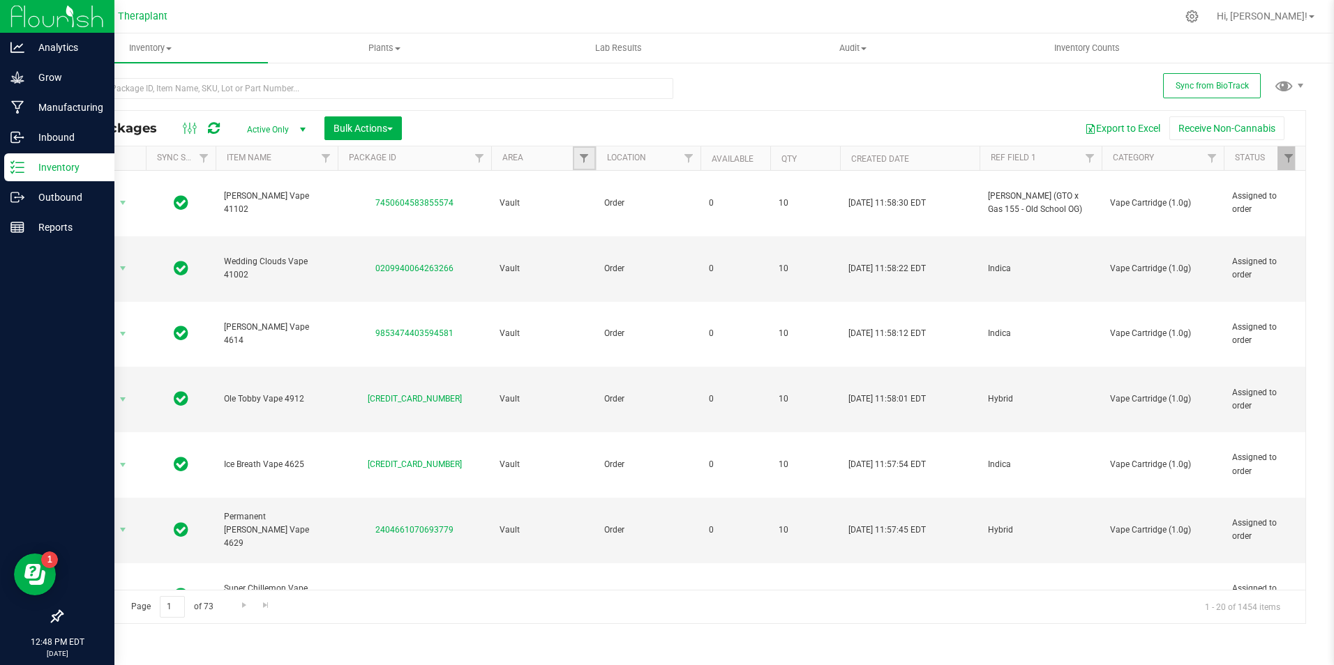
click at [590, 154] on link "Filter" at bounding box center [584, 158] width 23 height 24
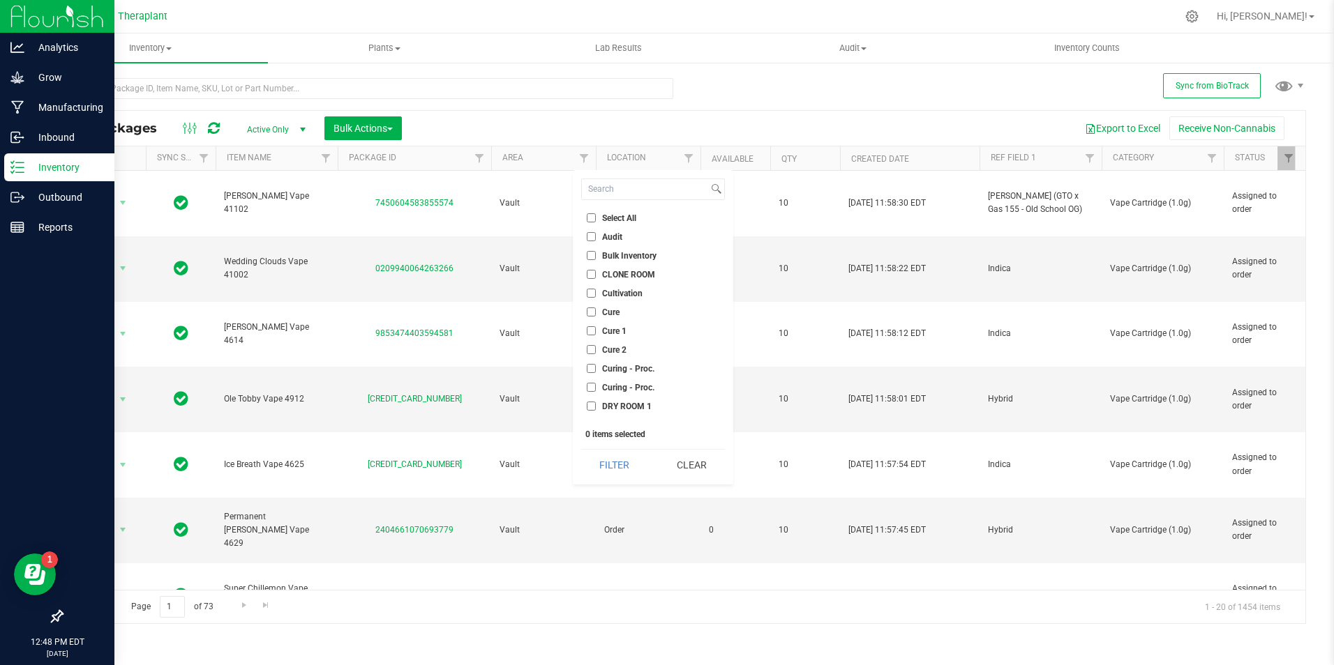
click at [594, 271] on input "CLONE ROOM" at bounding box center [591, 274] width 9 height 9
checkbox input "true"
click at [615, 464] on button "Filter" at bounding box center [614, 465] width 67 height 31
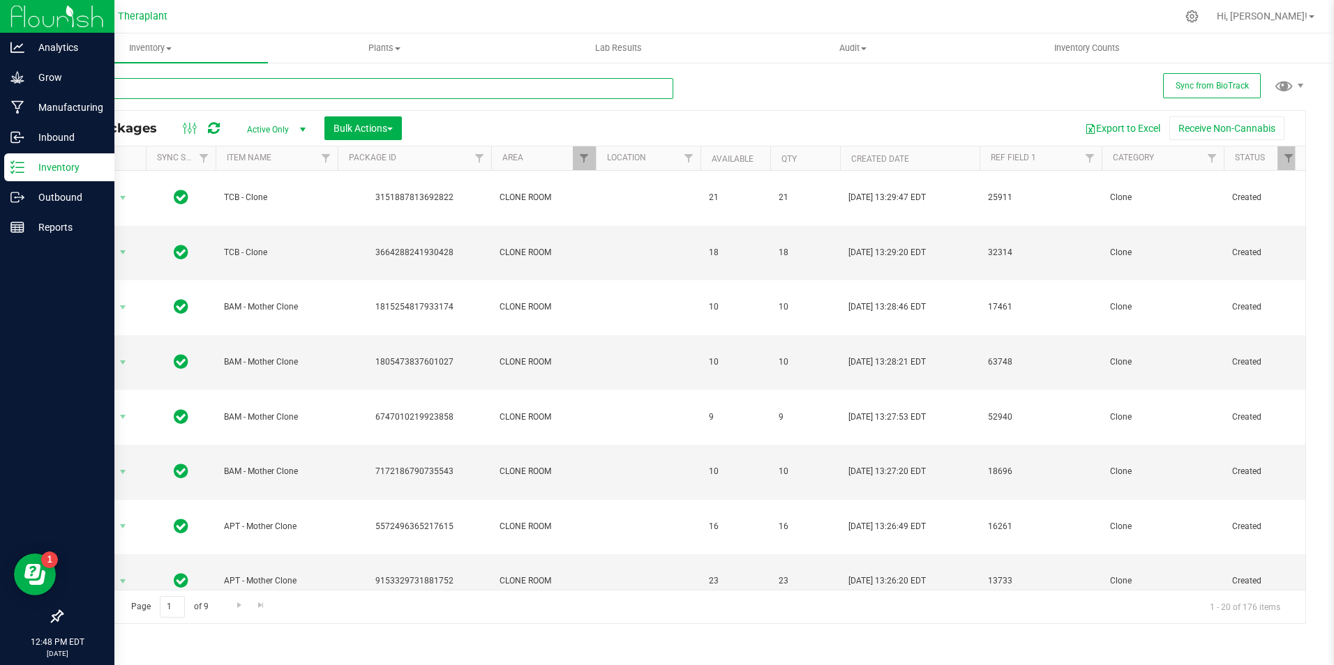
click at [250, 89] on input "text" at bounding box center [367, 88] width 612 height 21
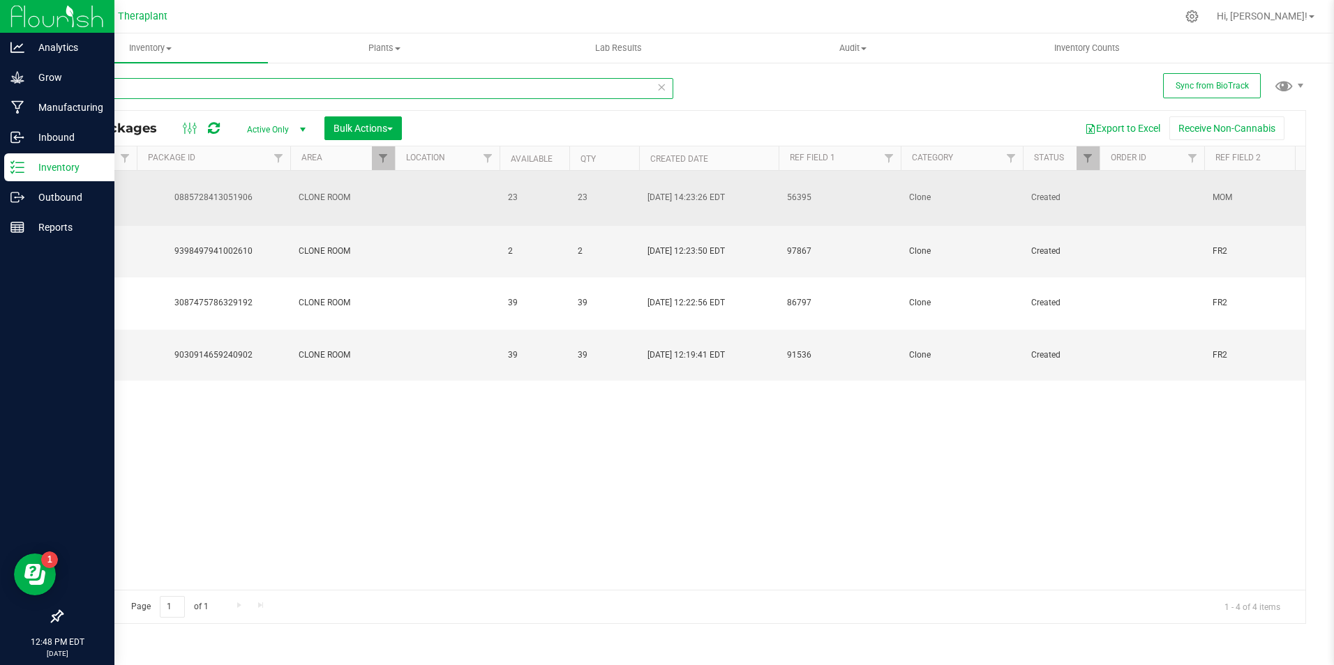
scroll to position [0, 291]
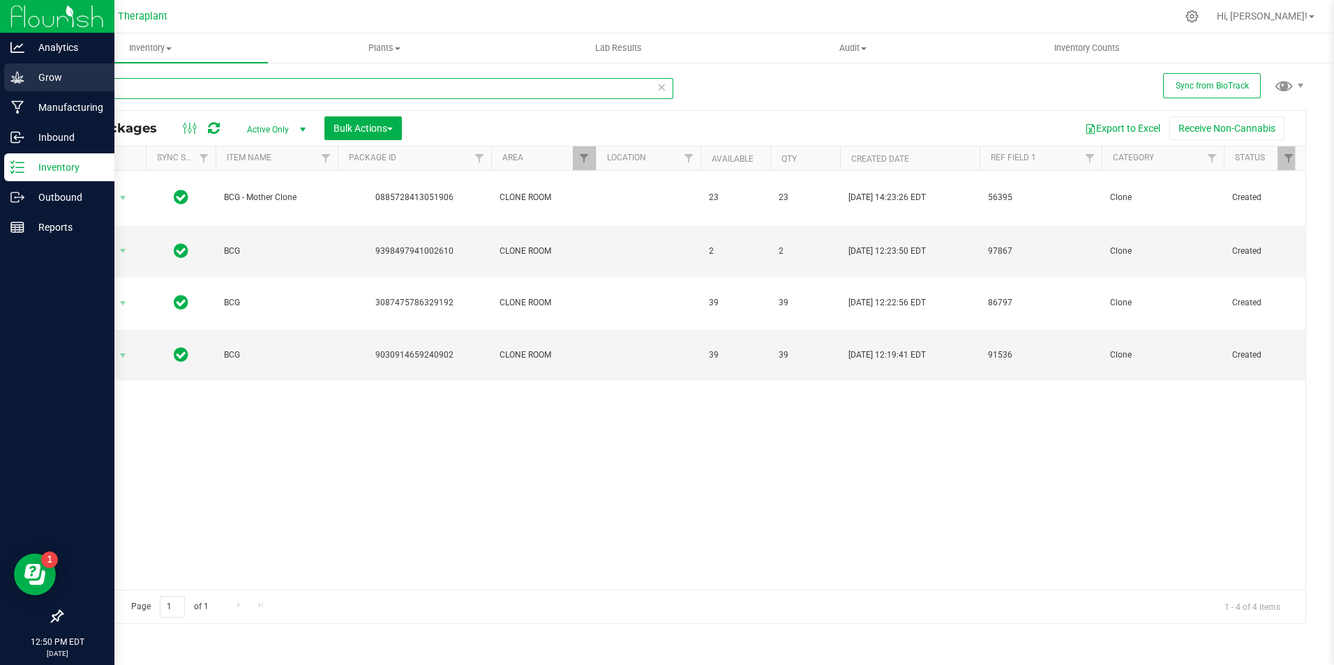
type input "bcg"
click at [43, 74] on p "Grow" at bounding box center [66, 77] width 84 height 17
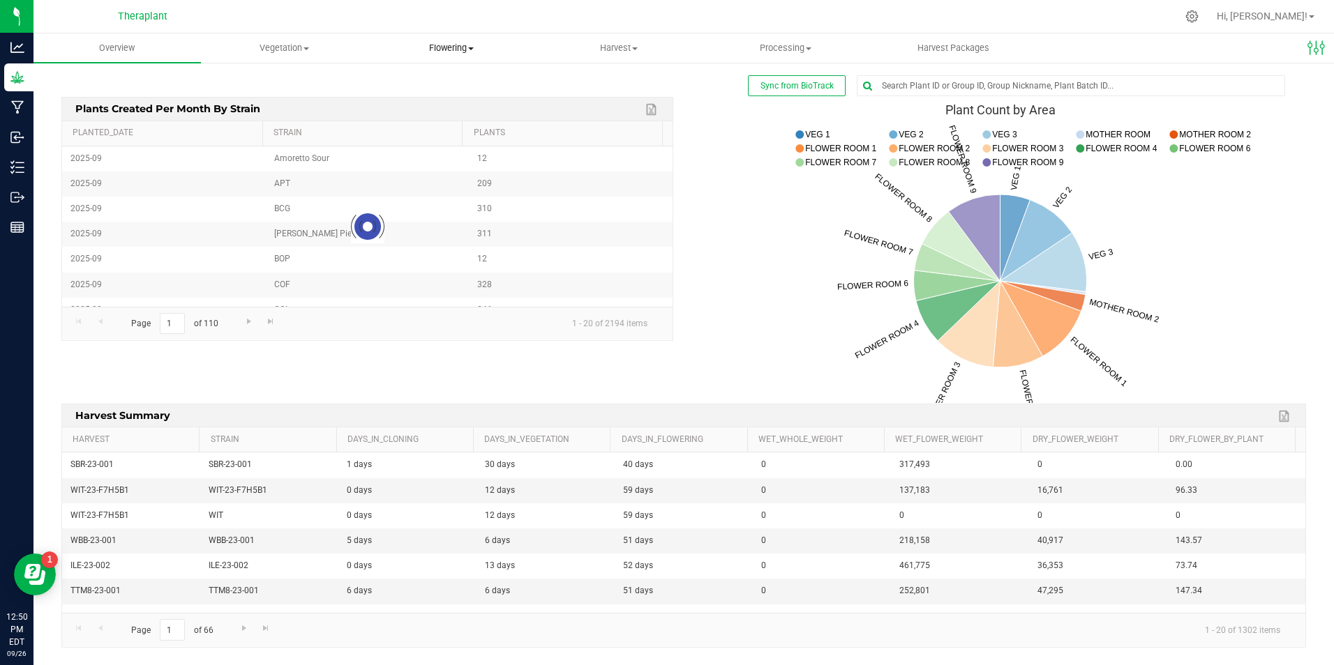
click at [451, 43] on span "Flowering" at bounding box center [451, 48] width 166 height 13
click at [438, 99] on span "Flowering groups" at bounding box center [426, 101] width 116 height 12
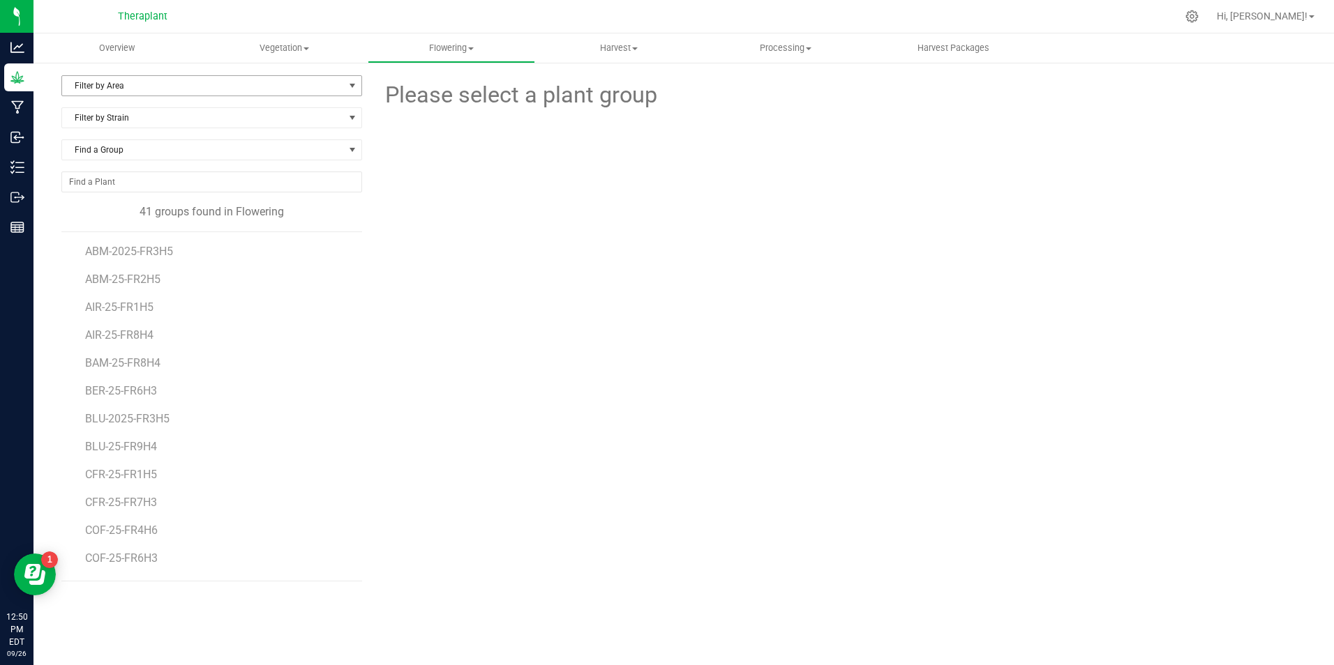
click at [154, 82] on span "Filter by Area" at bounding box center [203, 86] width 282 height 20
click at [148, 185] on li "FLOWER ROOM 4" at bounding box center [211, 192] width 299 height 21
click at [141, 258] on li "COF-25-FR4H6" at bounding box center [218, 246] width 266 height 28
click at [141, 252] on span "COF-25-FR4H6" at bounding box center [122, 251] width 75 height 13
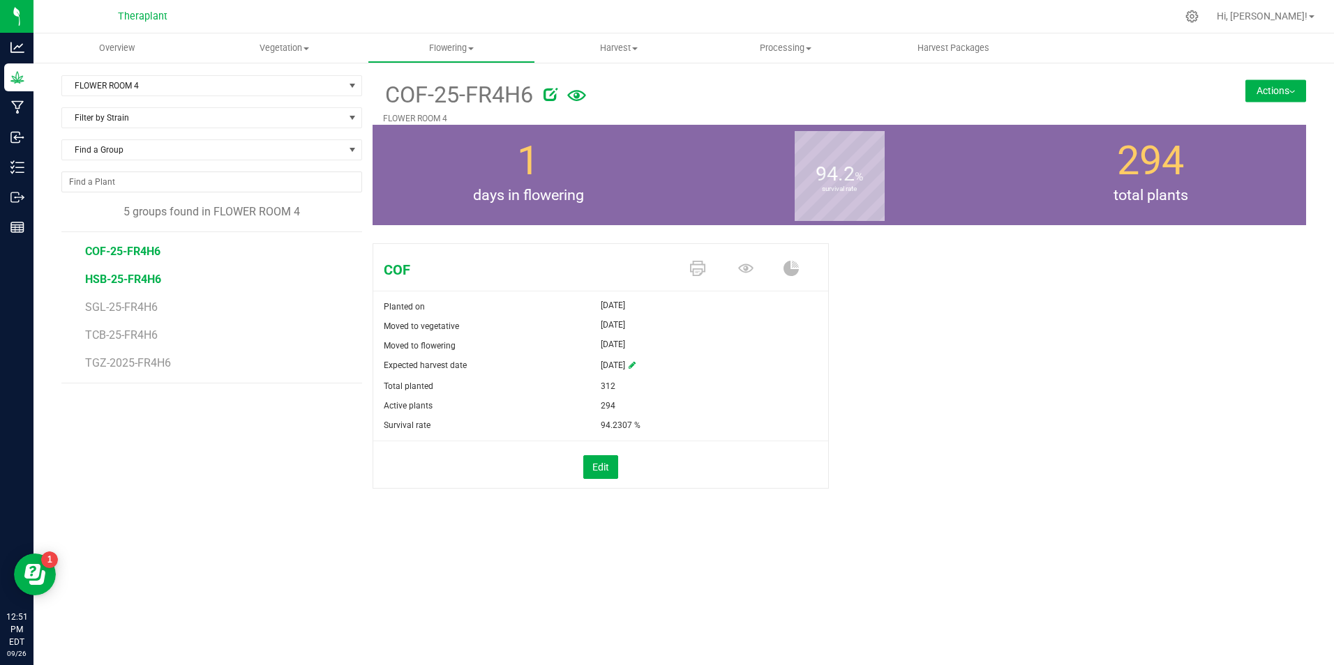
click at [133, 283] on span "HSB-25-FR4H6" at bounding box center [123, 279] width 76 height 13
click at [126, 309] on span "SGL-25-FR4H6" at bounding box center [122, 307] width 75 height 13
click at [116, 338] on span "TCB-25-FR4H6" at bounding box center [122, 335] width 75 height 13
click at [207, 344] on li "TGZ-2025-FR4H6" at bounding box center [218, 363] width 266 height 39
click at [110, 364] on span "TGZ-2025-FR4H6" at bounding box center [129, 362] width 89 height 13
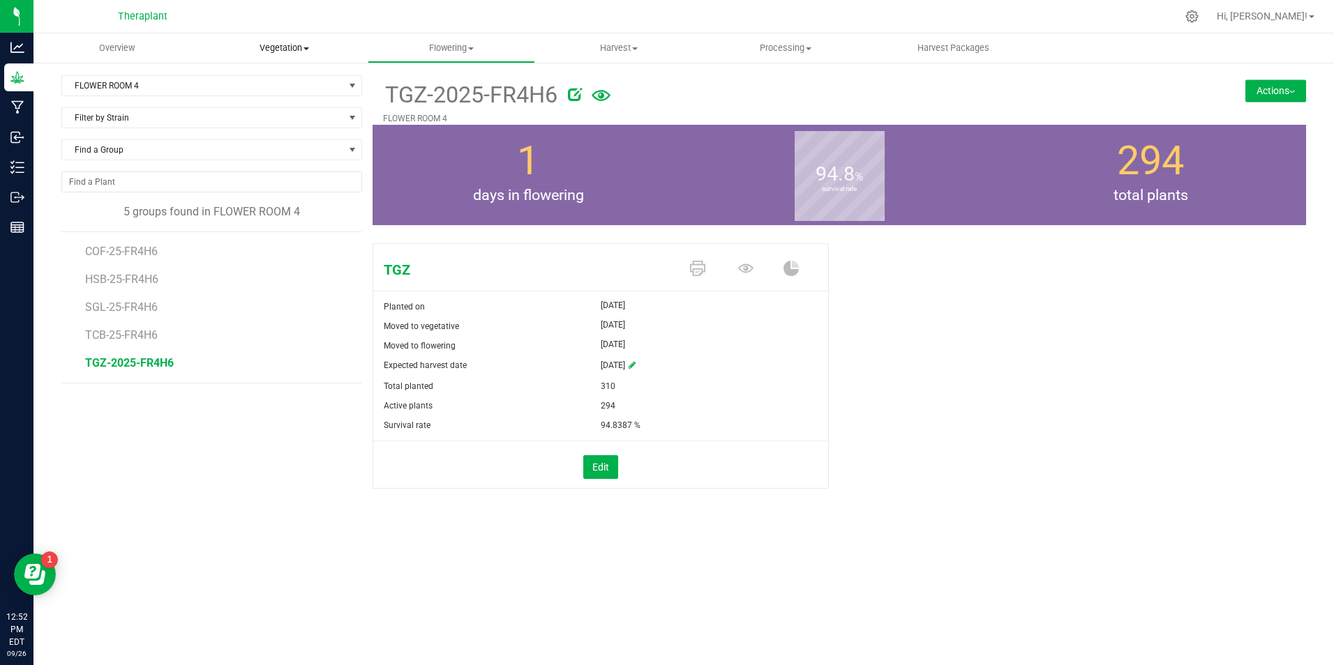
click at [294, 45] on span "Vegetation" at bounding box center [285, 48] width 166 height 13
click at [293, 86] on li "Veg groups" at bounding box center [284, 84] width 167 height 17
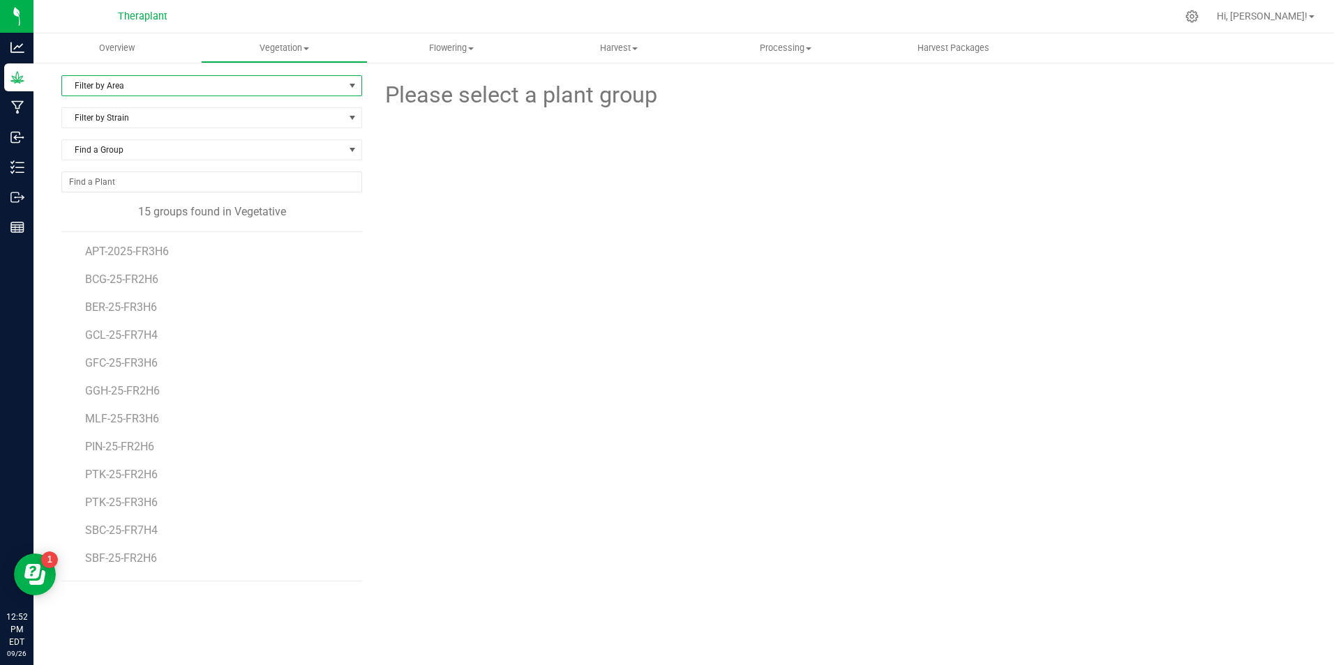
click at [146, 82] on span "Filter by Area" at bounding box center [203, 86] width 282 height 20
click at [140, 145] on li "VEG 1" at bounding box center [211, 151] width 299 height 21
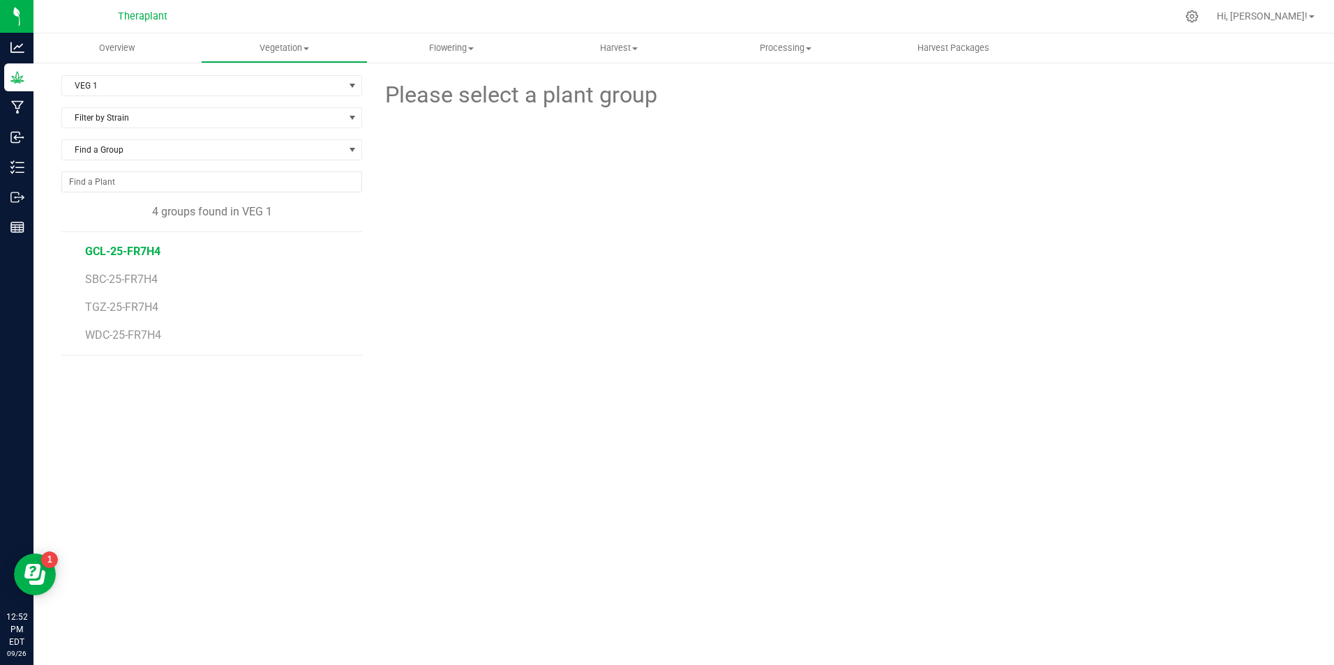
click at [130, 254] on span "GCL-25-FR7H4" at bounding box center [122, 251] width 75 height 13
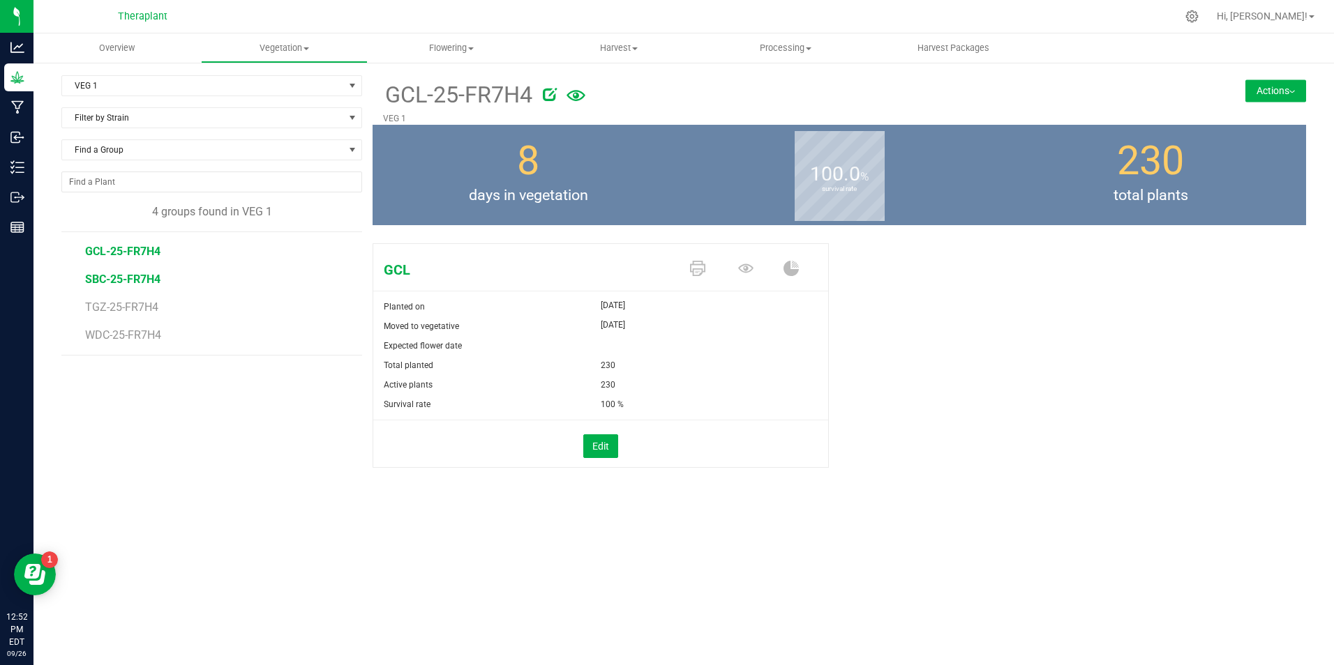
click at [107, 283] on span "SBC-25-FR7H4" at bounding box center [122, 279] width 75 height 13
click at [103, 308] on span "TGZ-25-FR7H4" at bounding box center [123, 307] width 76 height 13
click at [127, 329] on span "WDC-25-FR7H4" at bounding box center [124, 335] width 78 height 13
click at [133, 89] on span "VEG 1" at bounding box center [203, 86] width 282 height 20
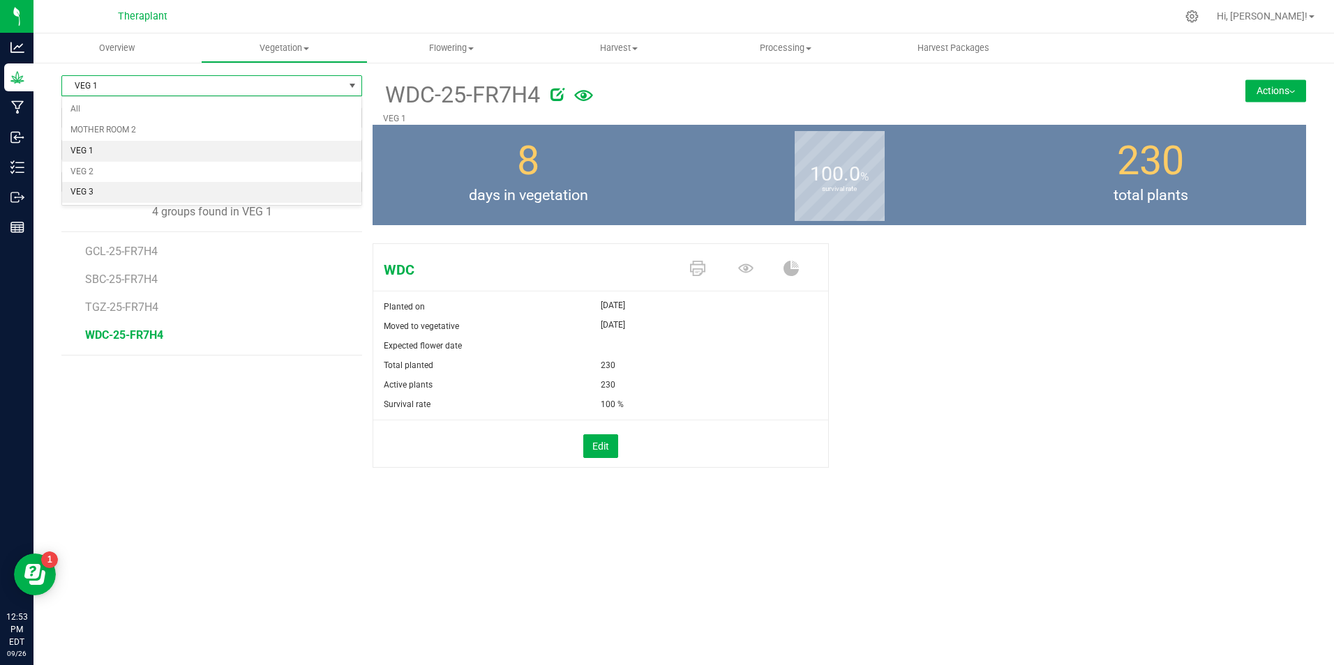
click at [153, 193] on li "VEG 3" at bounding box center [211, 192] width 299 height 21
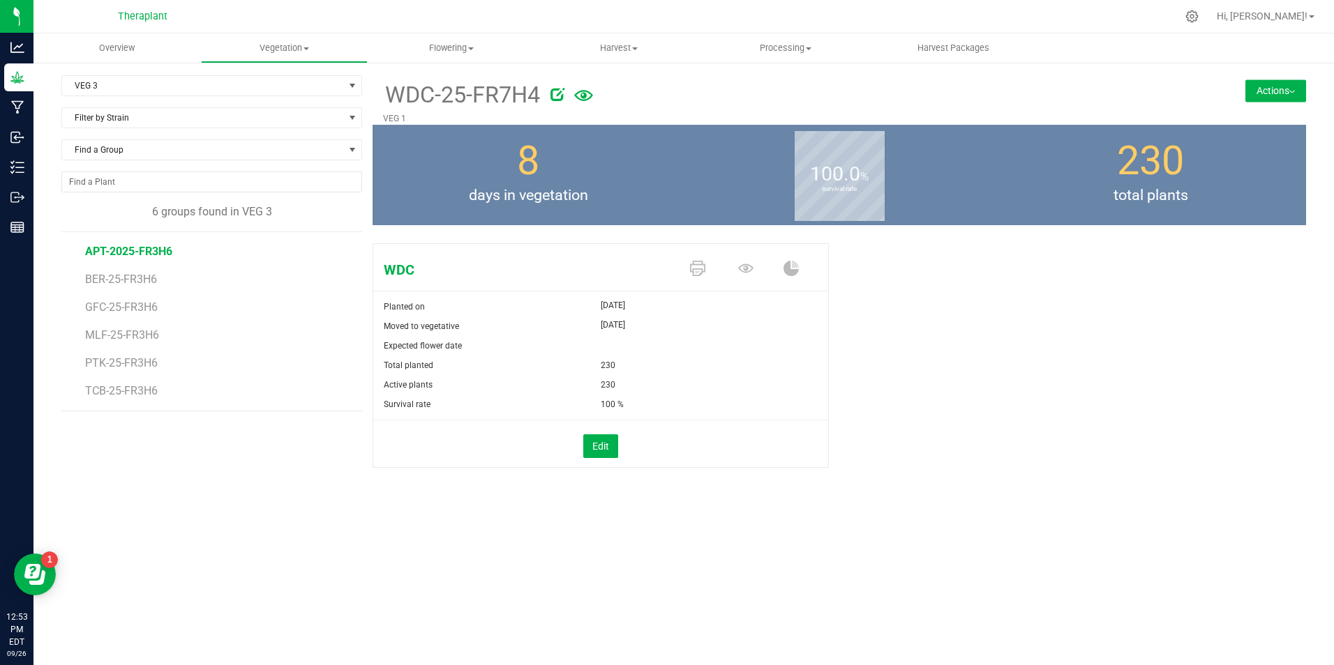
click at [97, 251] on span "APT-2025-FR3H6" at bounding box center [128, 251] width 87 height 13
click at [107, 280] on span "BER-25-FR3H6" at bounding box center [122, 279] width 75 height 13
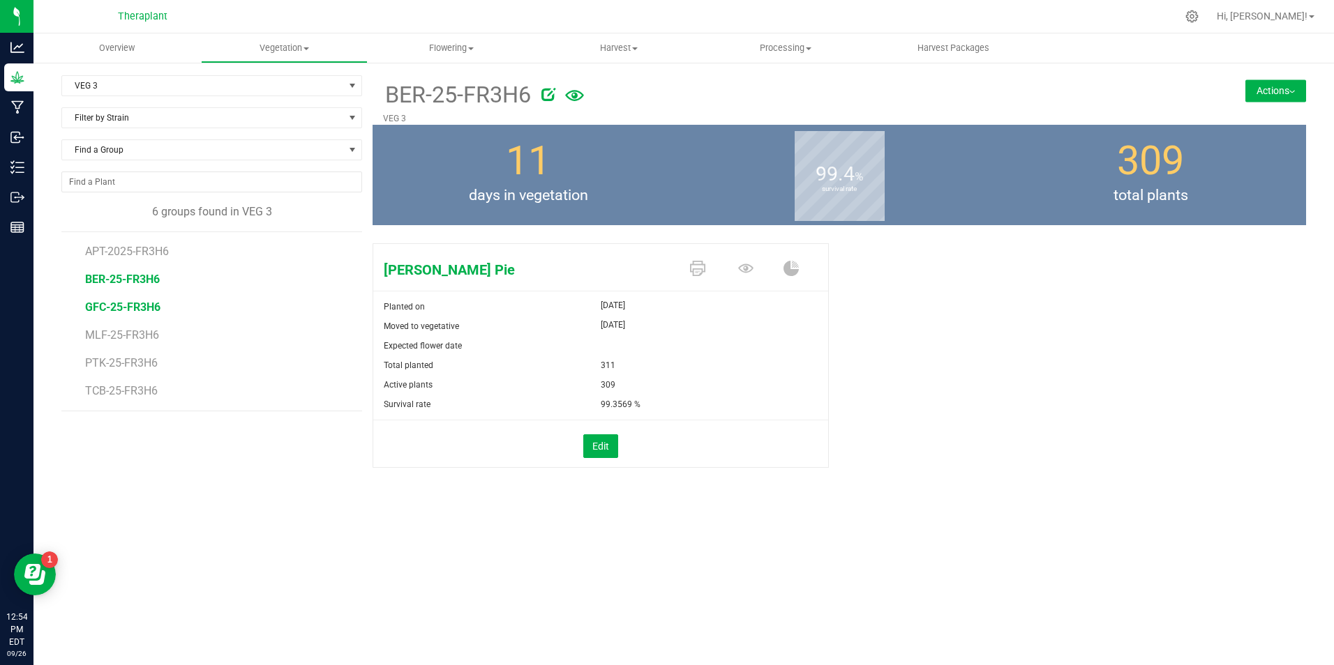
click at [108, 310] on span "GFC-25-FR3H6" at bounding box center [122, 307] width 75 height 13
click at [112, 339] on span "MLF-25-FR3H6" at bounding box center [123, 335] width 77 height 13
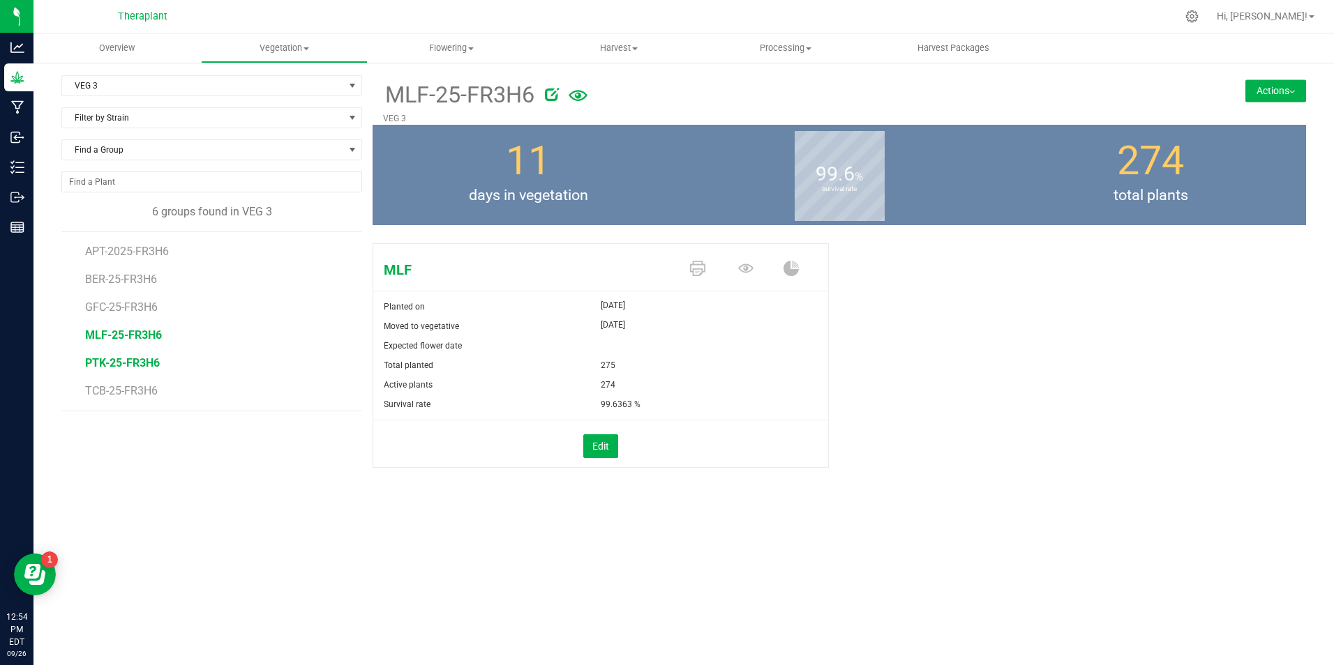
click at [98, 368] on span "PTK-25-FR3H6" at bounding box center [122, 362] width 75 height 13
click at [115, 389] on span "TCB-25-FR3H6" at bounding box center [122, 390] width 75 height 13
click at [129, 364] on span "PTK-25-FR3H6" at bounding box center [122, 362] width 75 height 13
click at [108, 391] on span "TCB-25-FR3H6" at bounding box center [122, 390] width 75 height 13
click at [103, 43] on span "Overview" at bounding box center [116, 48] width 73 height 13
